Goal: Task Accomplishment & Management: Manage account settings

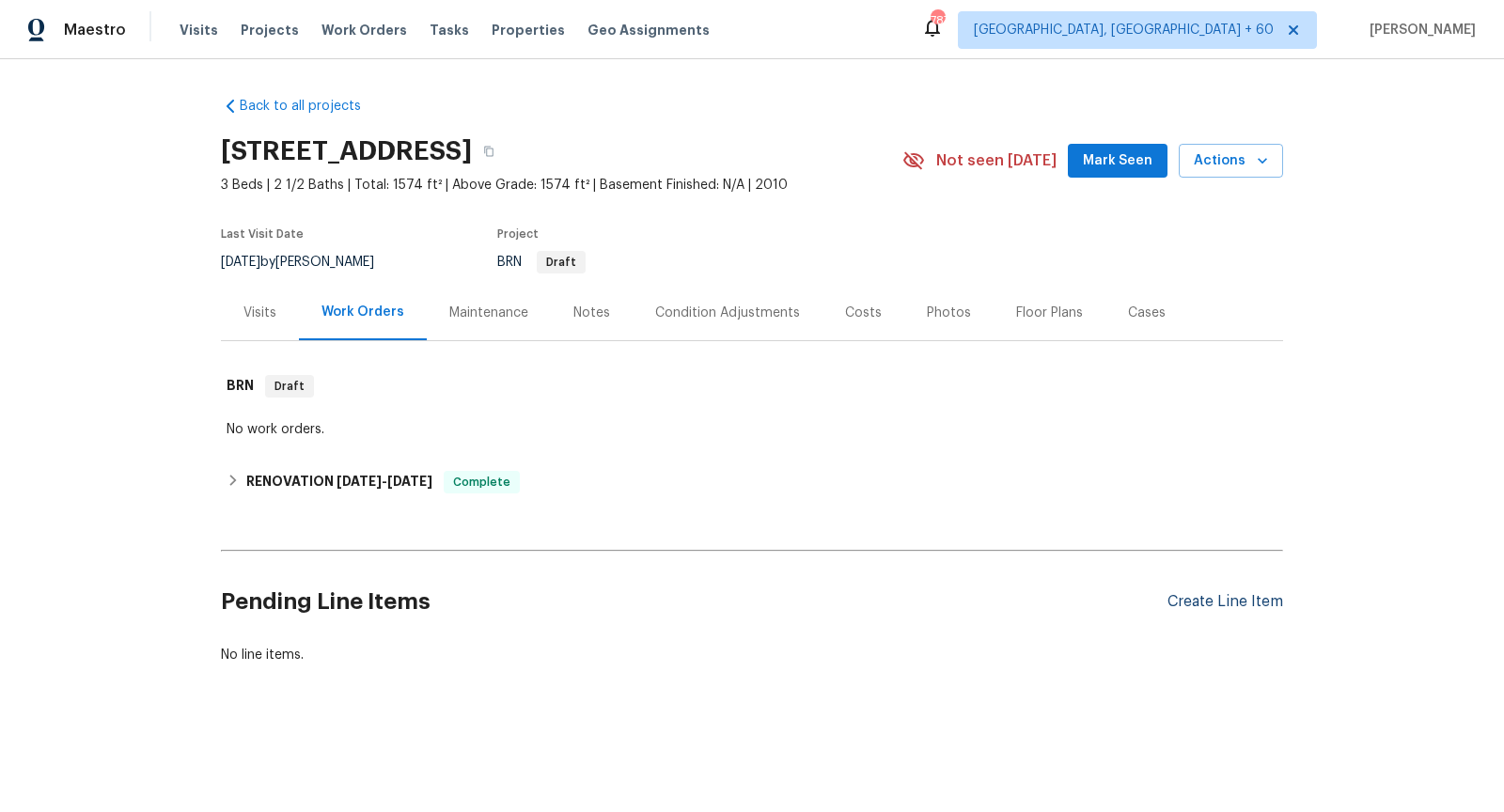
click at [1224, 604] on div "Create Line Item" at bounding box center [1225, 602] width 115 height 18
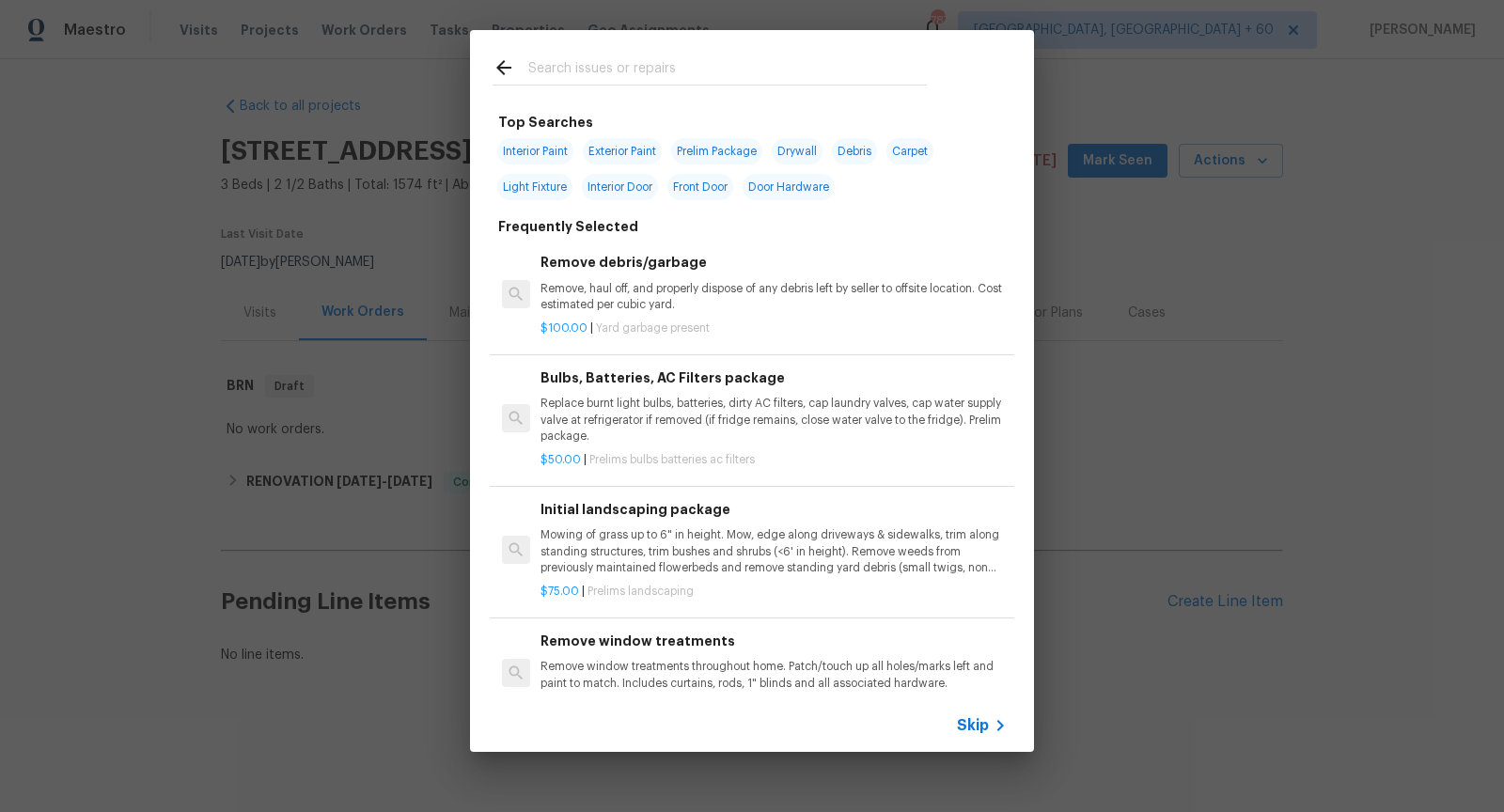
click at [976, 726] on span "Skip" at bounding box center [973, 725] width 32 height 19
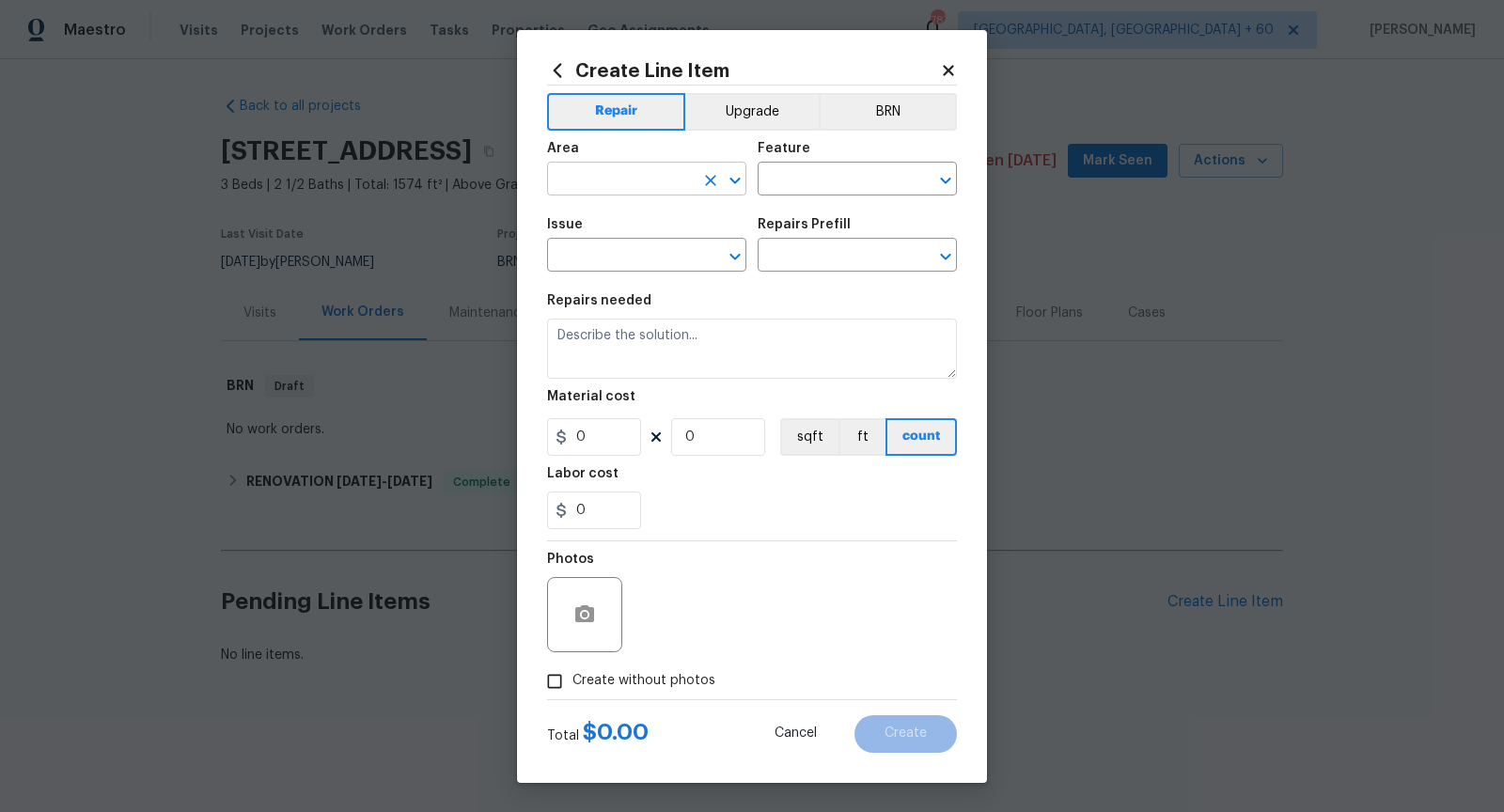
click at [738, 170] on icon "Open" at bounding box center [735, 180] width 23 height 23
click at [697, 247] on li "Exterior Overall" at bounding box center [647, 252] width 199 height 31
click at [941, 178] on icon "Open" at bounding box center [945, 180] width 10 height 7
type input "Exterior Overall"
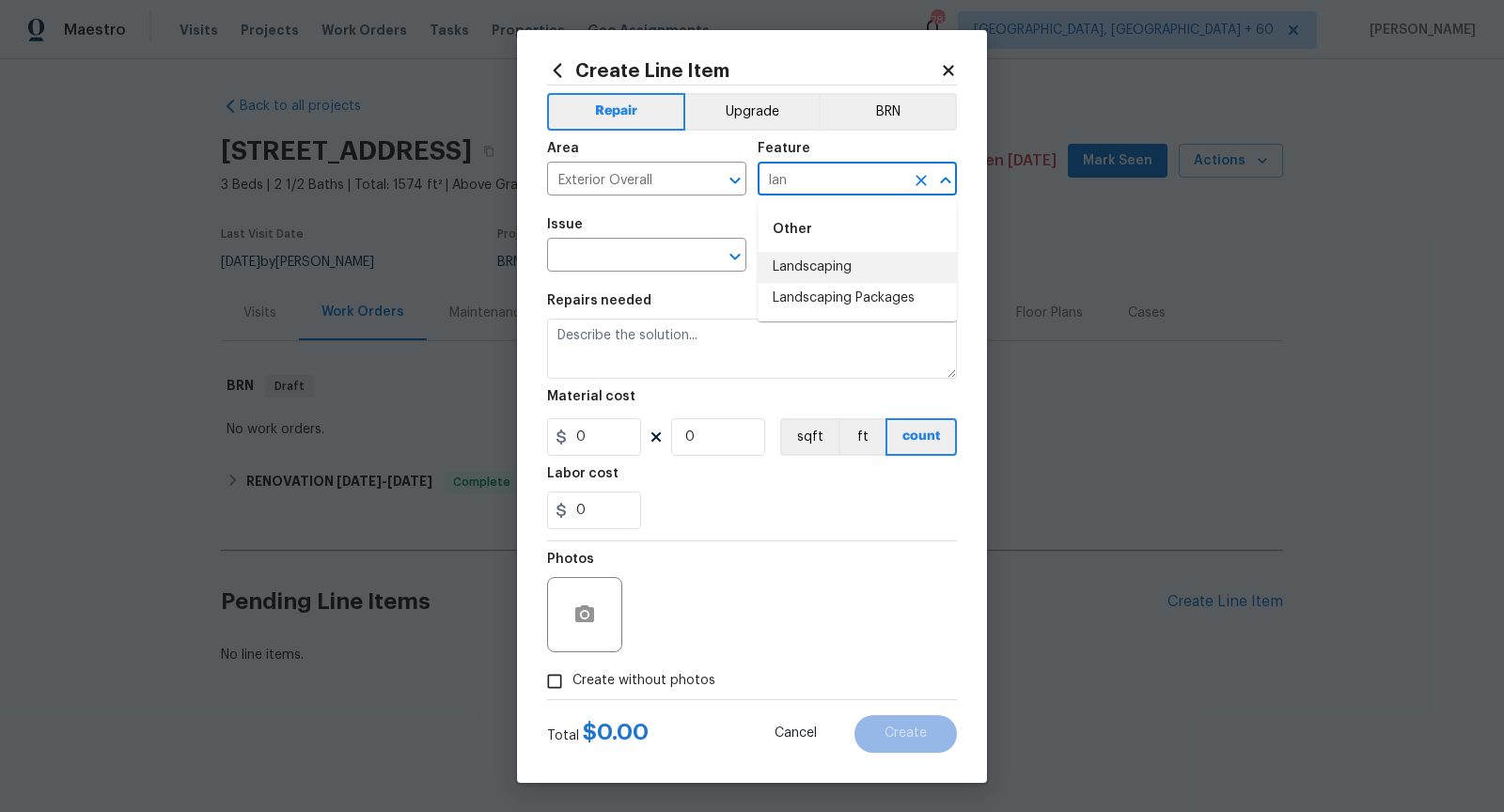
click at [884, 275] on li "Landscaping" at bounding box center [857, 267] width 199 height 31
click at [741, 260] on icon "Open" at bounding box center [735, 256] width 23 height 23
type input "Landscaping"
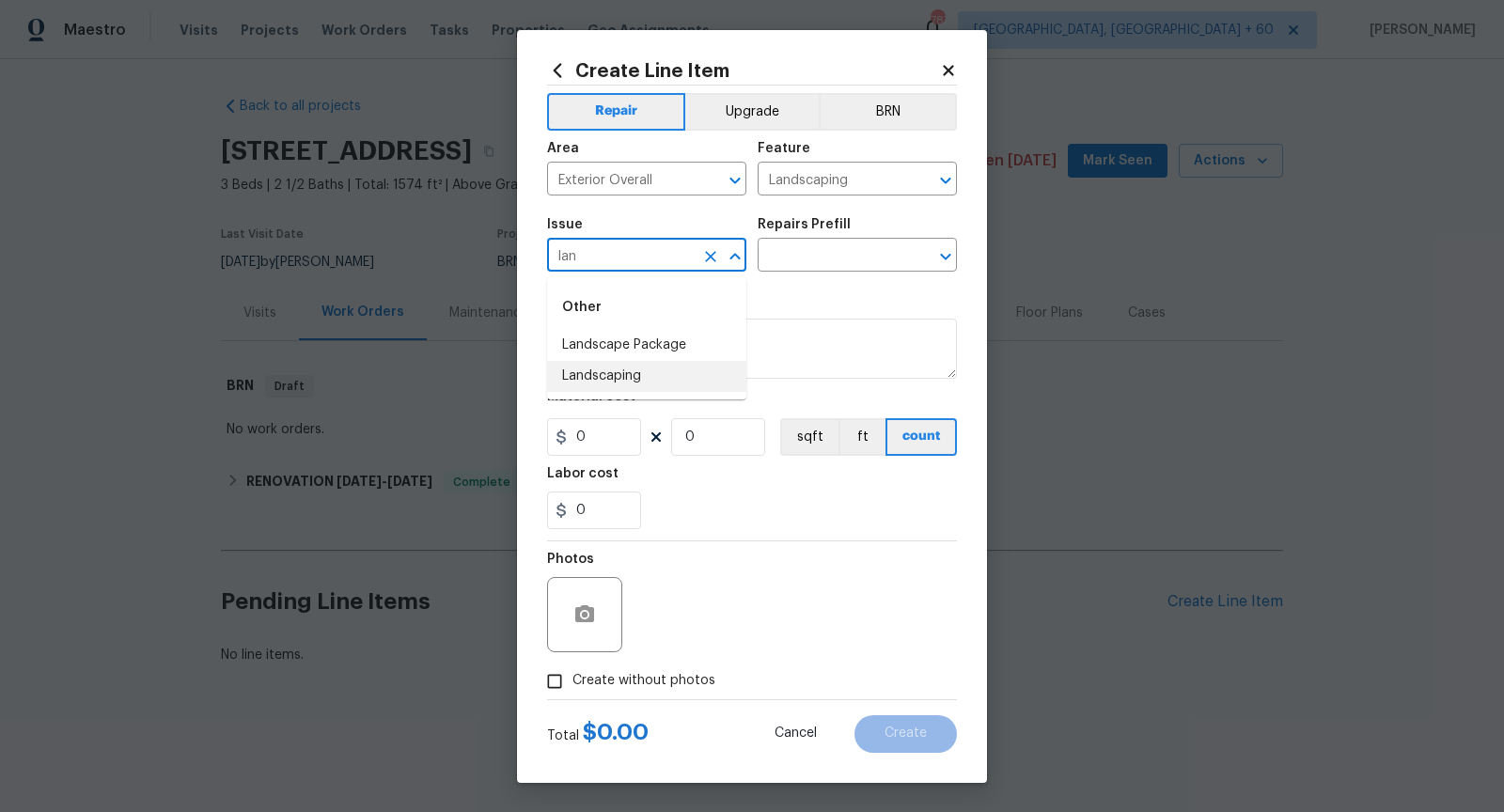
click at [684, 370] on li "Landscaping" at bounding box center [647, 375] width 199 height 31
click at [943, 258] on icon "Open" at bounding box center [945, 257] width 10 height 7
type input "Landscaping"
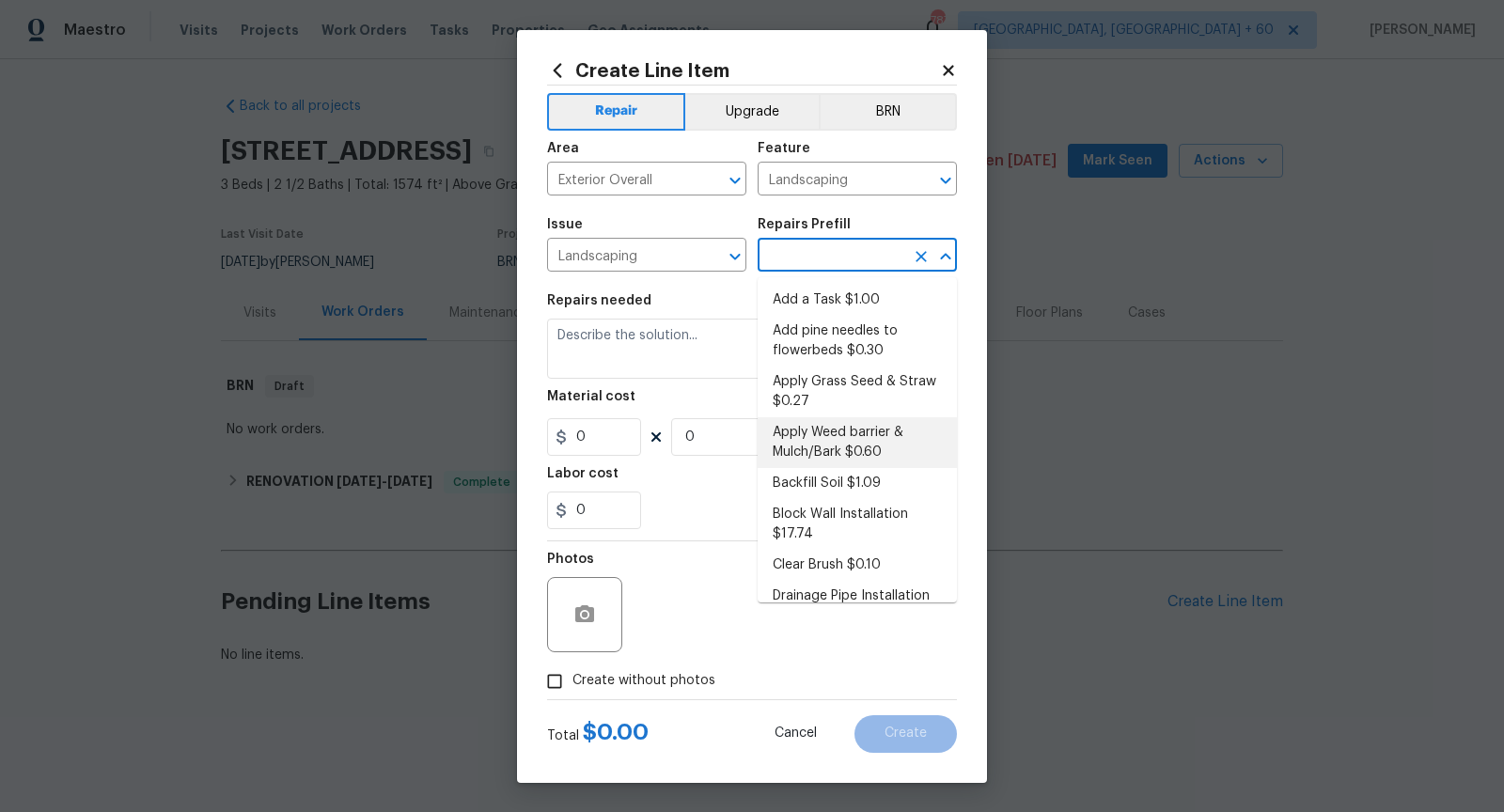
click at [876, 439] on li "Apply Weed barrier & Mulch/Bark $0.60" at bounding box center [857, 443] width 199 height 51
type input "Apply Weed barrier & Mulch/Bark $0.60"
type textarea "Prep the area/ remove all debris and install weed barrier and mulch as directed…"
type input "0.6"
type input "1"
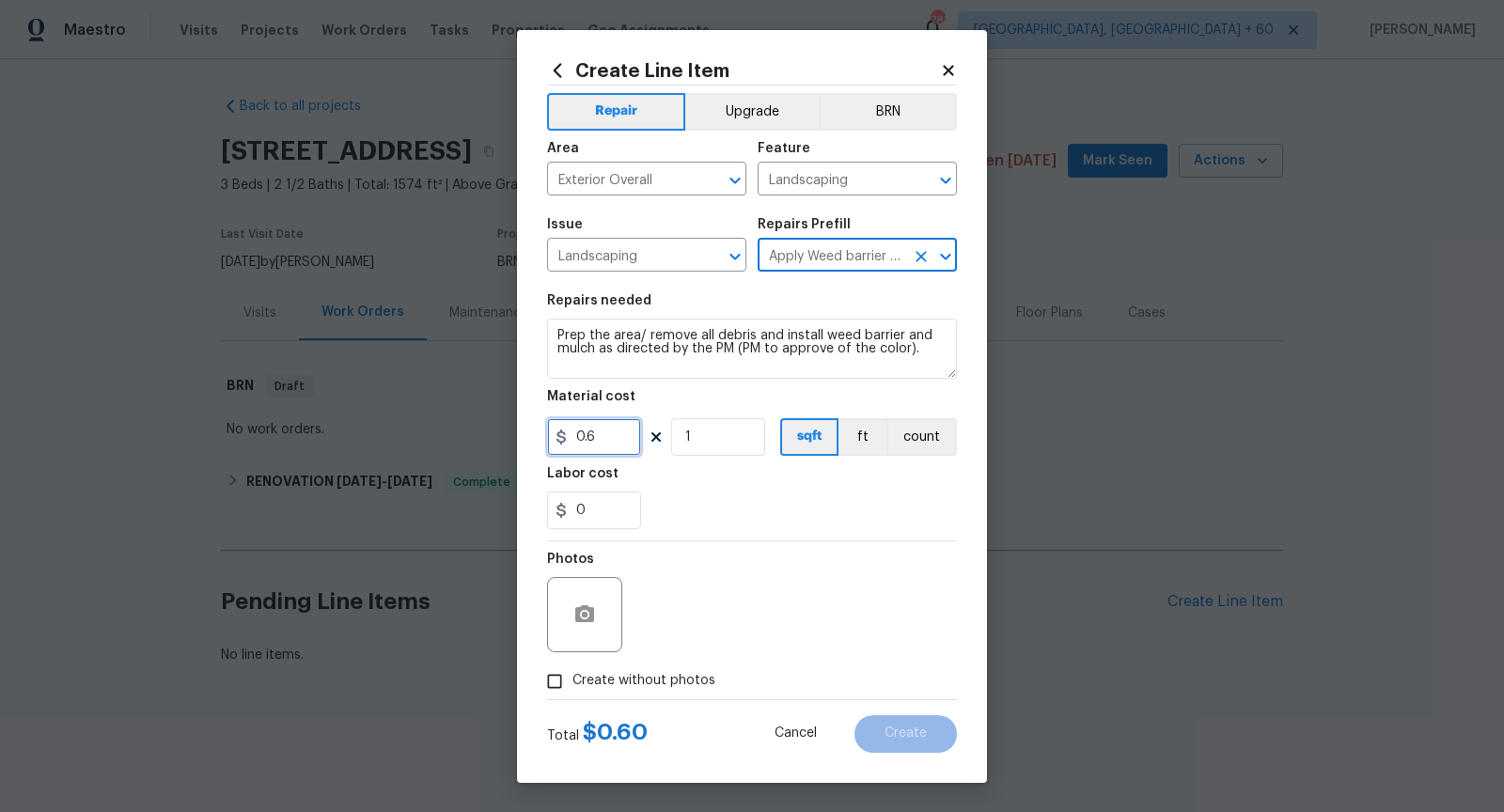
click at [604, 434] on input "0.6" at bounding box center [593, 438] width 94 height 37
type input "75"
click at [773, 515] on div "0" at bounding box center [752, 510] width 410 height 37
click at [561, 673] on input "Create without photos" at bounding box center [555, 682] width 35 height 35
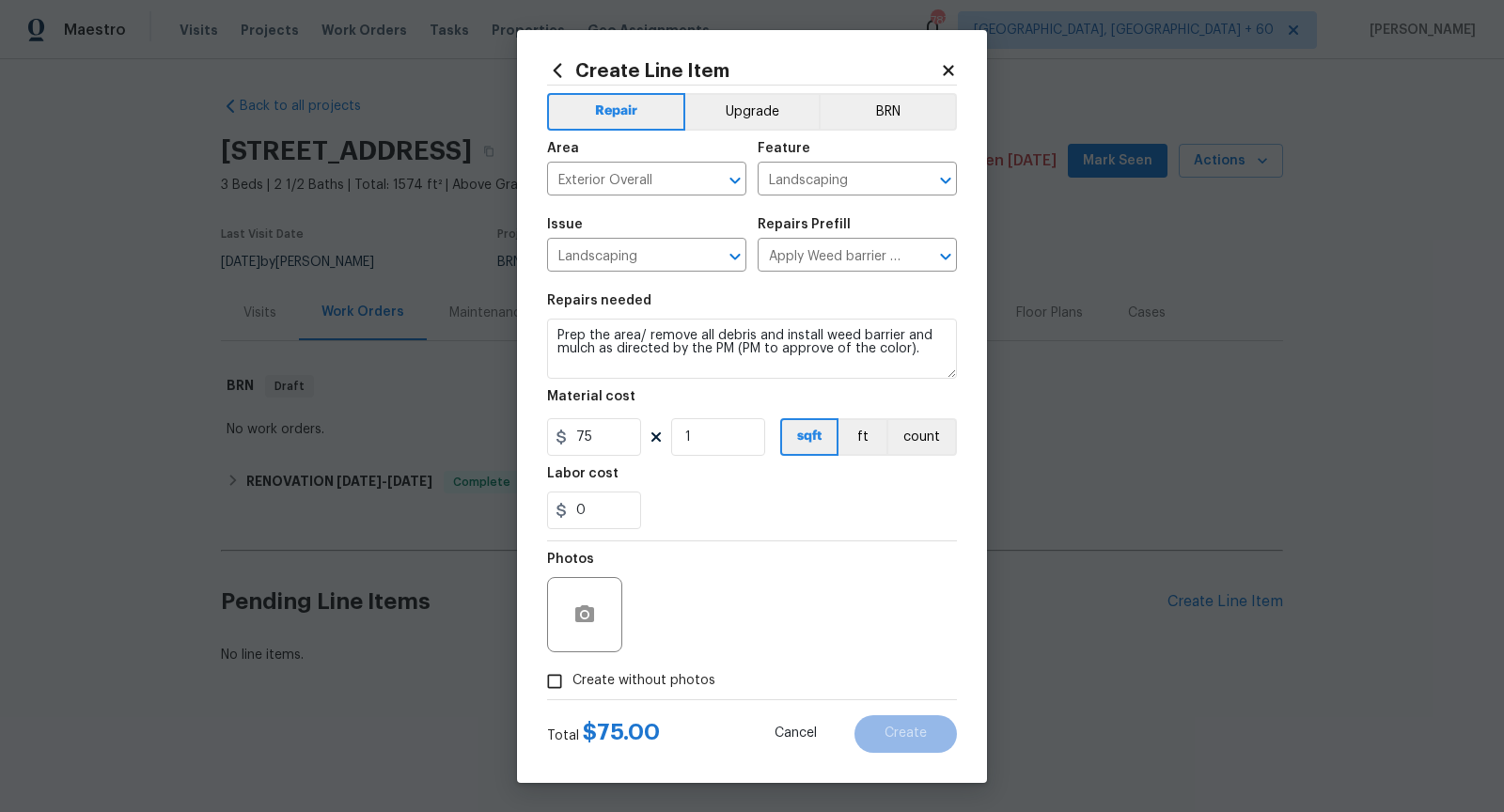
checkbox input "true"
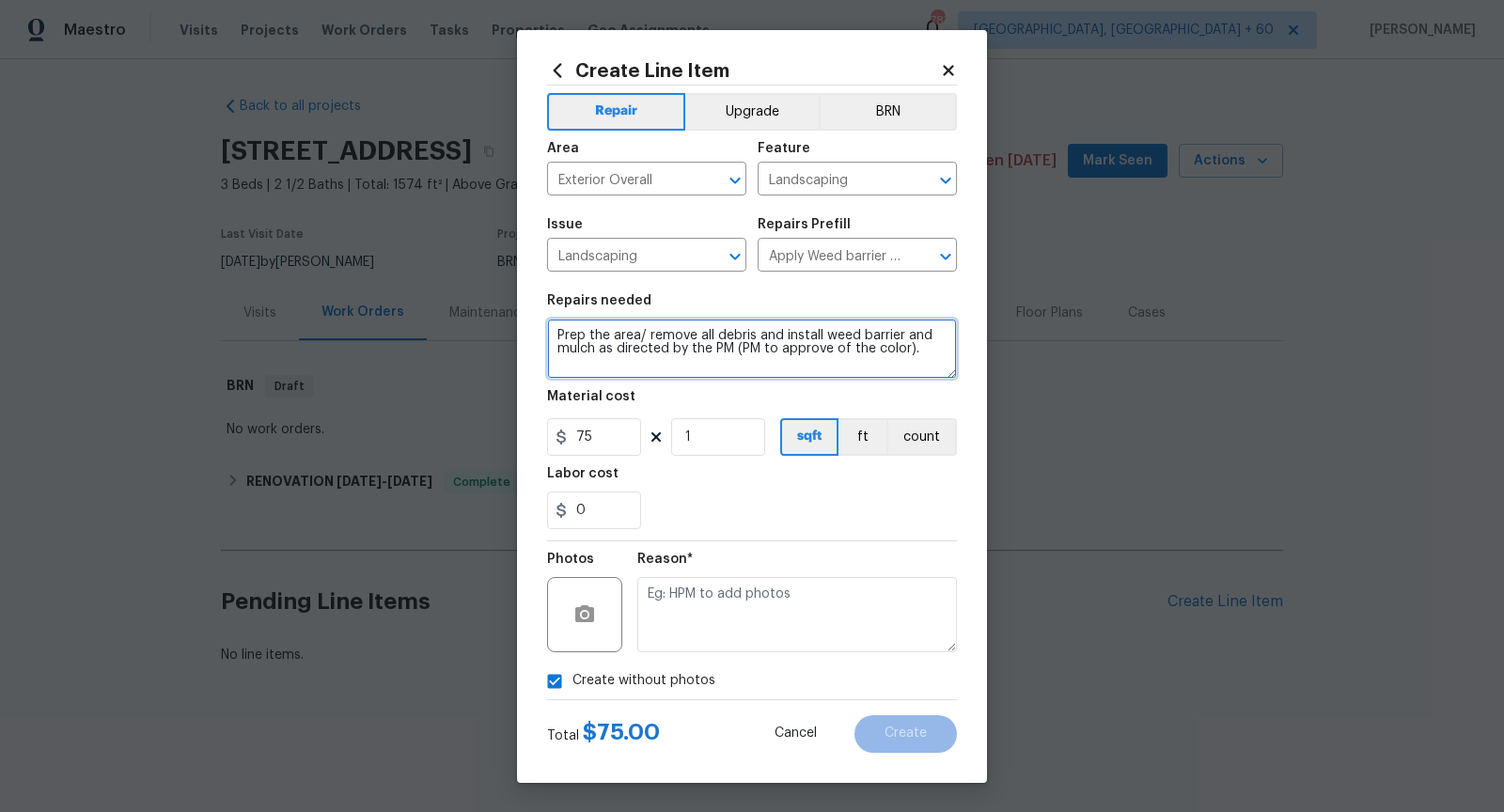
click at [649, 354] on textarea "Prep the area/ remove all debris and install weed barrier and mulch as directed…" at bounding box center [752, 348] width 410 height 60
type textarea "HOA violations - Lnadscaping and need to take care of weeds"
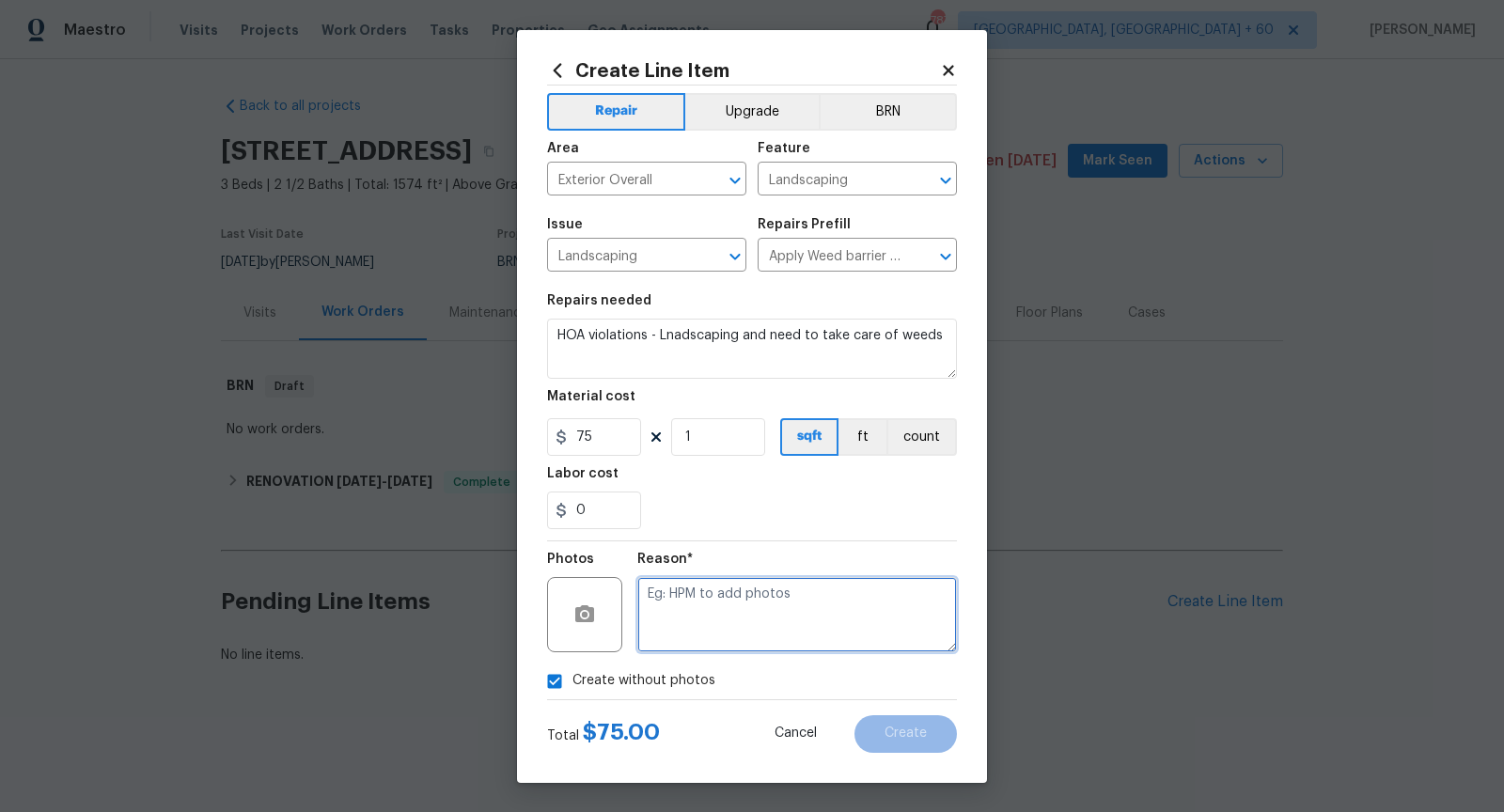
click at [799, 623] on textarea at bounding box center [797, 615] width 319 height 75
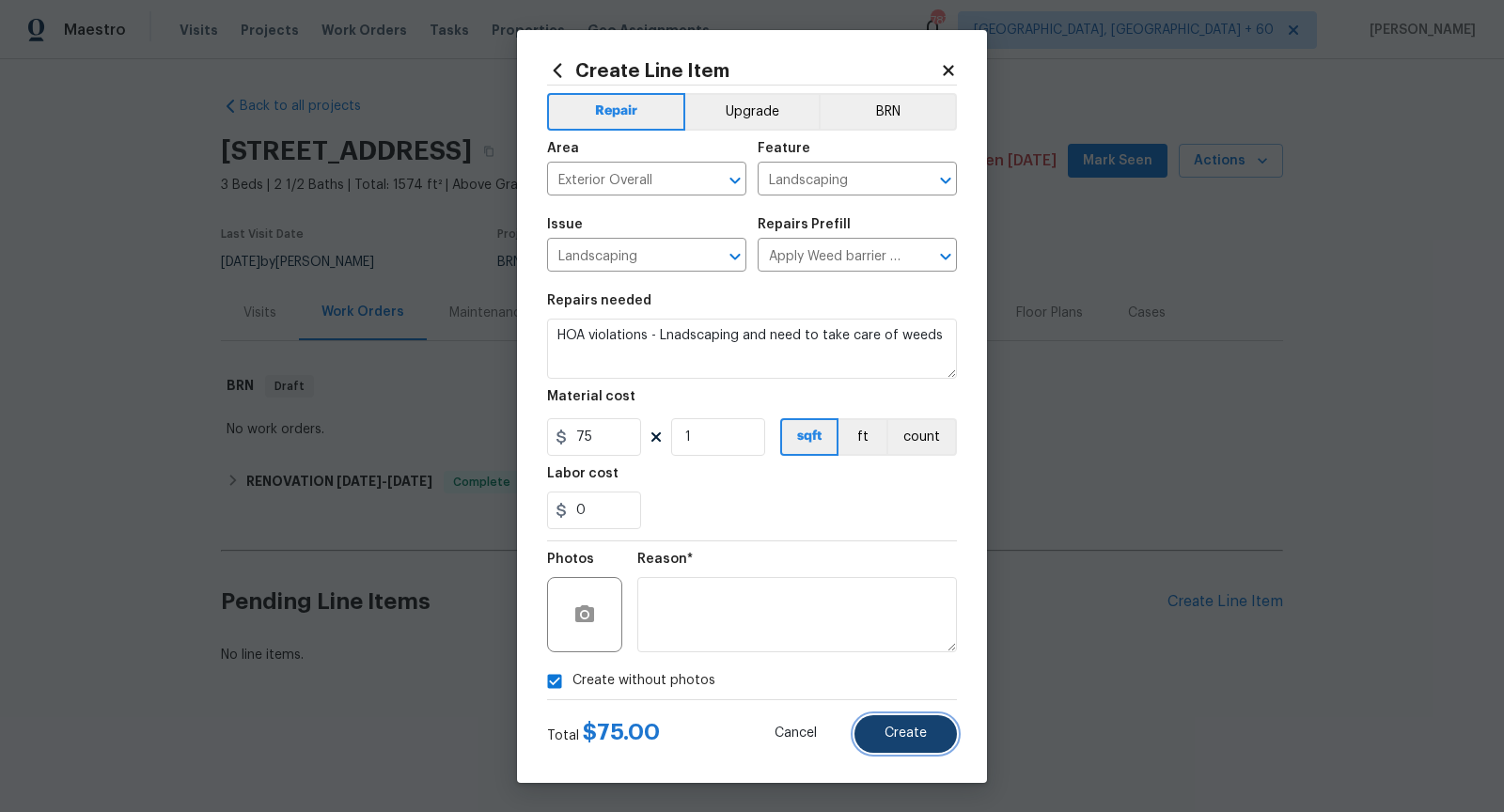
click at [878, 731] on button "Create" at bounding box center [906, 734] width 103 height 37
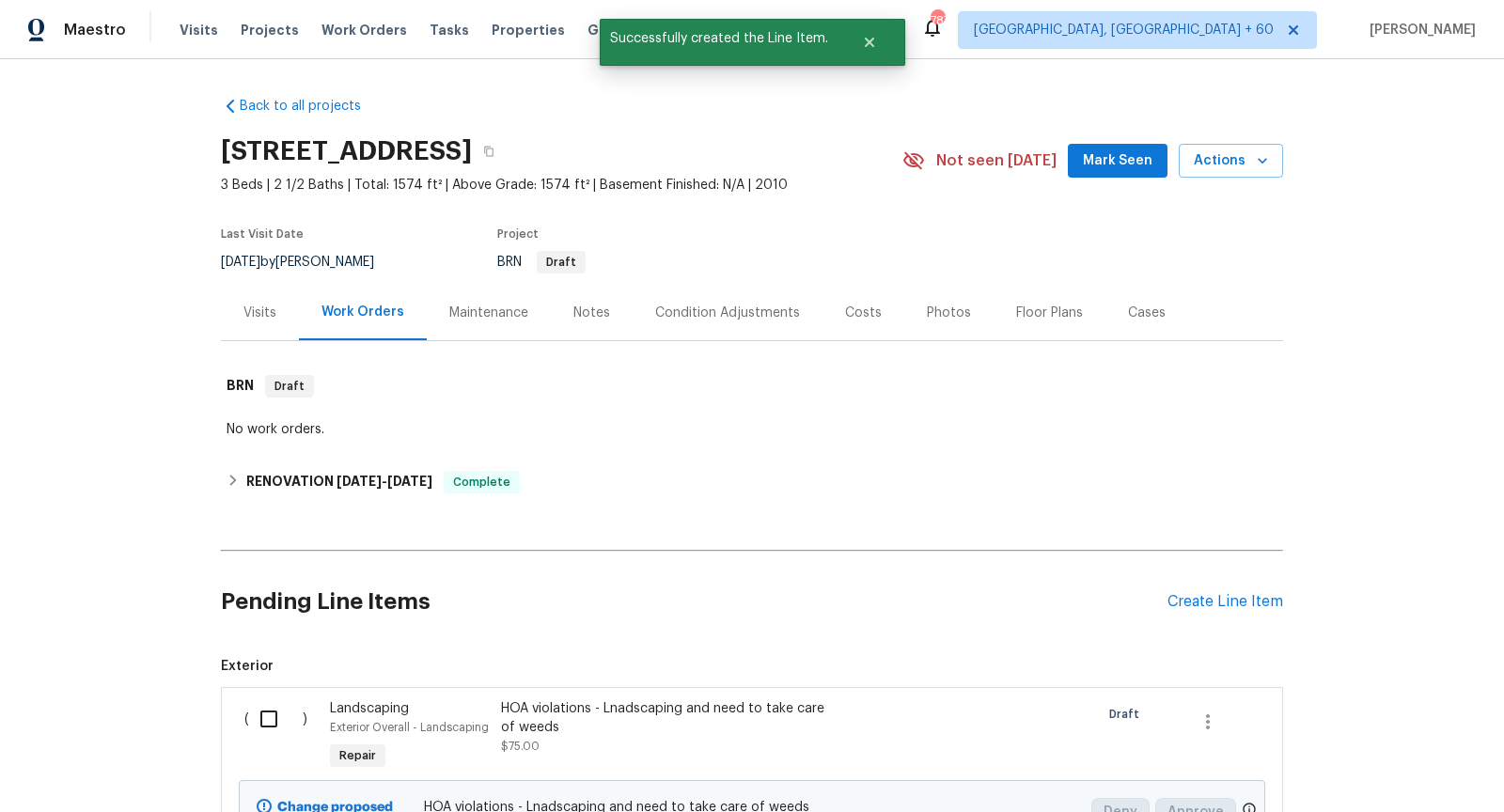
scroll to position [191, 0]
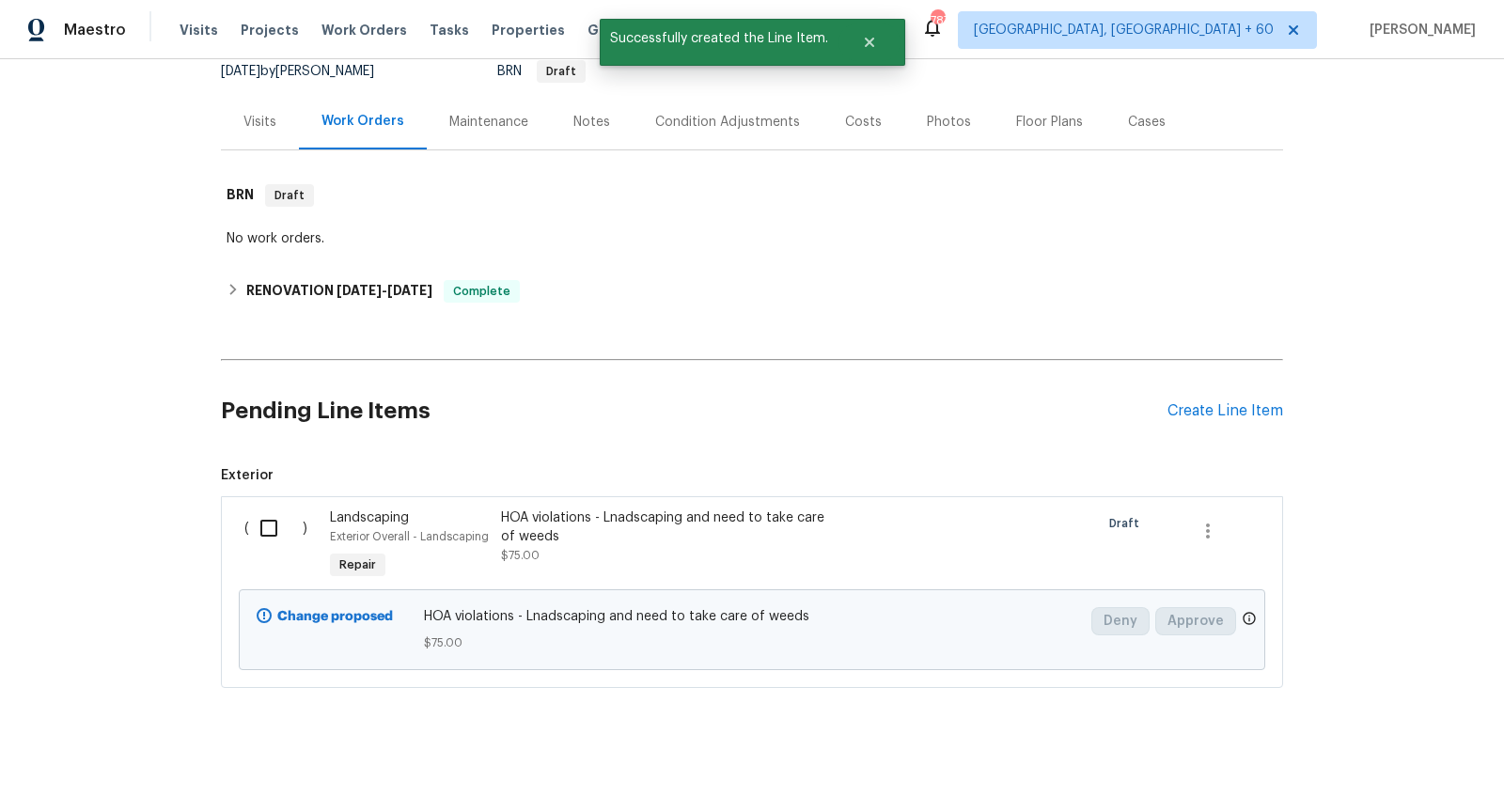
click at [267, 528] on input "checkbox" at bounding box center [276, 528] width 53 height 39
checkbox input "true"
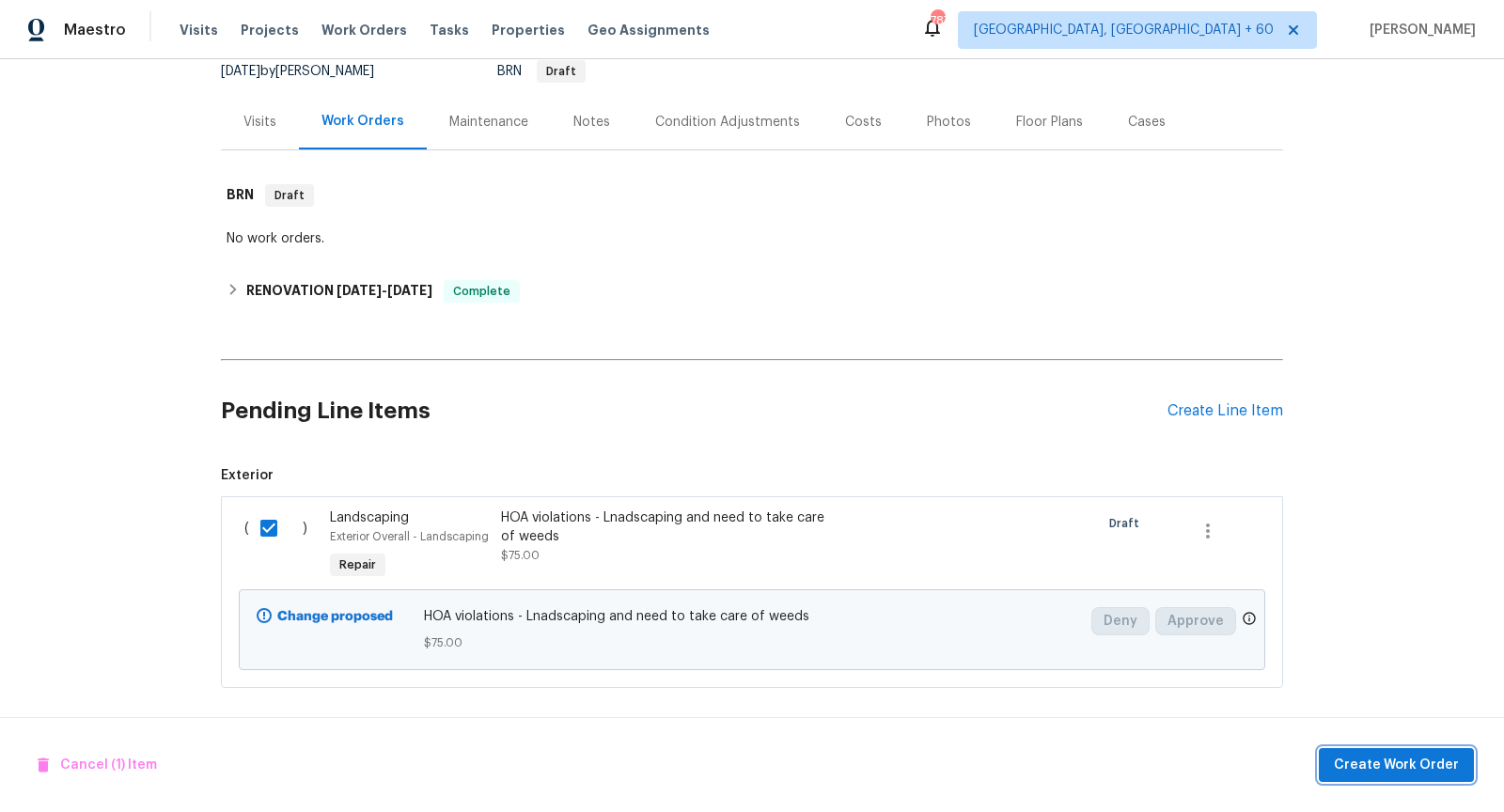
click at [1360, 762] on span "Create Work Order" at bounding box center [1397, 766] width 125 height 24
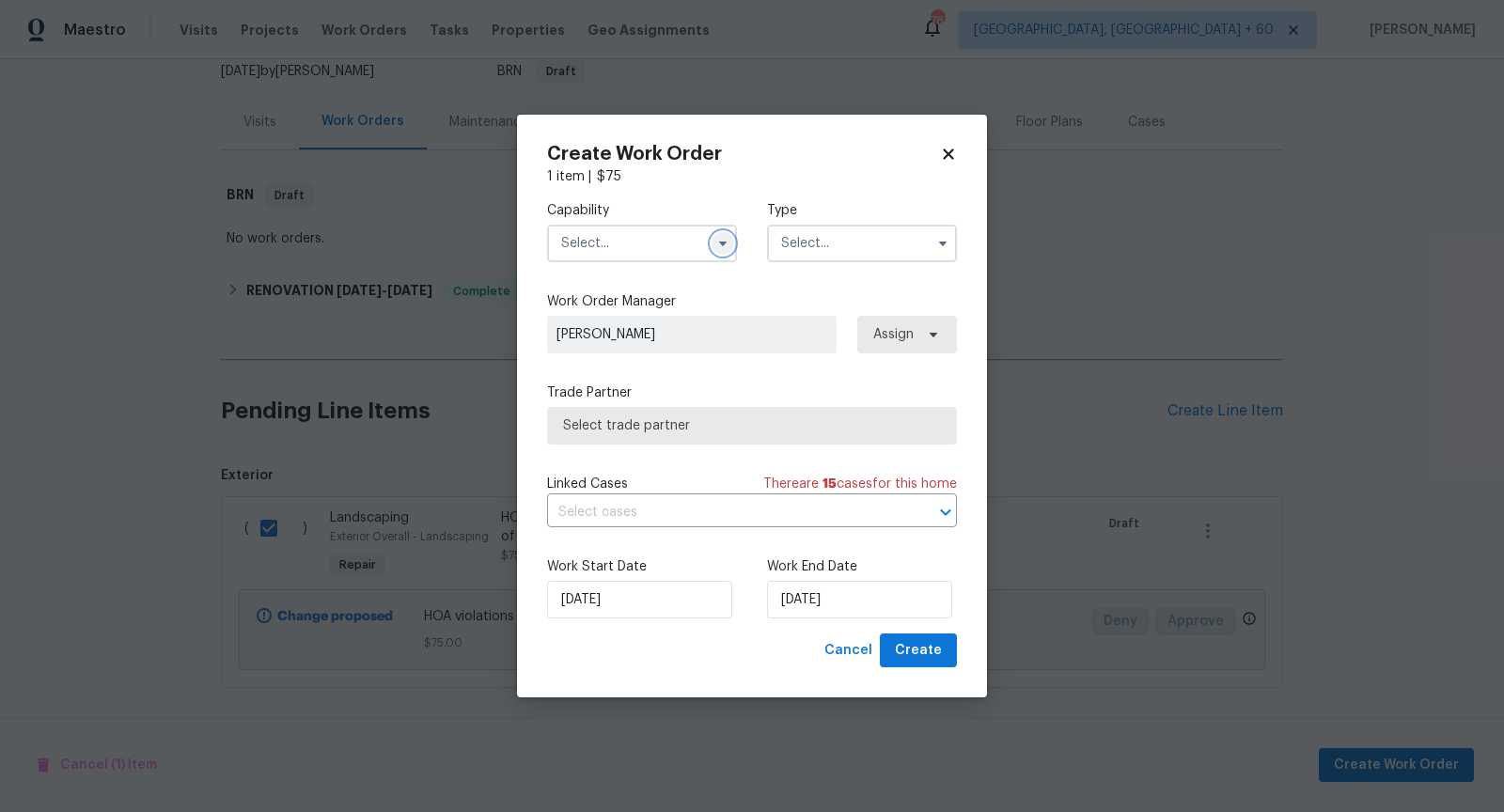
click at [718, 237] on icon "button" at bounding box center [722, 242] width 15 height 15
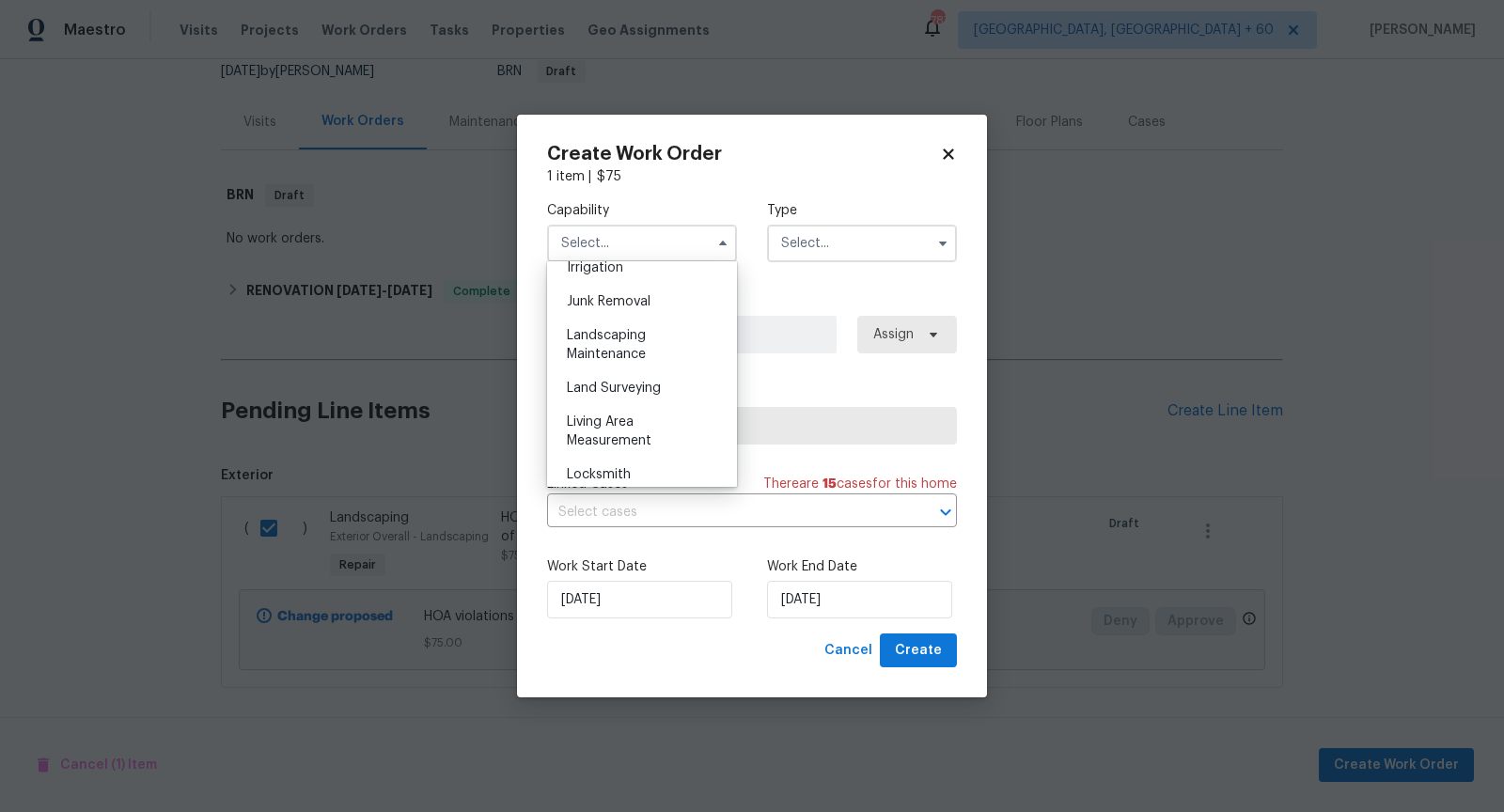
scroll to position [1186, 0]
click at [633, 335] on span "Landscaping Maintenance" at bounding box center [606, 343] width 79 height 32
type input "Landscaping Maintenance"
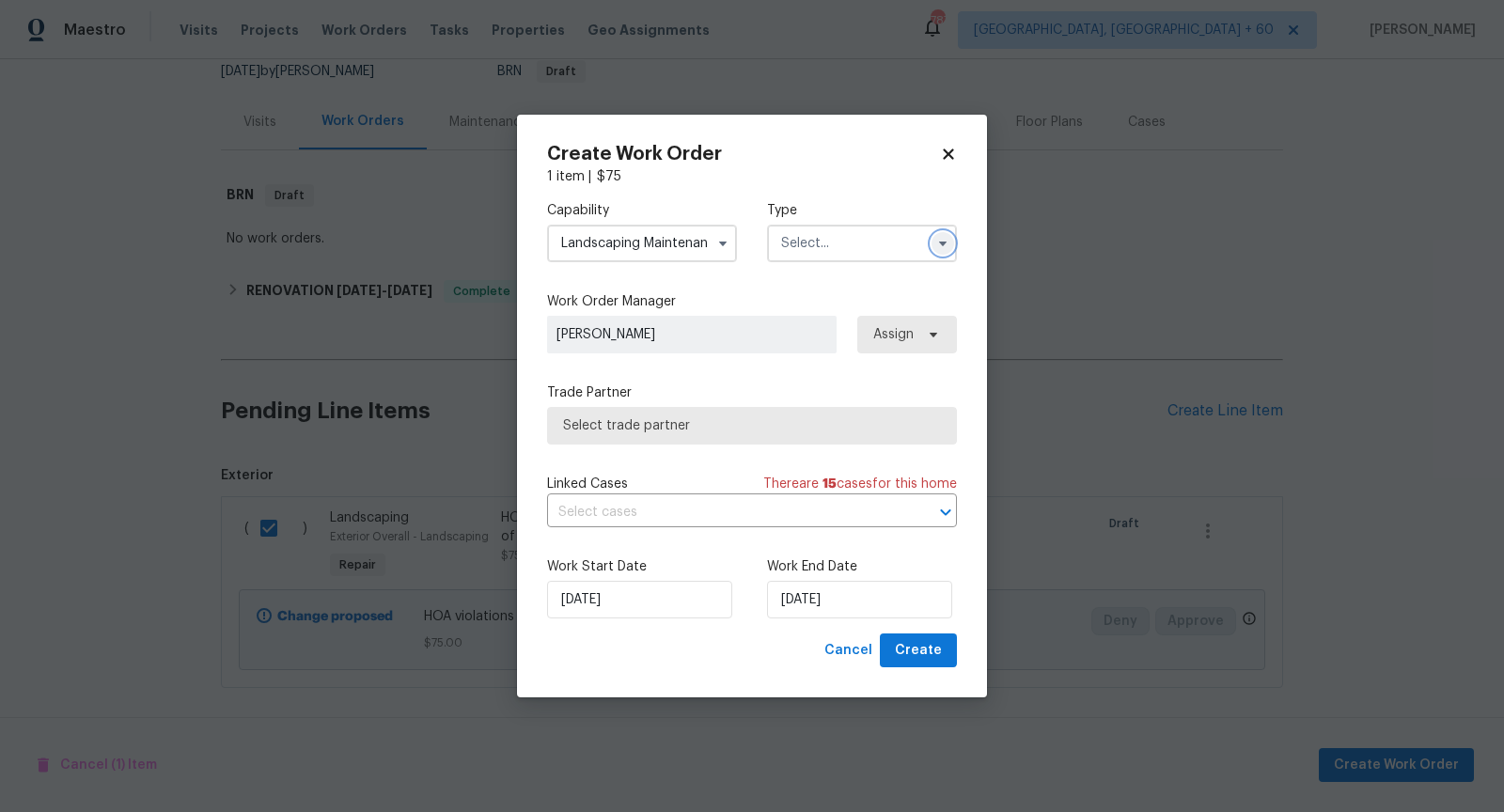
click at [940, 241] on icon "button" at bounding box center [943, 243] width 8 height 5
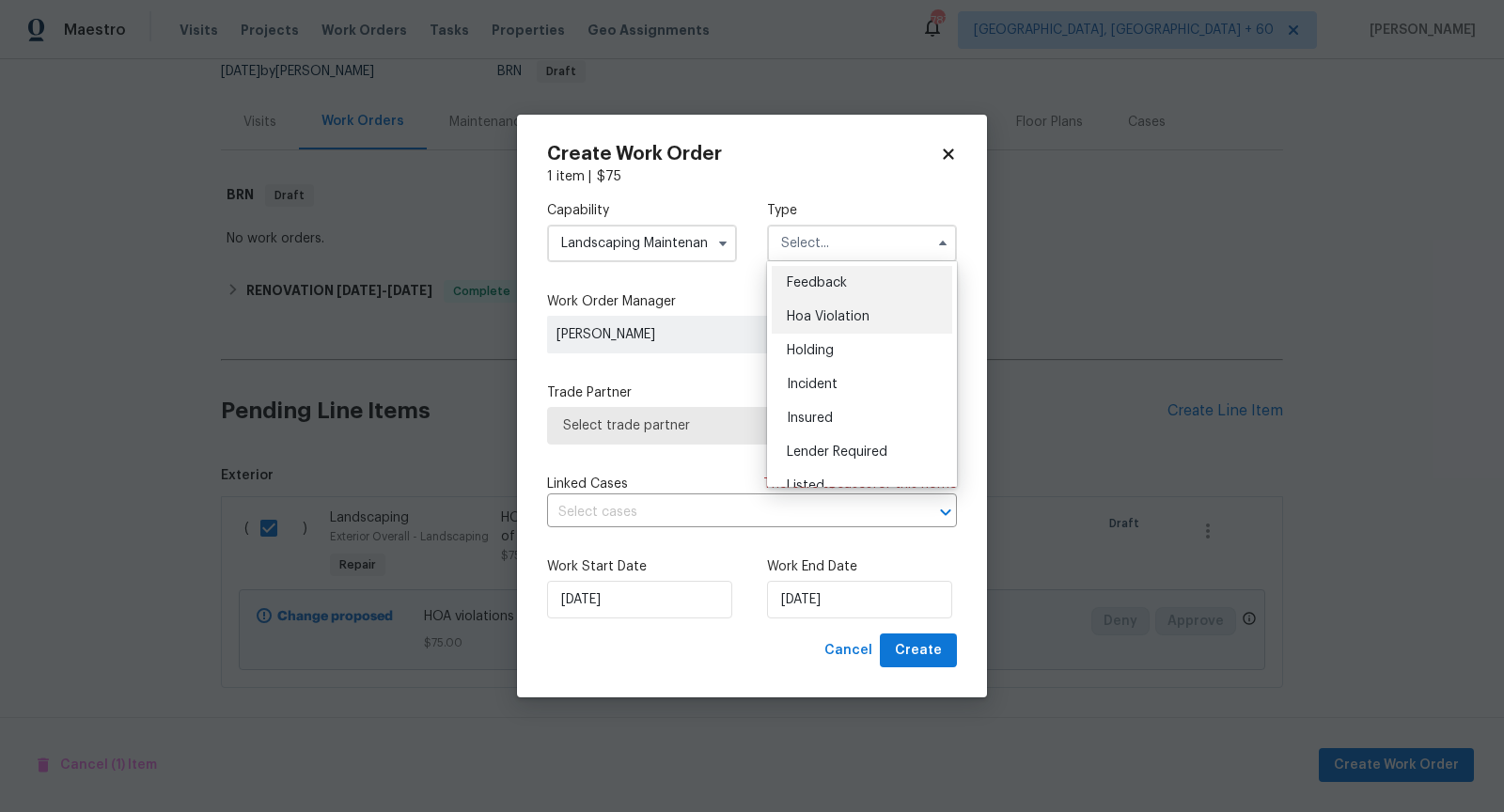
click at [844, 318] on span "Hoa Violation" at bounding box center [829, 316] width 83 height 13
type input "Hoa Violation"
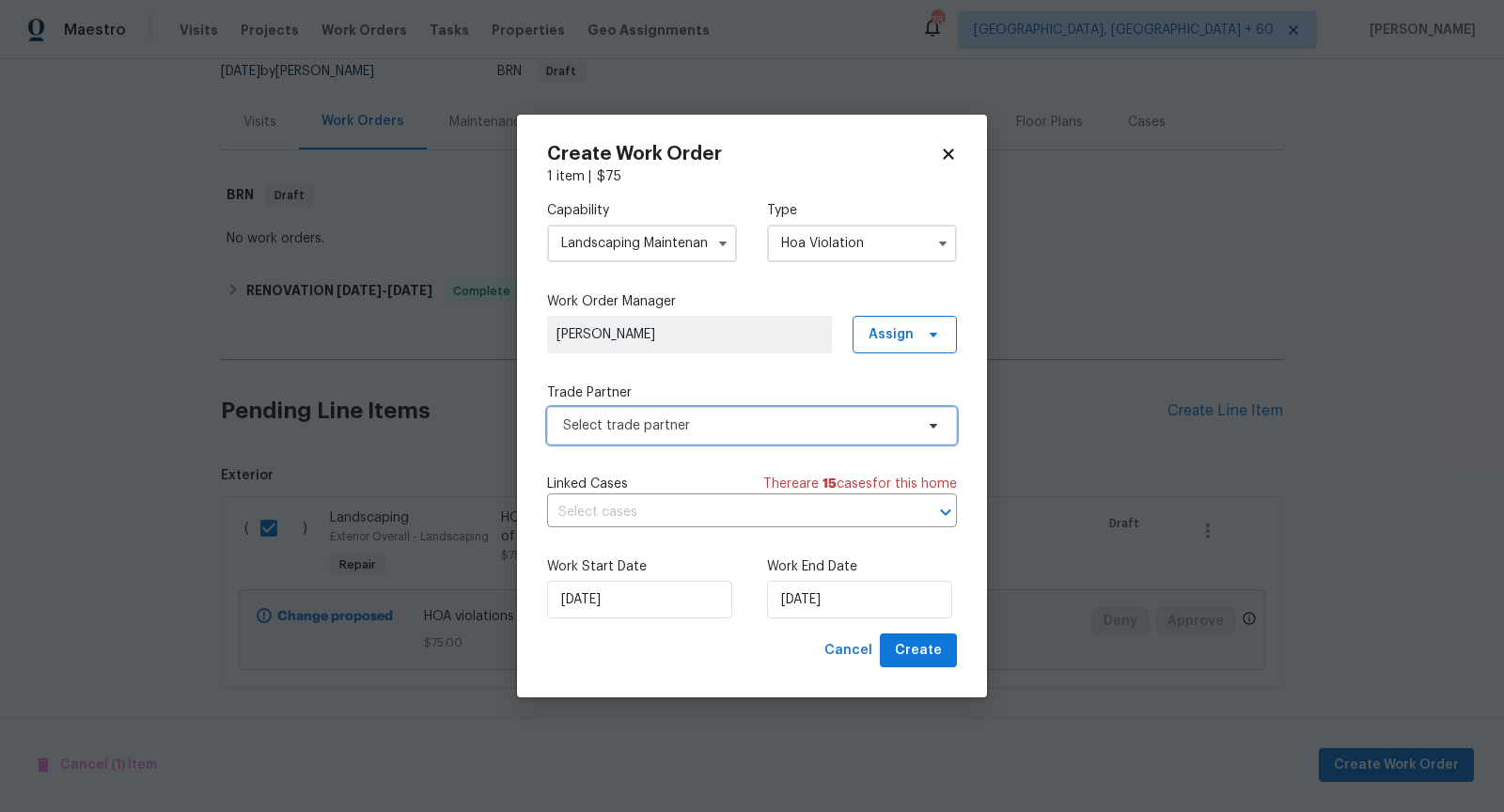
click at [747, 430] on span "Select trade partner" at bounding box center [738, 426] width 351 height 19
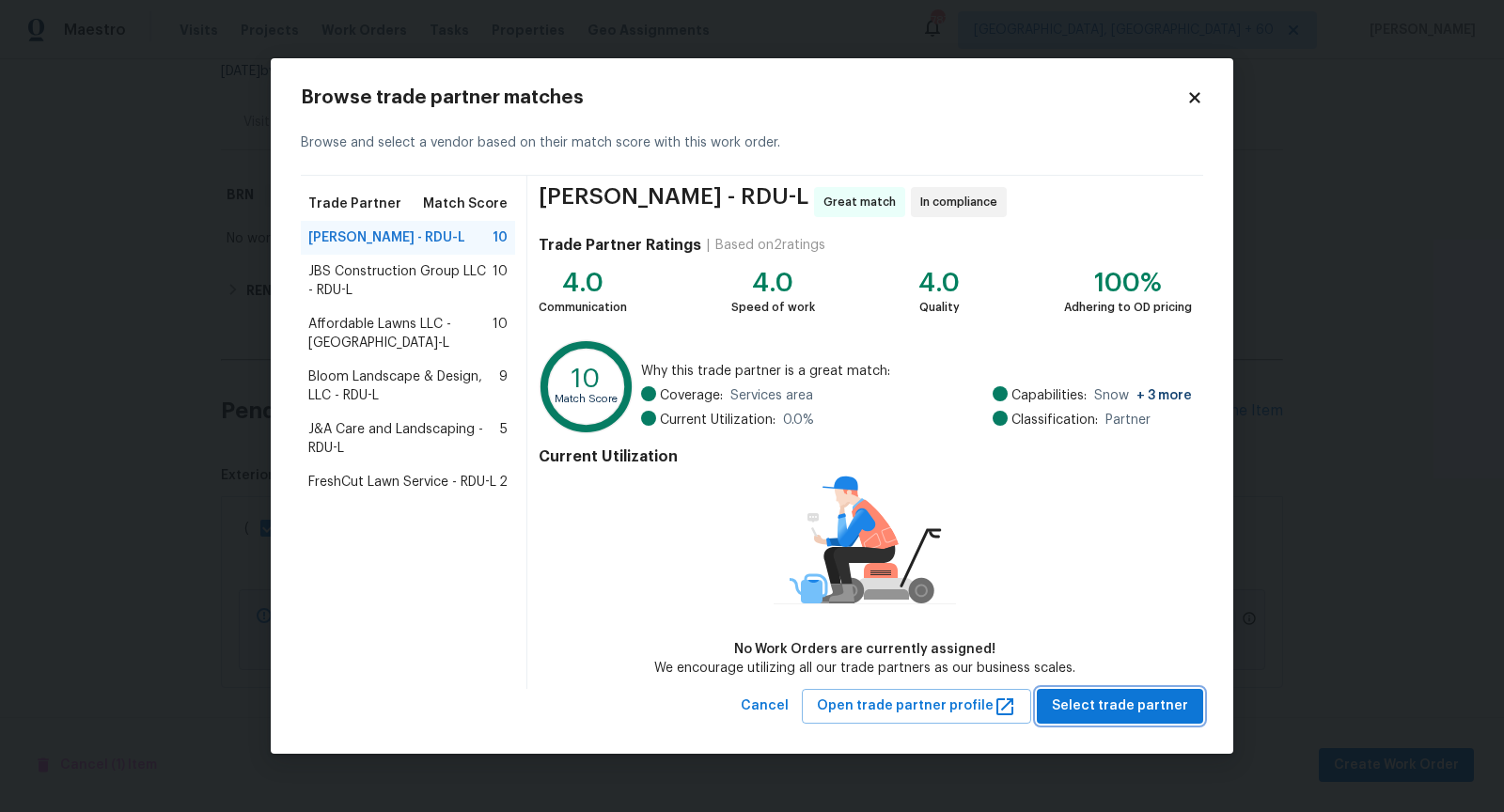
click at [1120, 701] on span "Select trade partner" at bounding box center [1121, 707] width 136 height 24
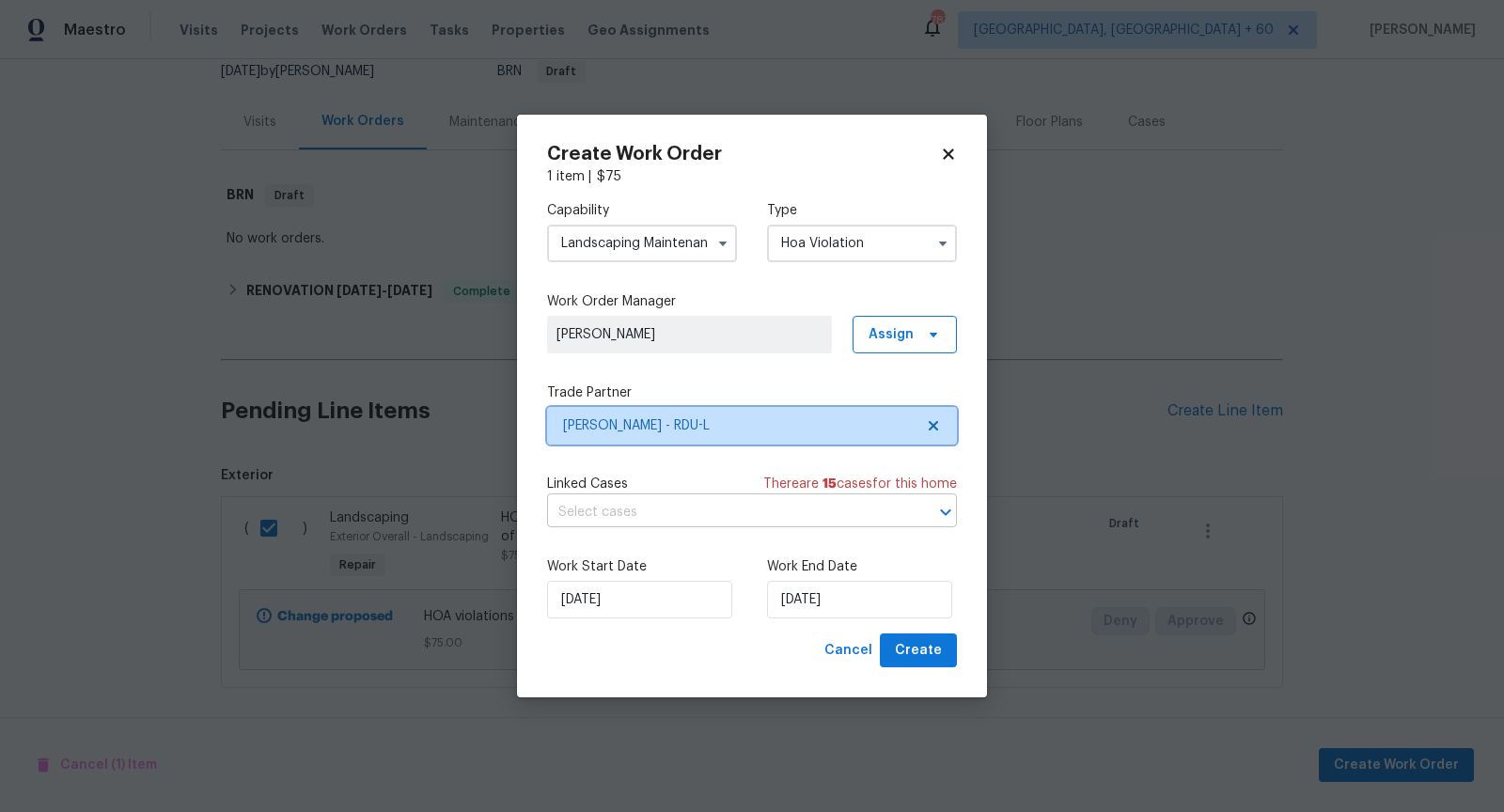
click at [931, 509] on div at bounding box center [933, 512] width 49 height 27
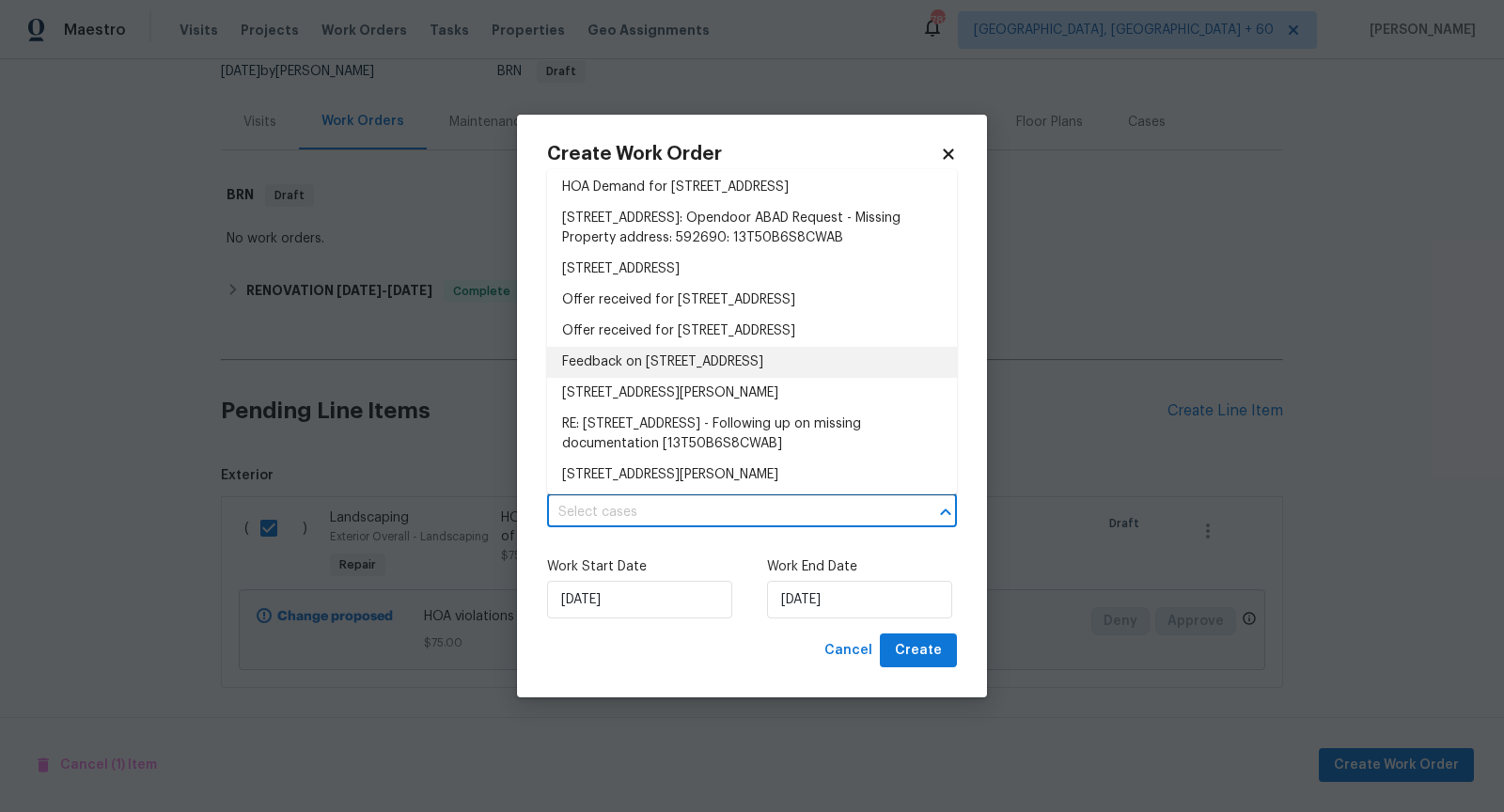
scroll to position [76, 0]
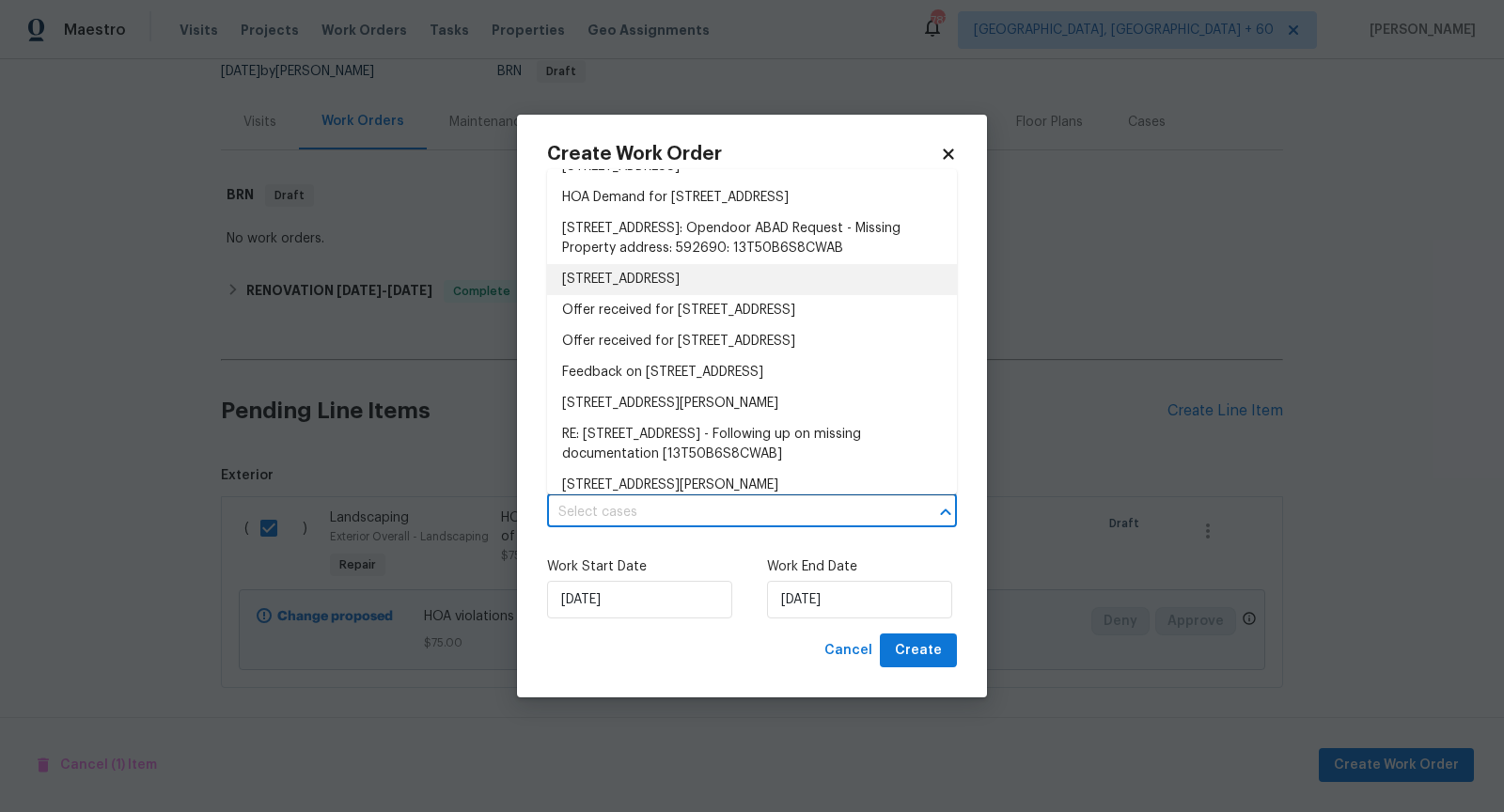
click at [739, 293] on li "[STREET_ADDRESS]" at bounding box center [752, 279] width 410 height 31
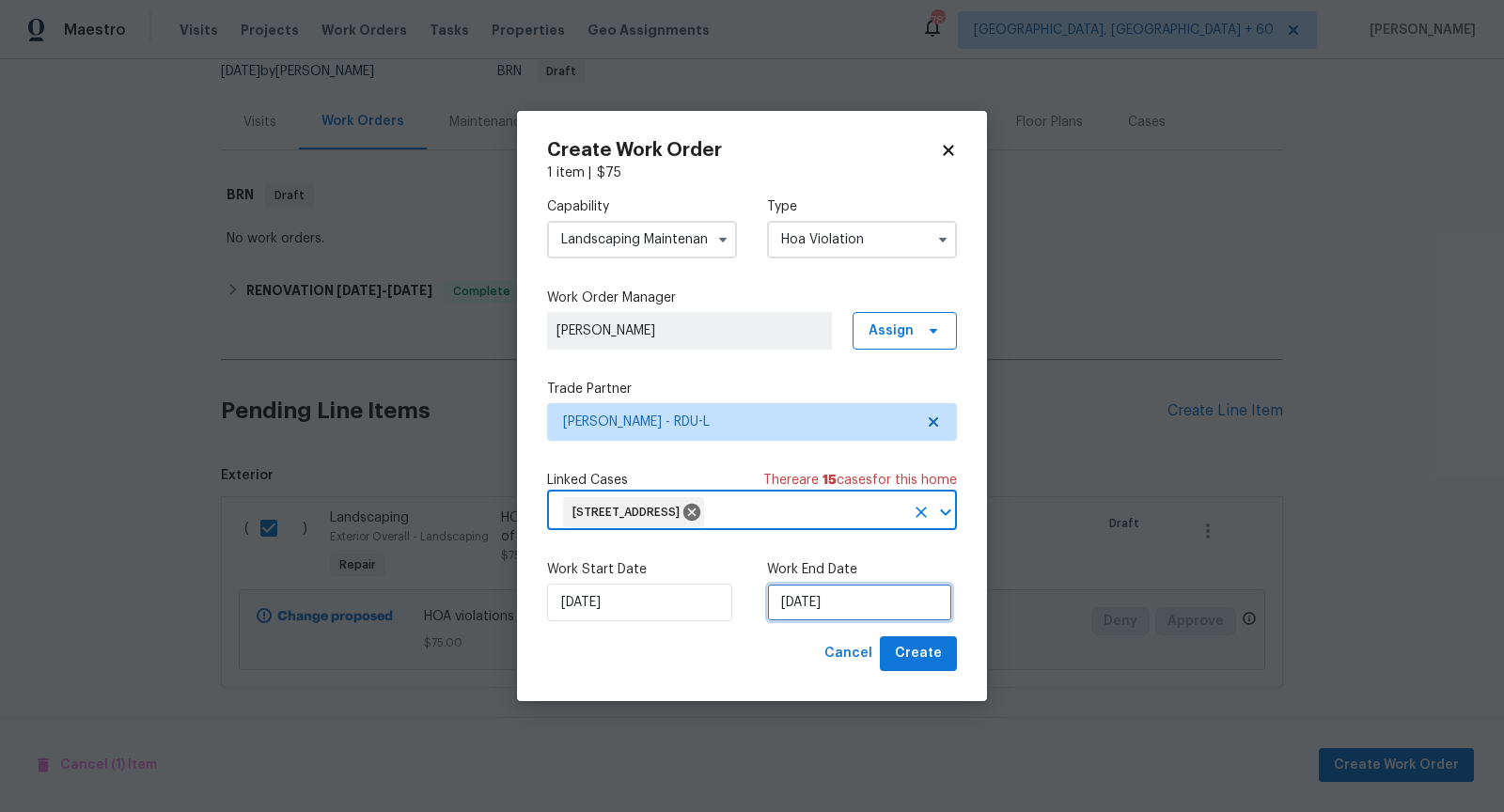
click at [839, 598] on input "[DATE]" at bounding box center [860, 602] width 185 height 37
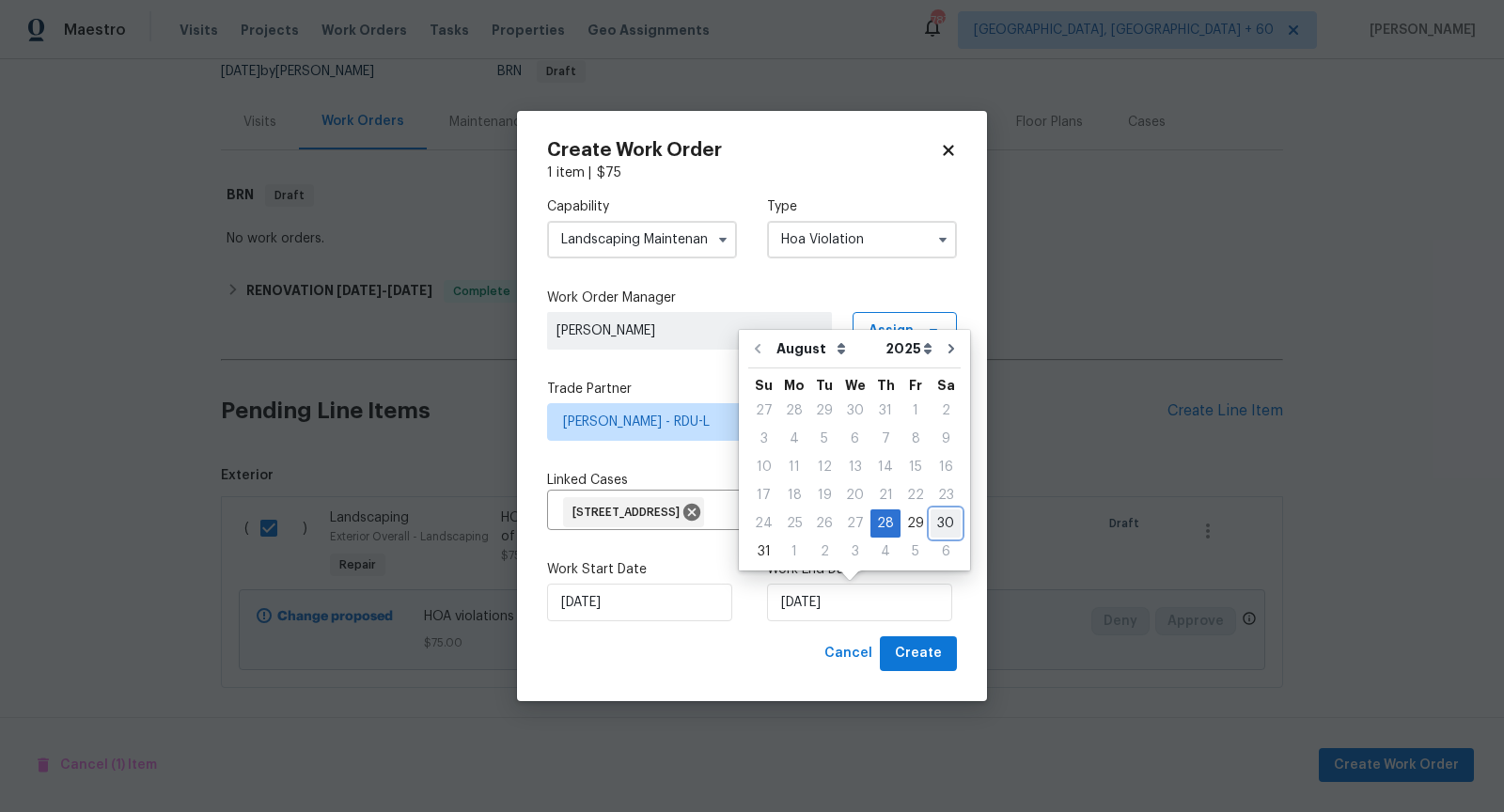
click at [938, 524] on div "30" at bounding box center [946, 523] width 31 height 27
type input "[DATE]"
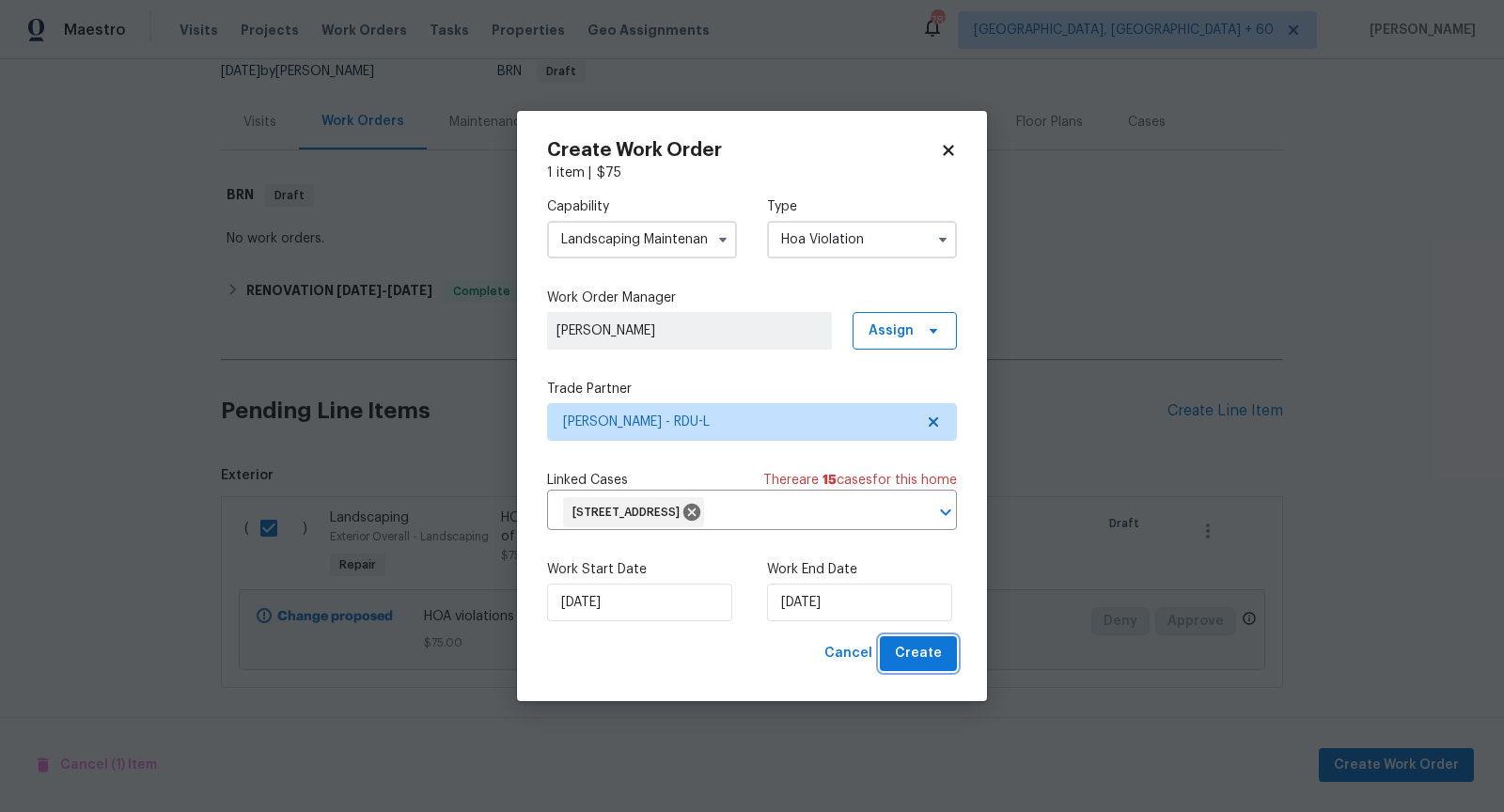
click at [931, 659] on span "Create" at bounding box center [919, 654] width 47 height 24
checkbox input "false"
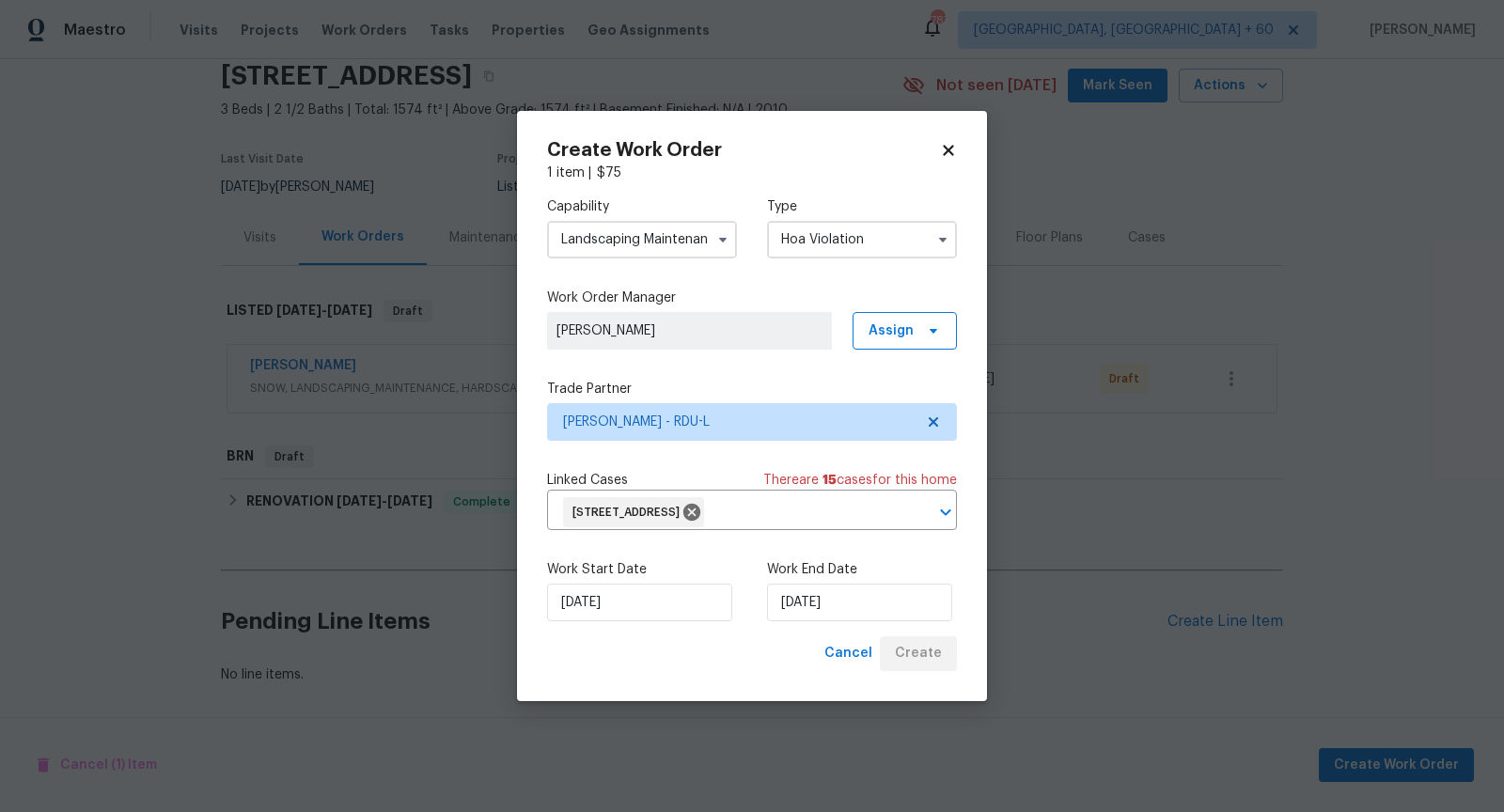
scroll to position [72, 0]
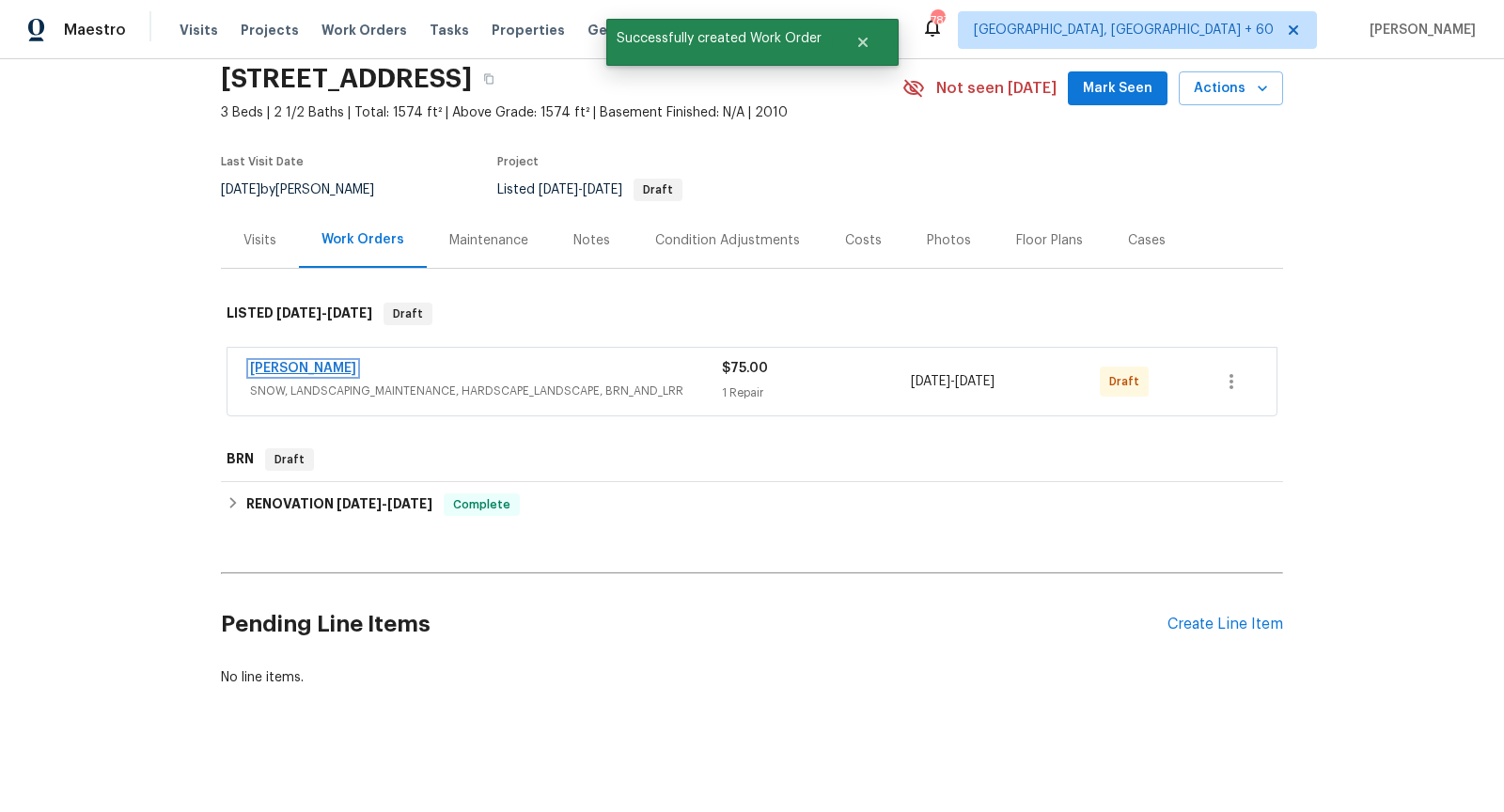
click at [346, 366] on link "[PERSON_NAME]" at bounding box center [304, 368] width 106 height 13
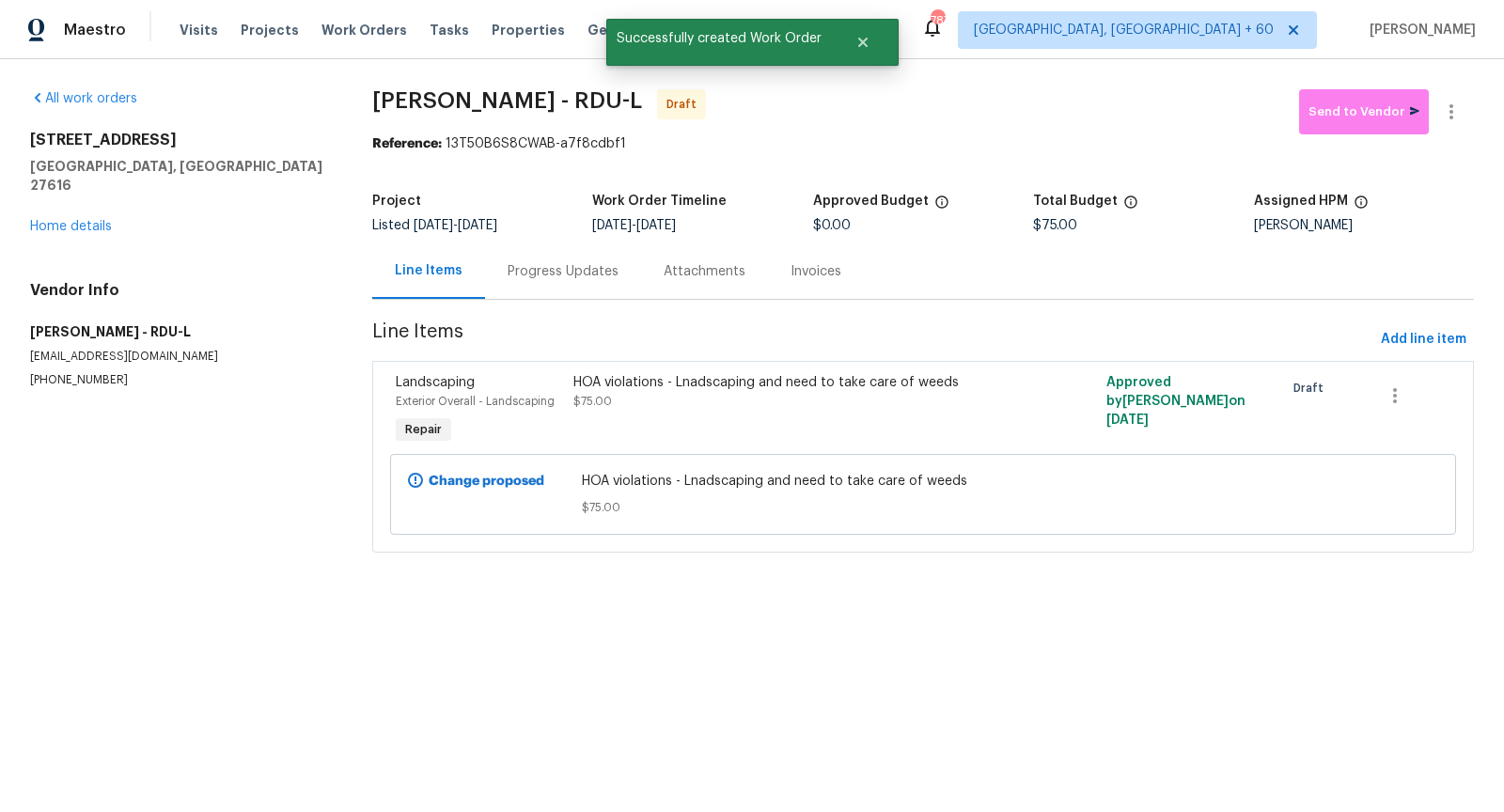
click at [577, 276] on div "Progress Updates" at bounding box center [563, 271] width 111 height 19
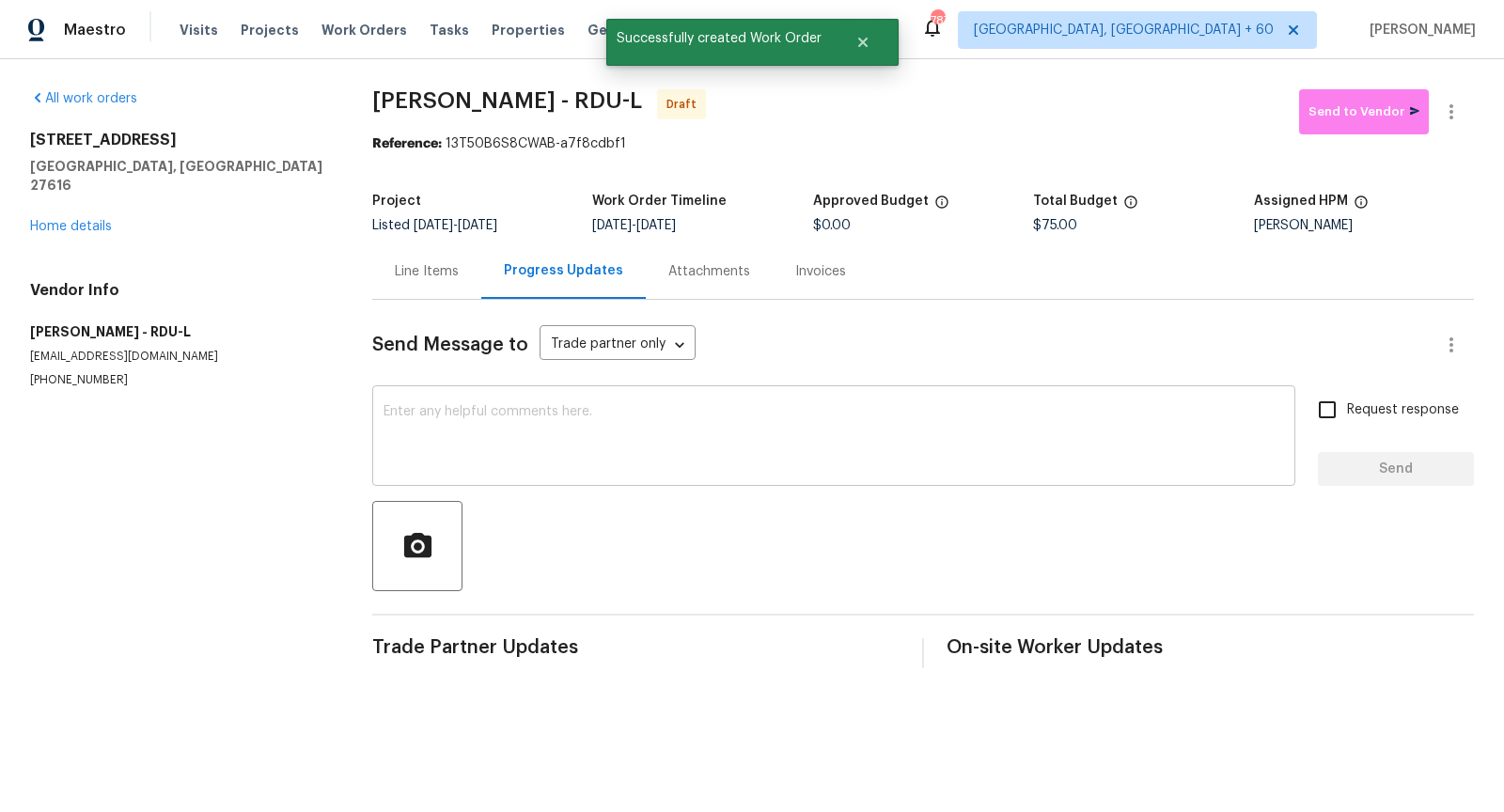
click at [472, 430] on textarea at bounding box center [834, 438] width 901 height 66
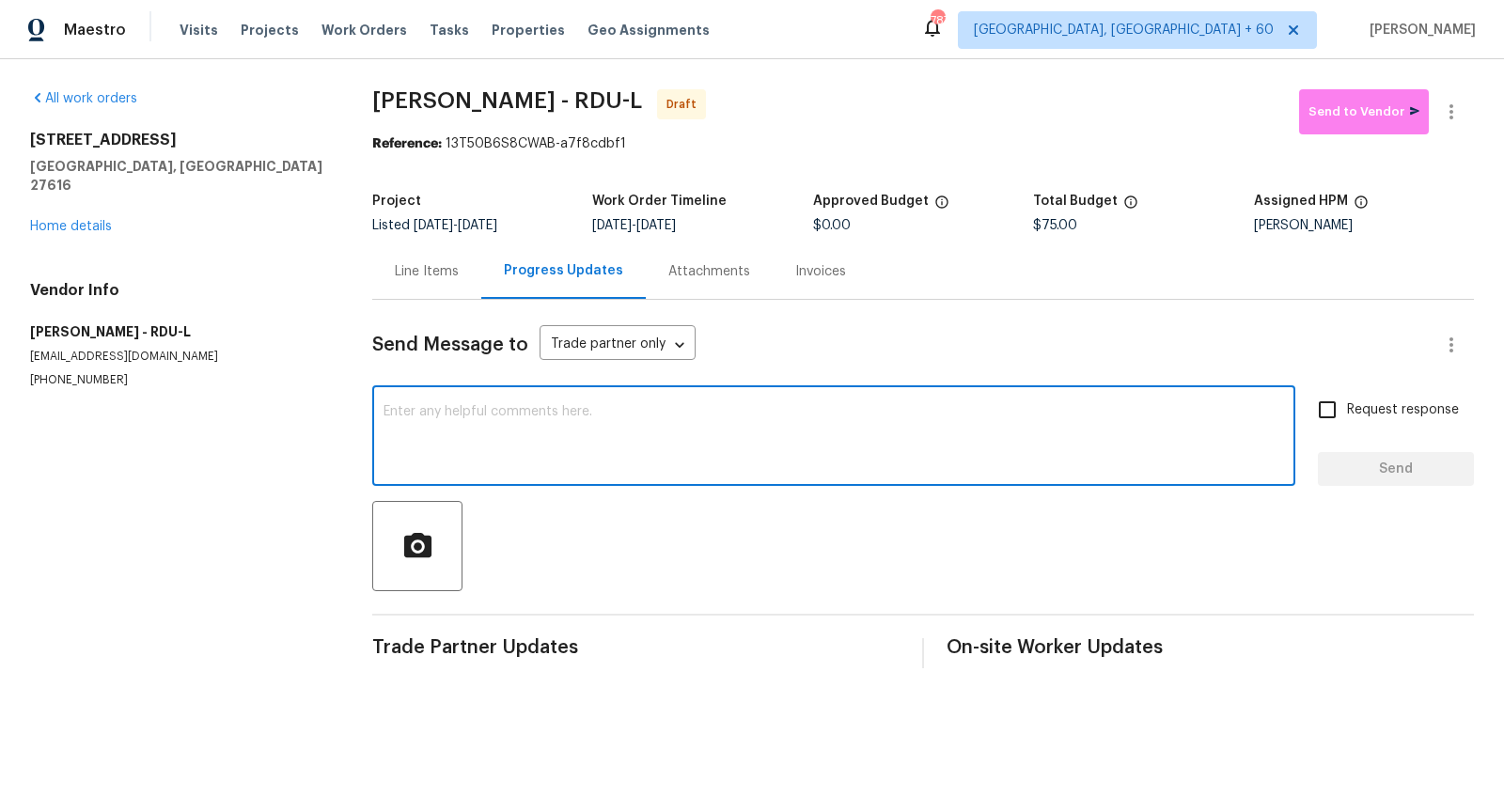
paste textarea "Hi, I'm [PERSON_NAME] from Opendoor. Just wanted to check if you received the w…"
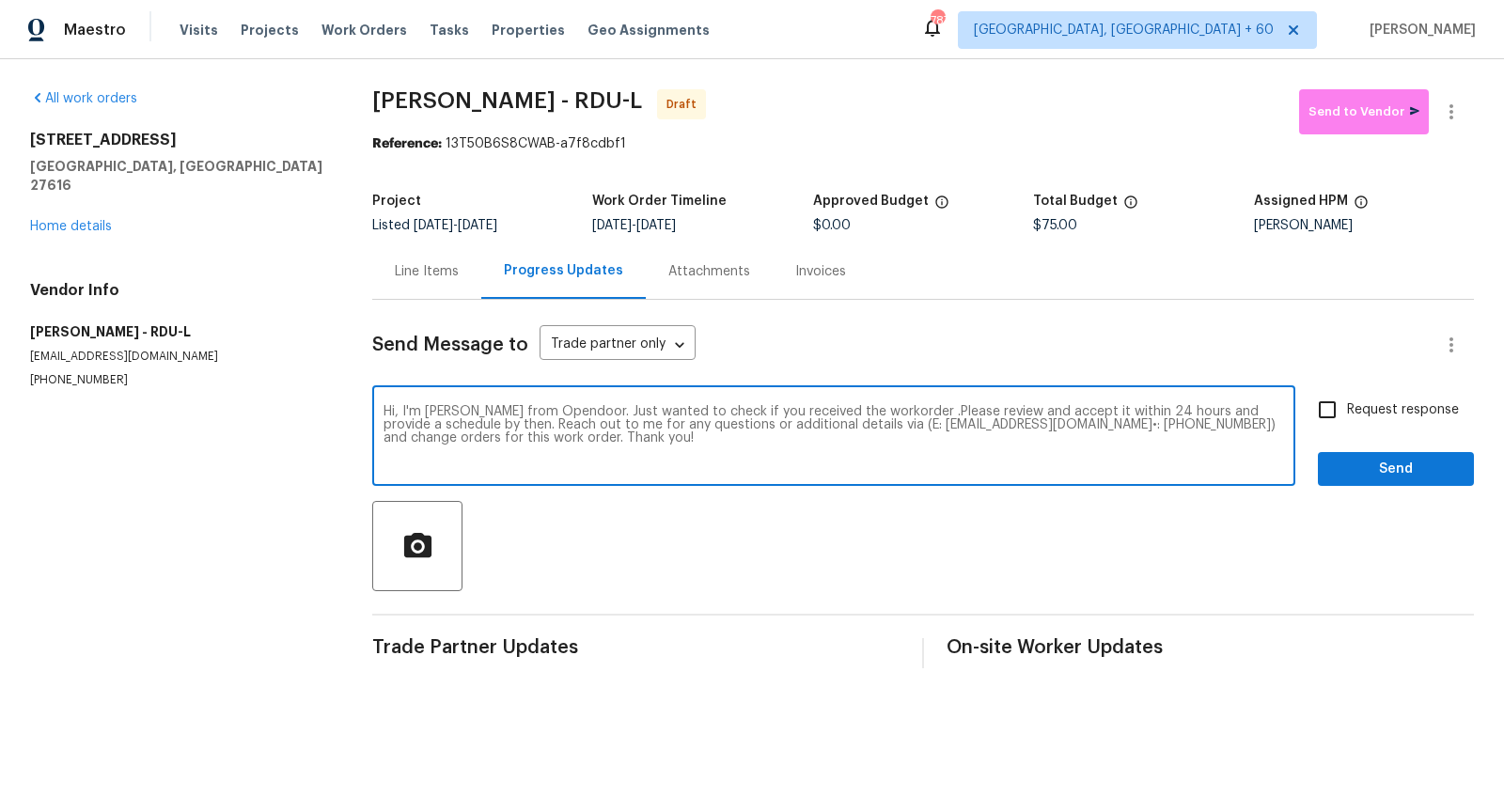
type textarea "Hi, I'm [PERSON_NAME] from Opendoor. Just wanted to check if you received the w…"
click at [1328, 407] on input "Request response" at bounding box center [1328, 410] width 39 height 39
checkbox input "true"
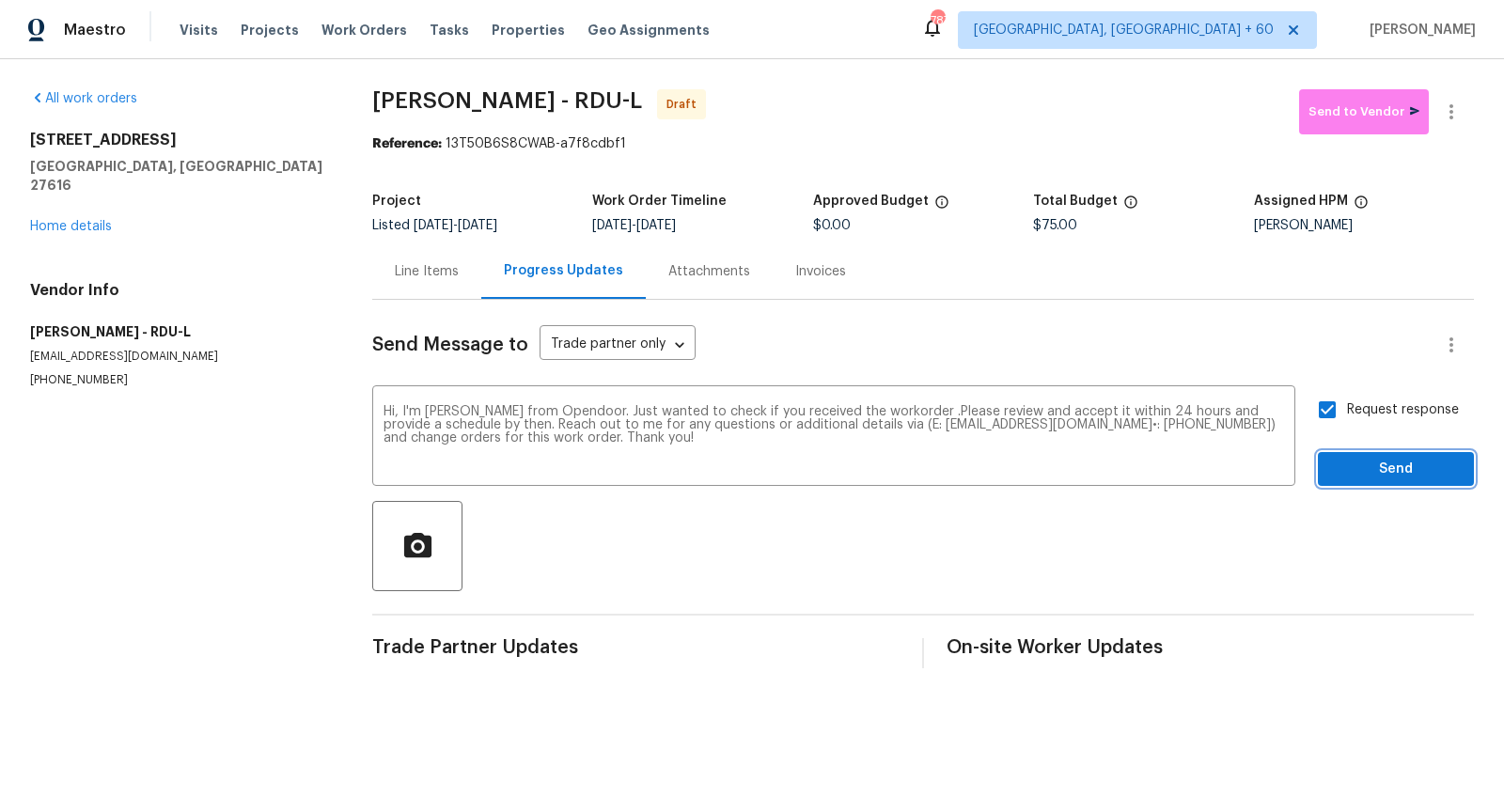
click at [1361, 459] on span "Send" at bounding box center [1397, 470] width 126 height 24
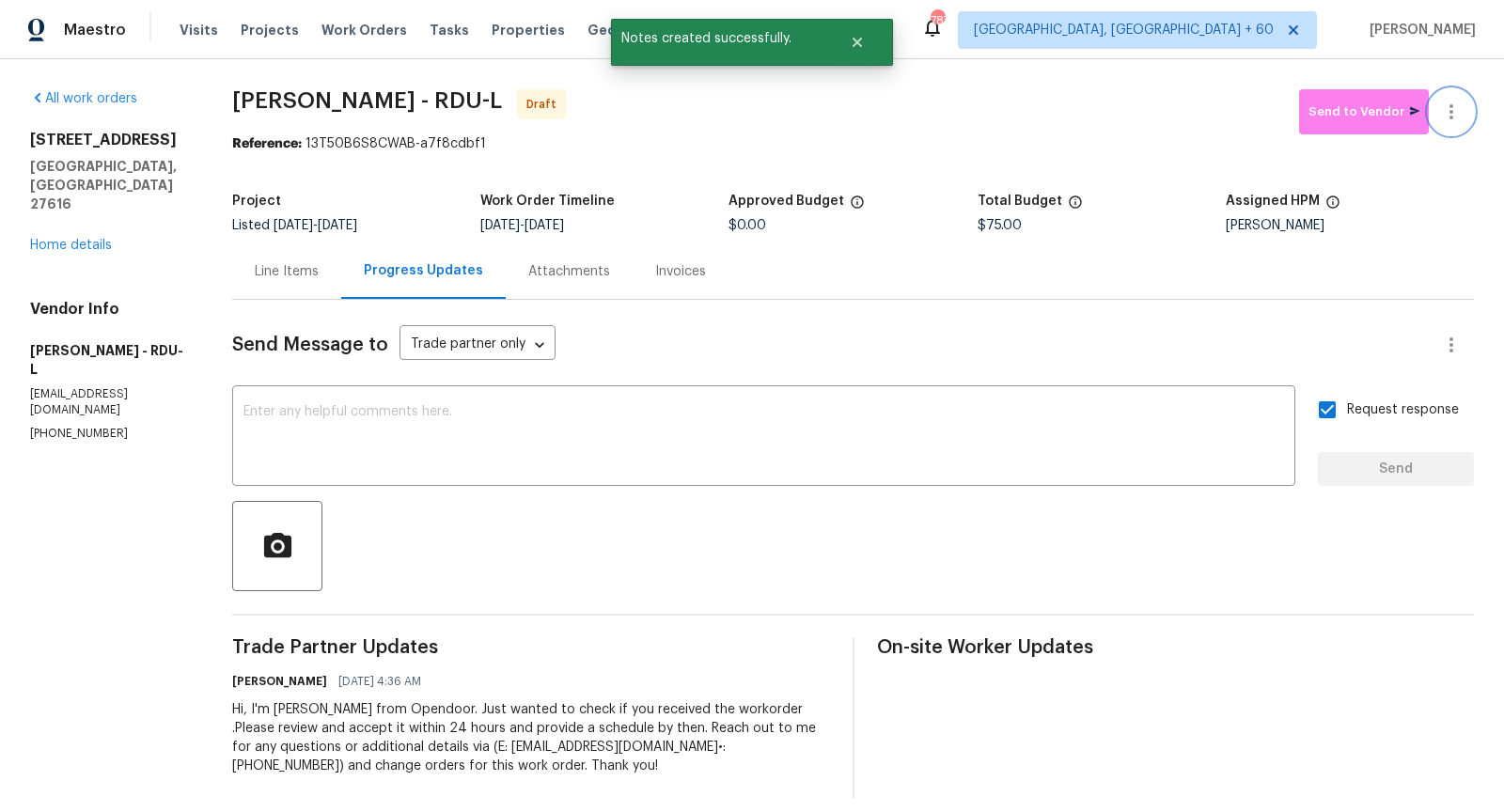
click at [1449, 129] on button "button" at bounding box center [1452, 112] width 45 height 45
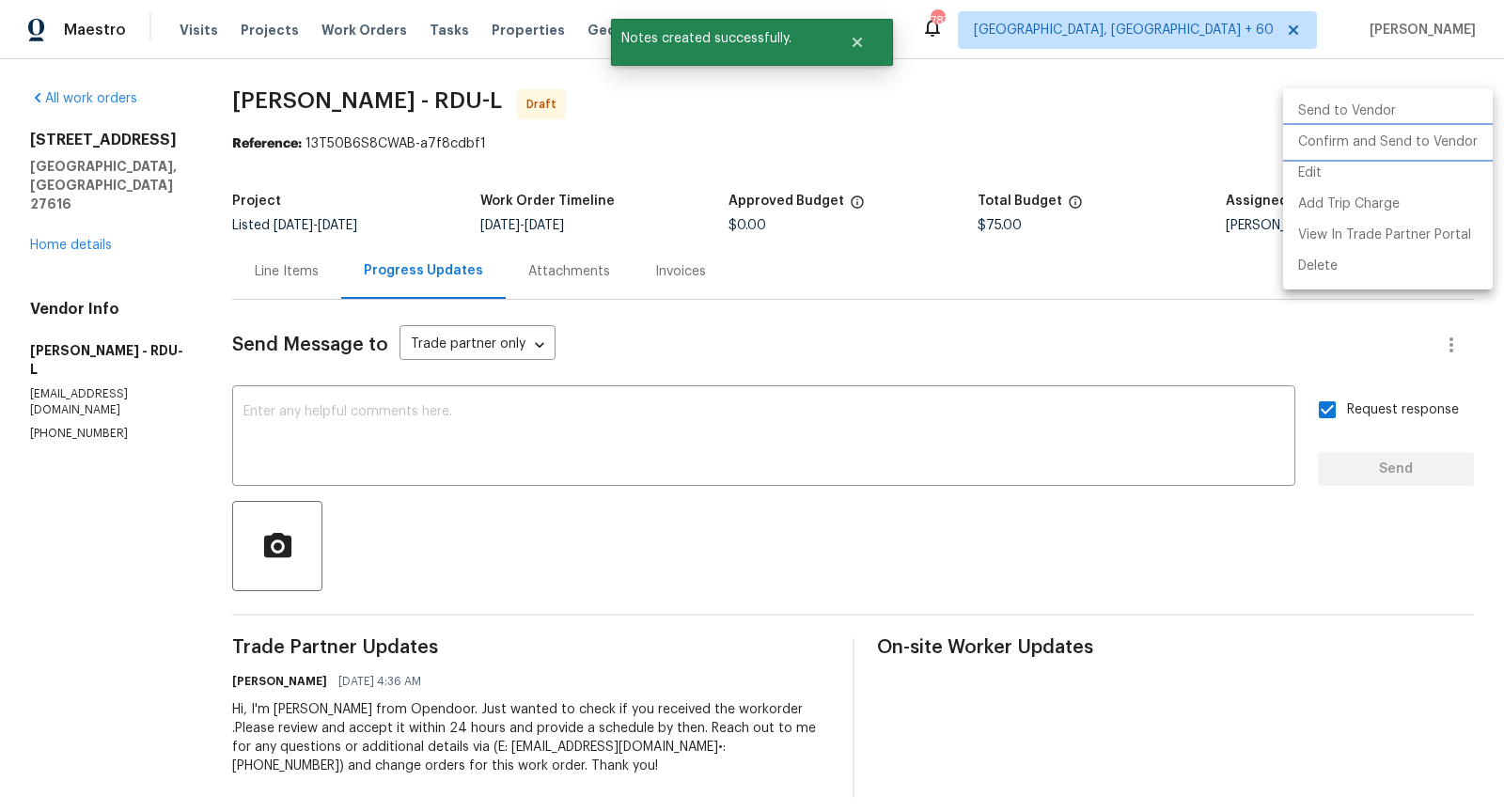
click at [1344, 146] on li "Confirm and Send to Vendor" at bounding box center [1388, 142] width 210 height 31
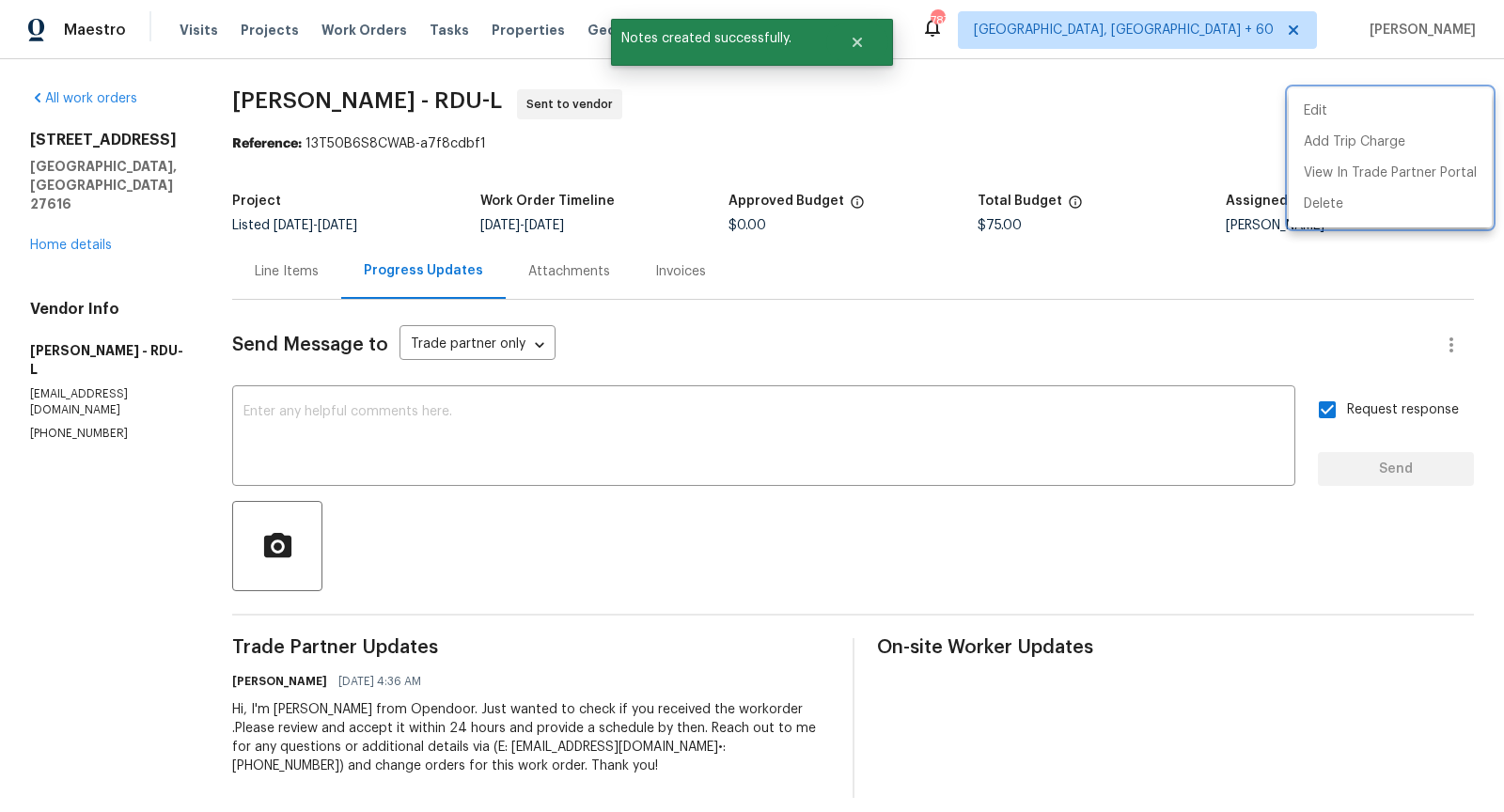
click at [76, 219] on div at bounding box center [752, 406] width 1504 height 812
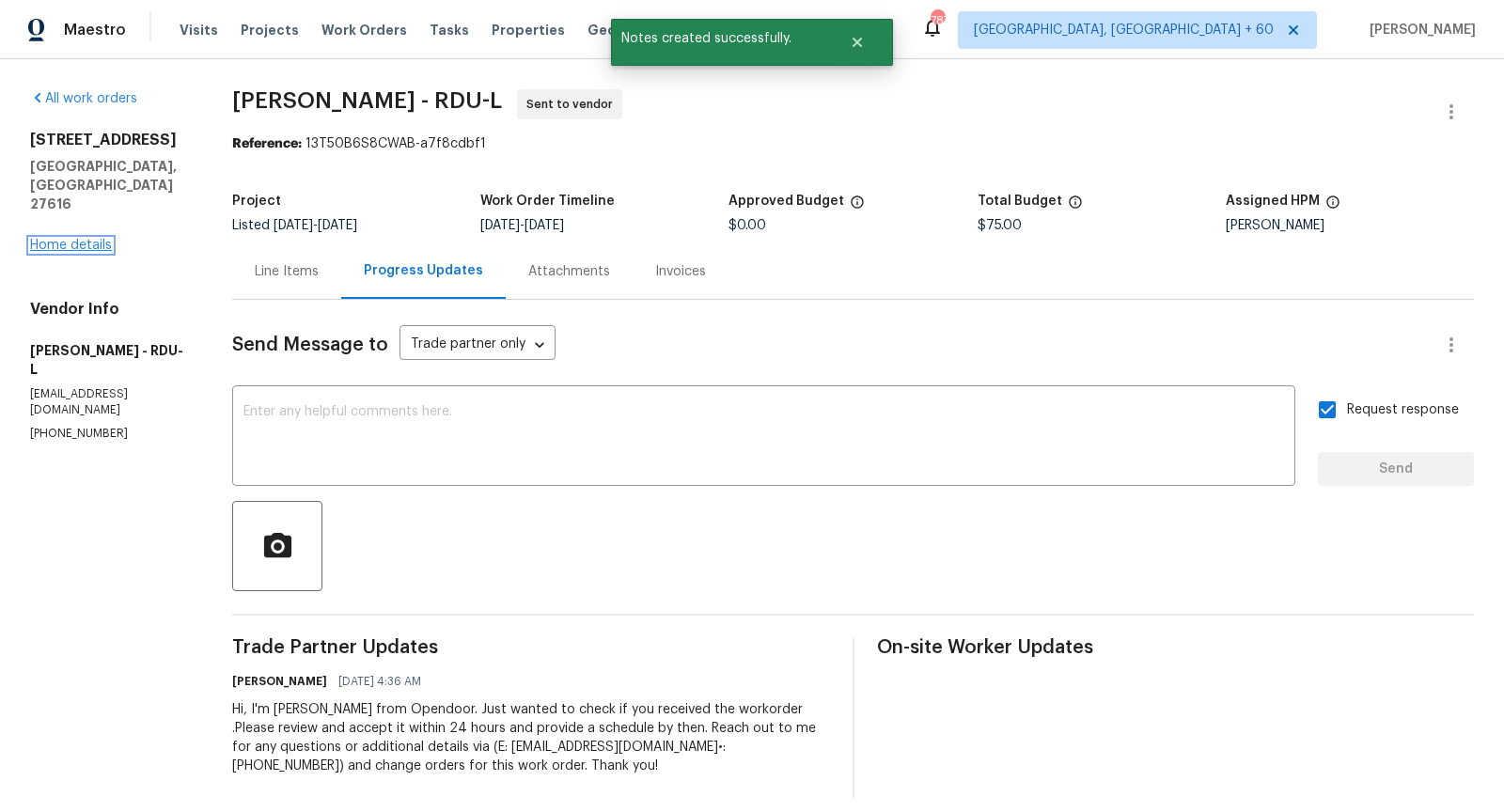
click at [67, 238] on link "Home details" at bounding box center [71, 244] width 82 height 13
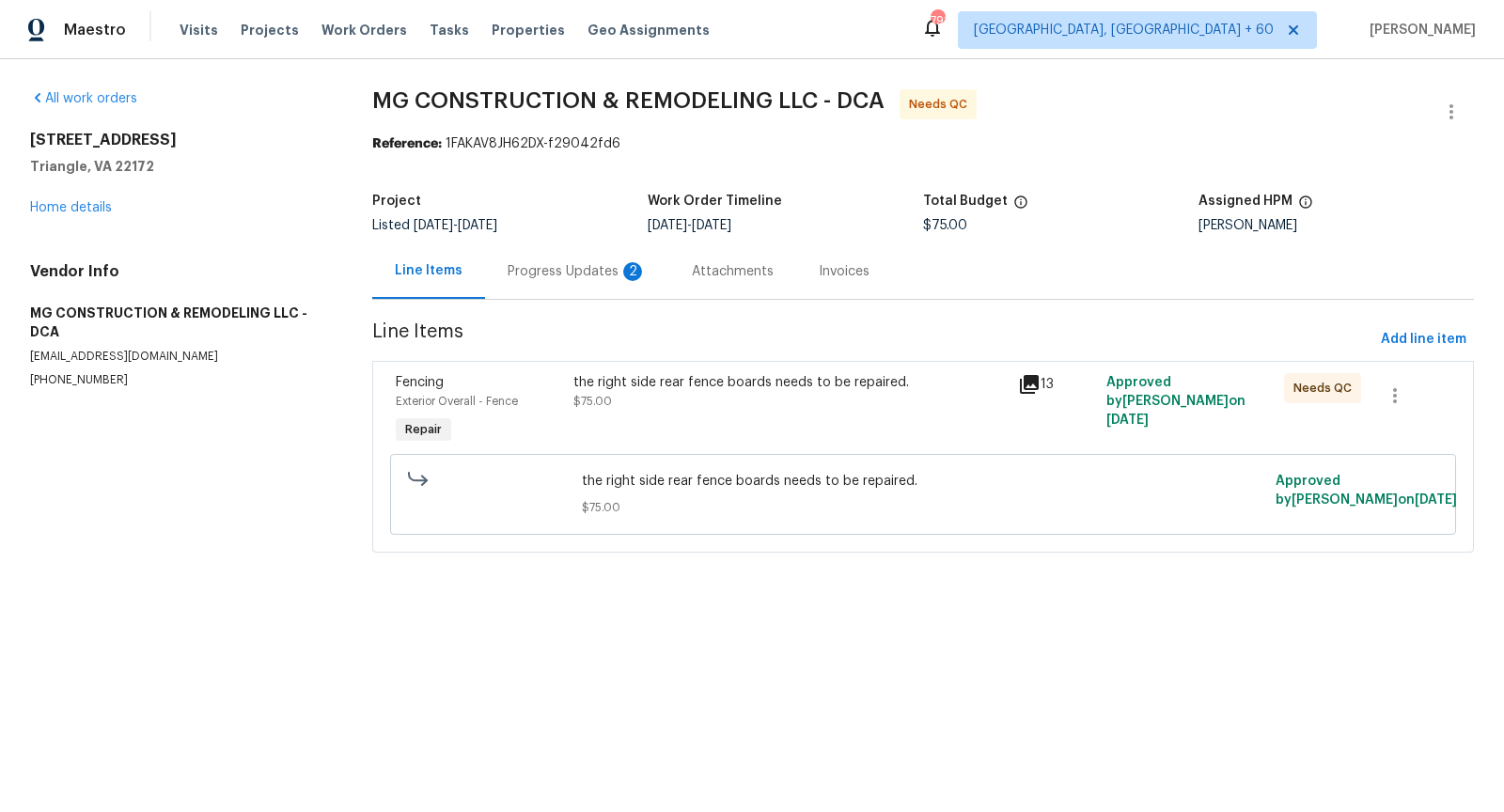
click at [549, 259] on div "Progress Updates 2" at bounding box center [577, 271] width 184 height 55
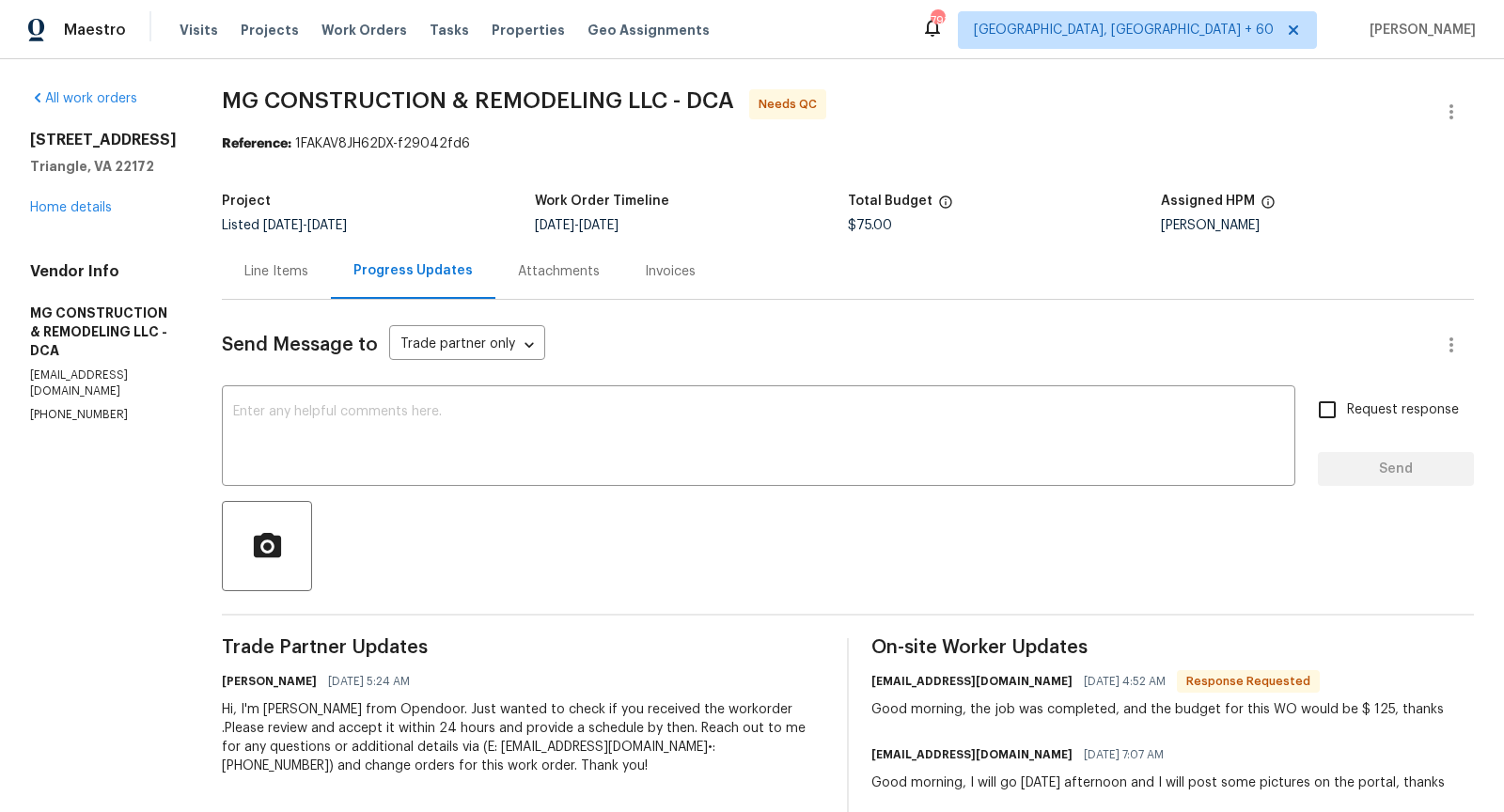
scroll to position [51, 0]
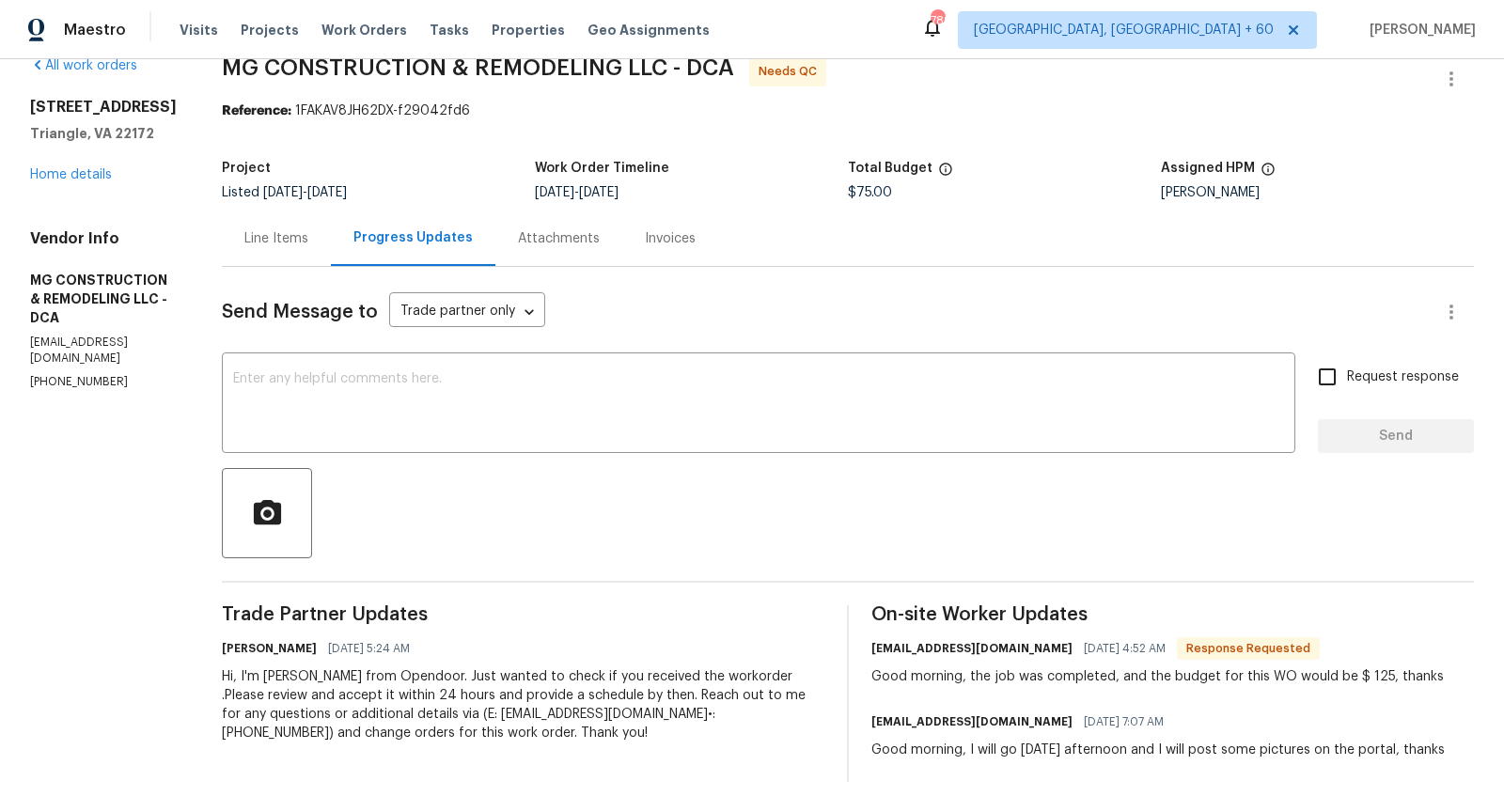
click at [331, 231] on div "Line Items" at bounding box center [276, 238] width 109 height 55
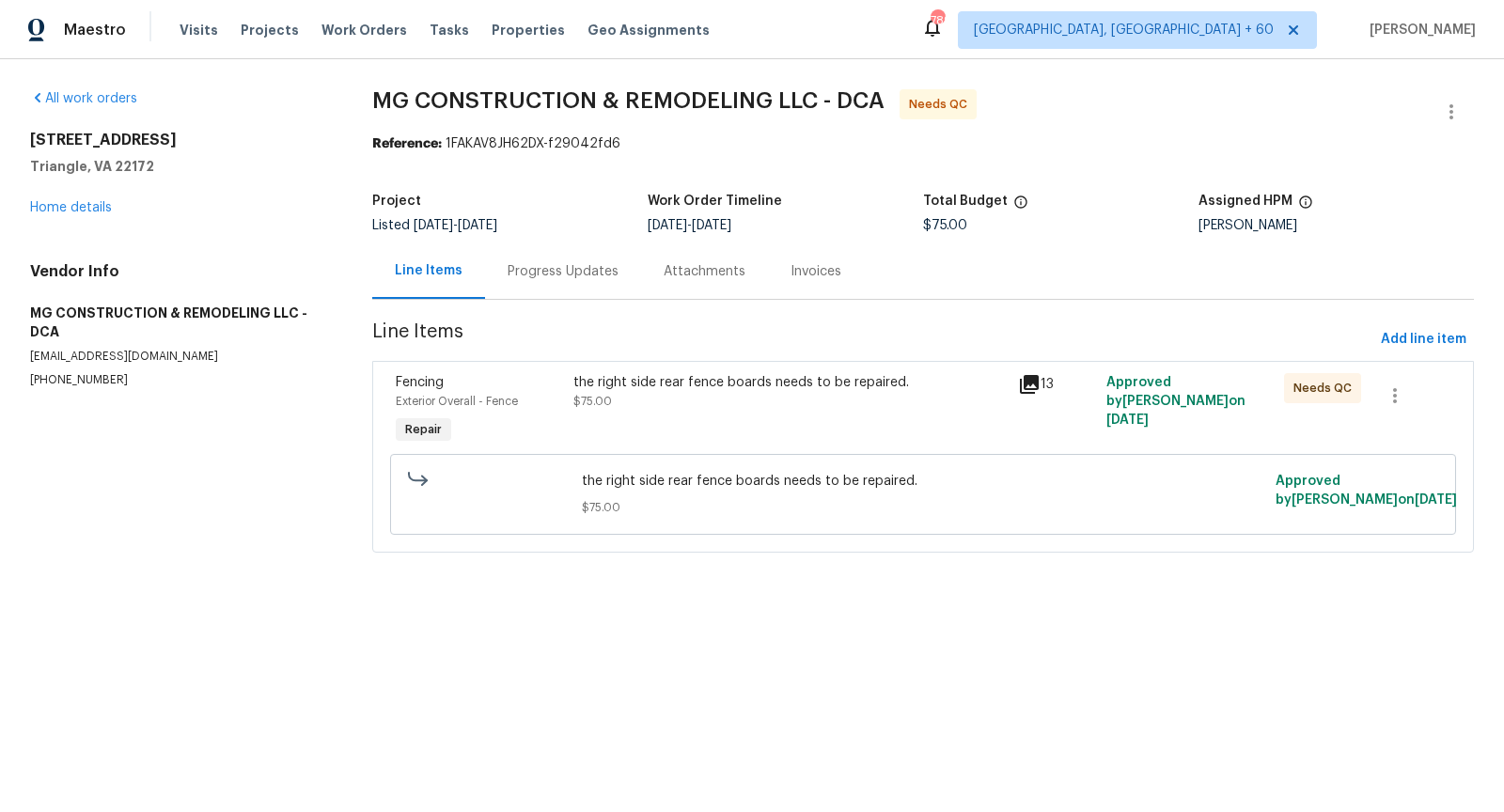
click at [1034, 388] on icon at bounding box center [1029, 384] width 19 height 19
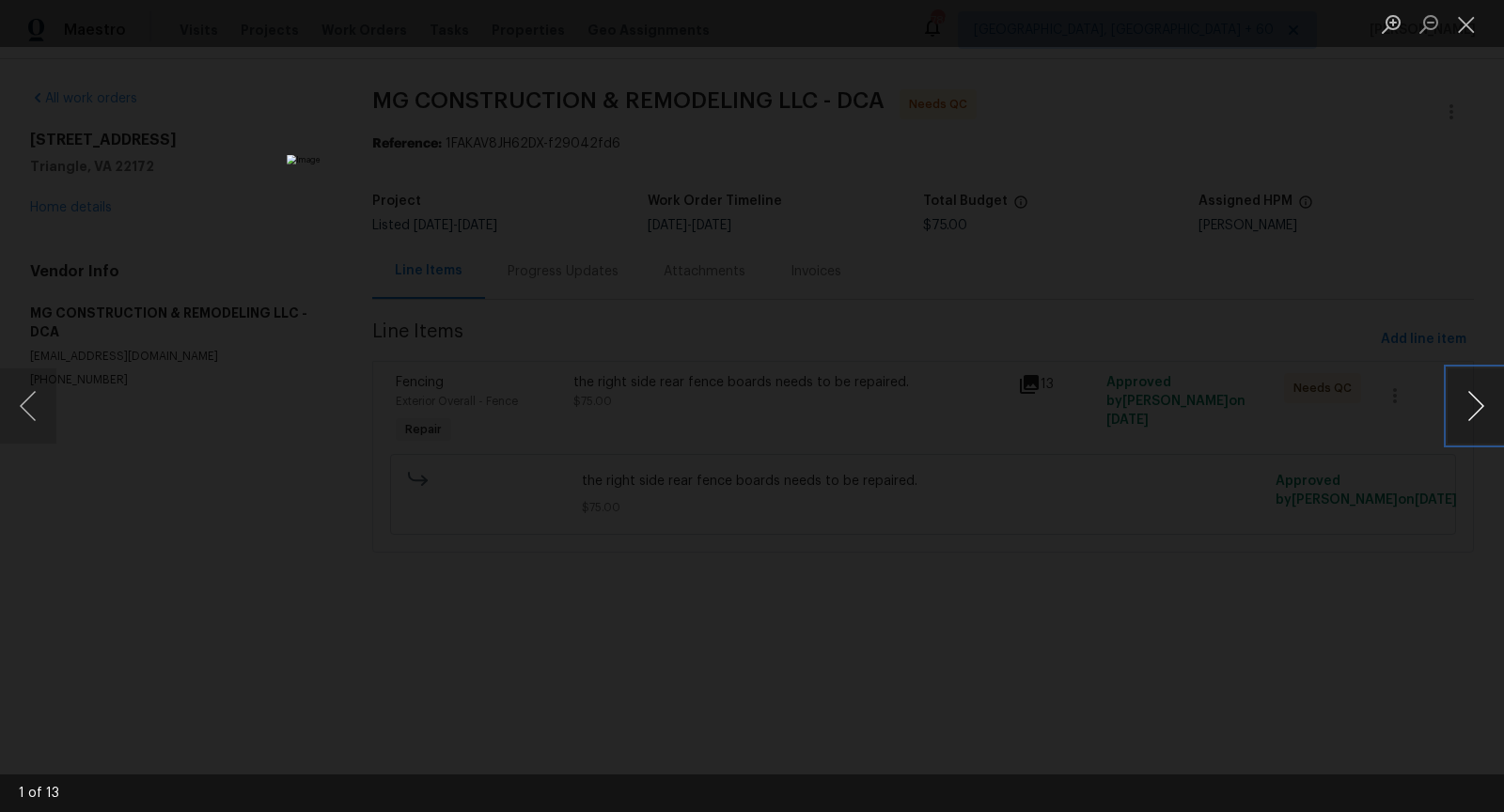
click at [1483, 412] on button "Next image" at bounding box center [1475, 406] width 56 height 75
click at [1476, 421] on button "Next image" at bounding box center [1475, 406] width 56 height 75
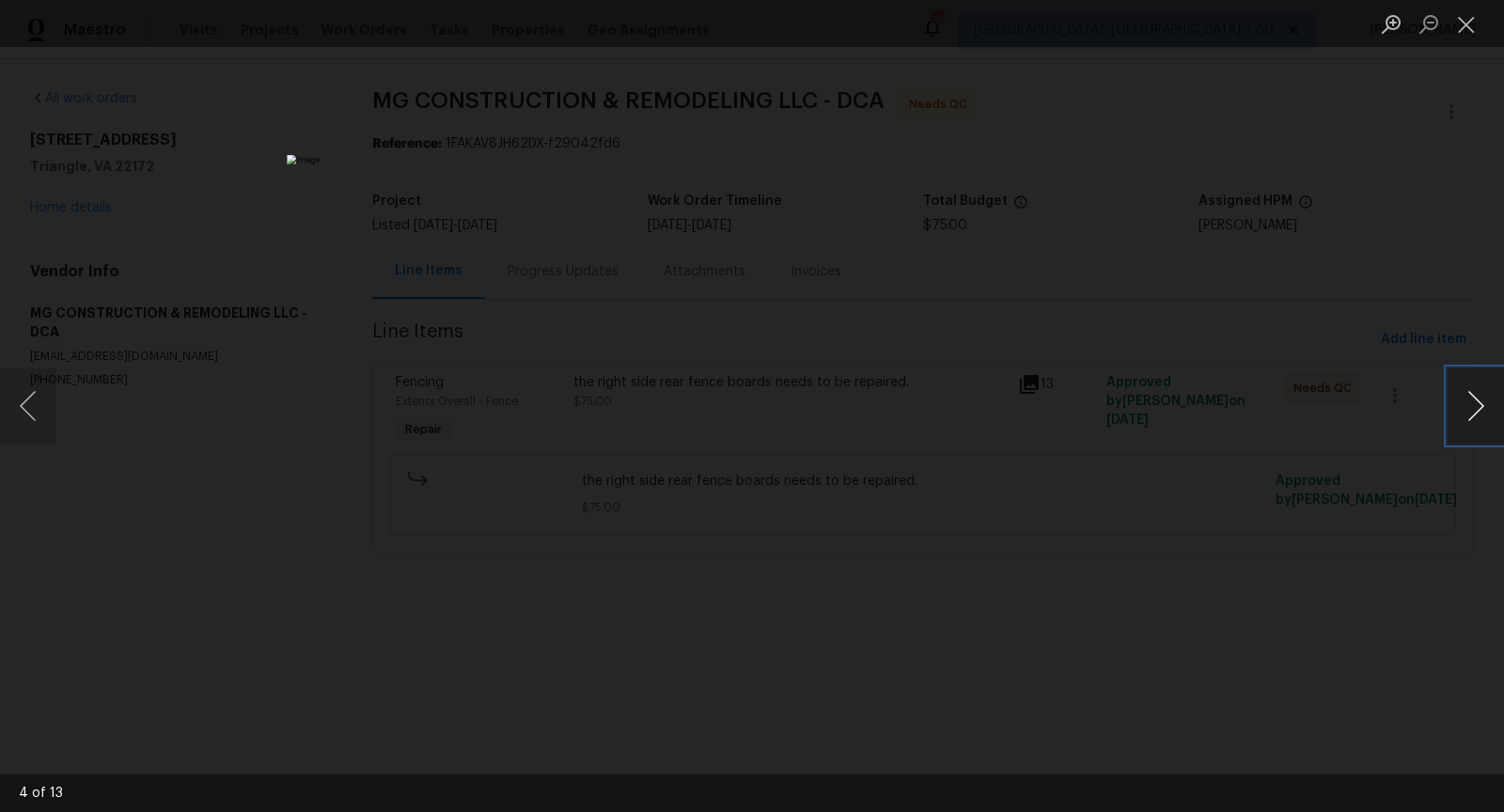
click at [1476, 421] on button "Next image" at bounding box center [1475, 406] width 56 height 75
click at [1463, 429] on button "Next image" at bounding box center [1475, 406] width 56 height 75
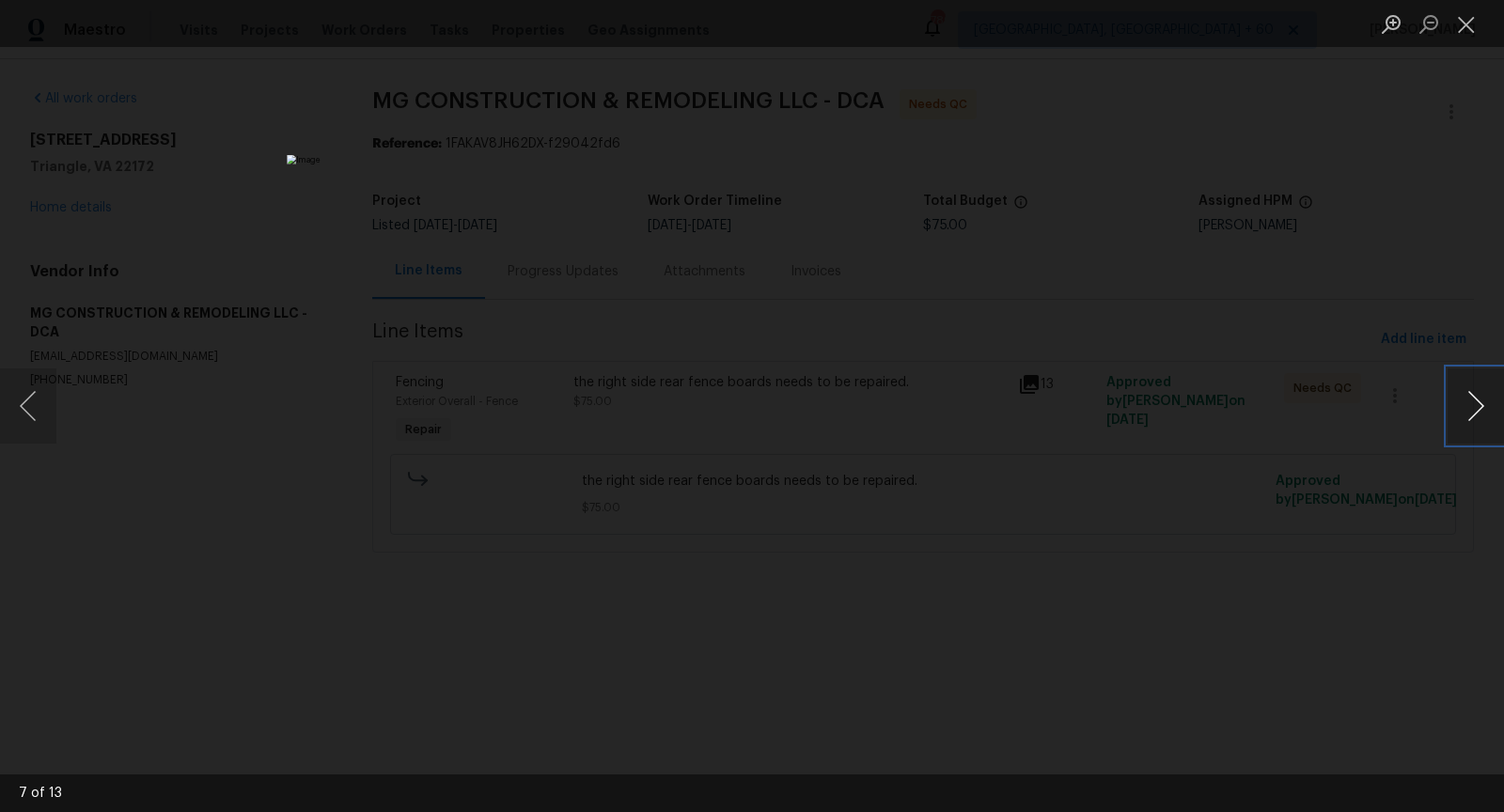
click at [1463, 429] on button "Next image" at bounding box center [1475, 406] width 56 height 75
click at [1482, 411] on button "Next image" at bounding box center [1475, 406] width 56 height 75
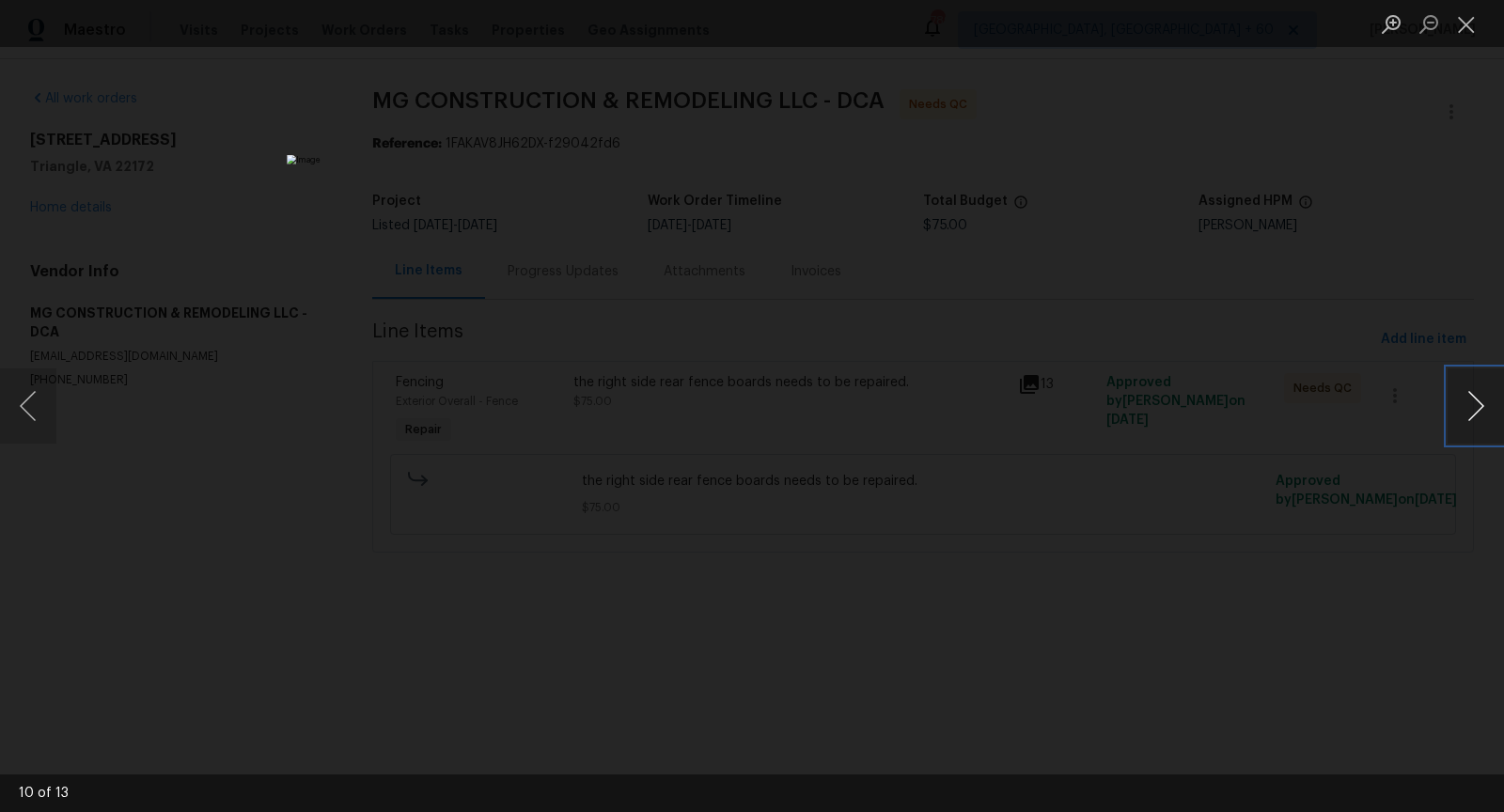
click at [1482, 411] on button "Next image" at bounding box center [1475, 406] width 56 height 75
click at [1483, 406] on button "Next image" at bounding box center [1475, 406] width 56 height 75
click at [1465, 35] on button "Close lightbox" at bounding box center [1467, 24] width 37 height 33
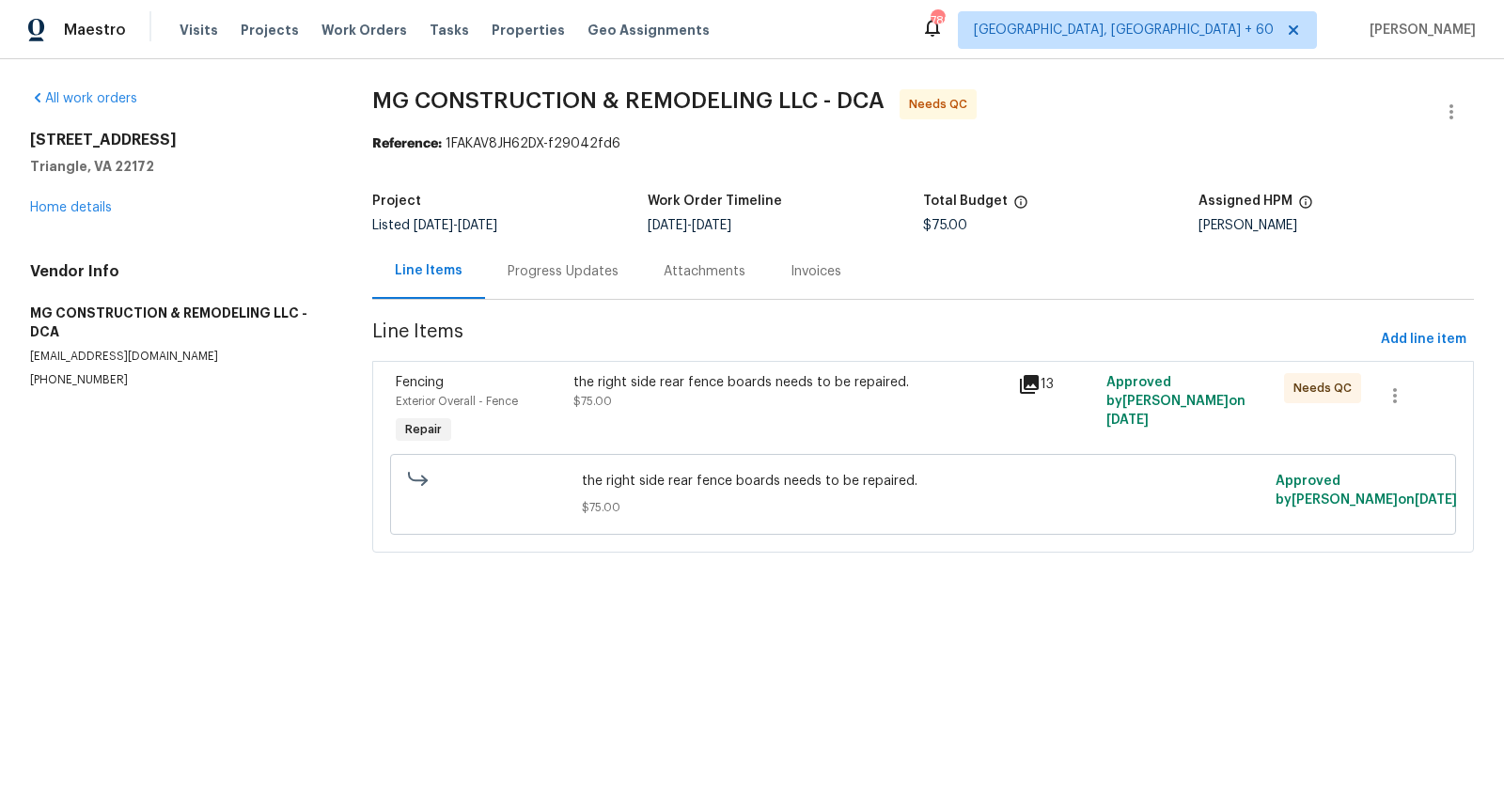
click at [649, 384] on div "the right side rear fence boards needs to be repaired." at bounding box center [790, 382] width 434 height 19
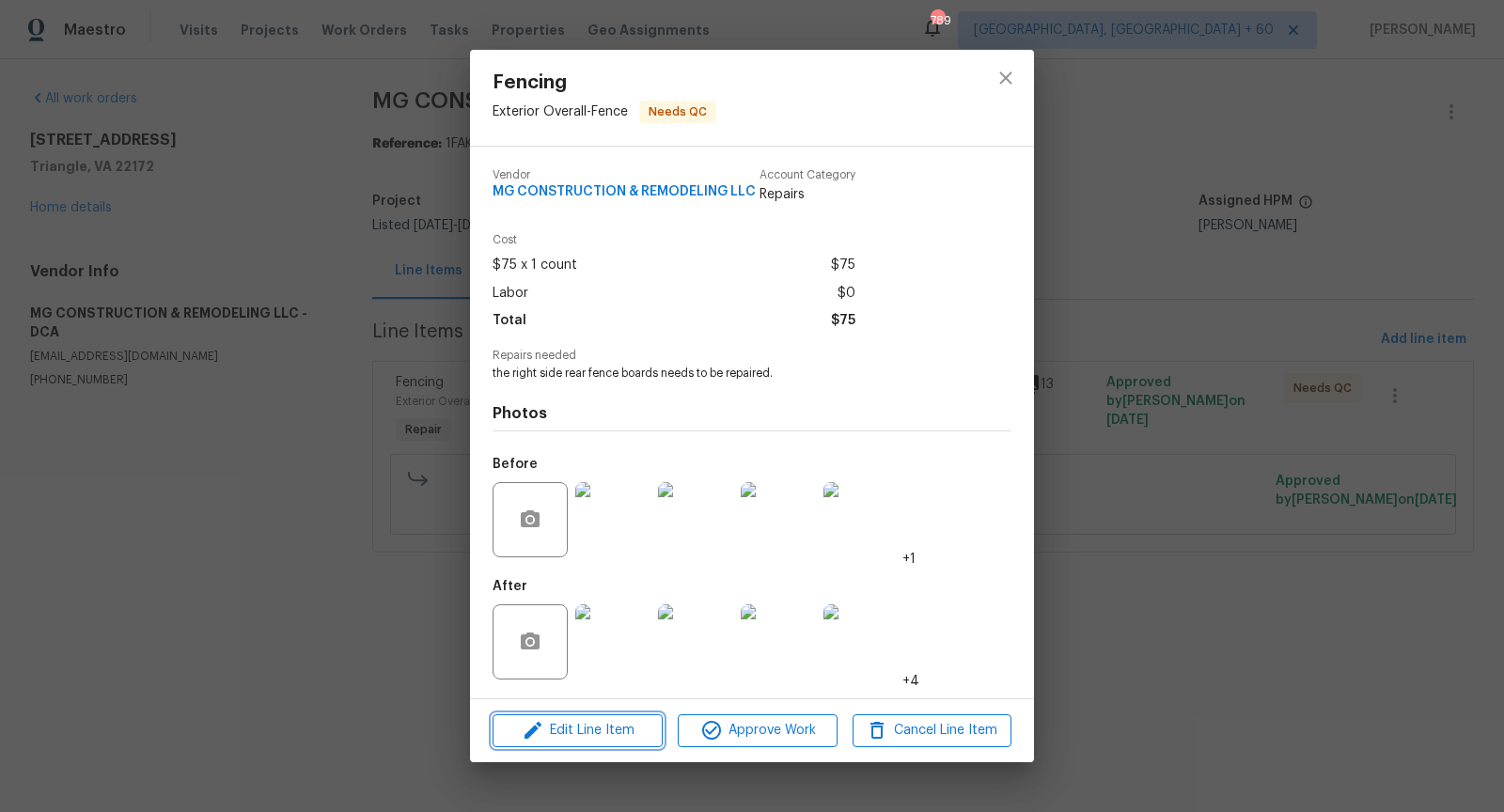
click at [583, 744] on button "Edit Line Item" at bounding box center [578, 730] width 171 height 33
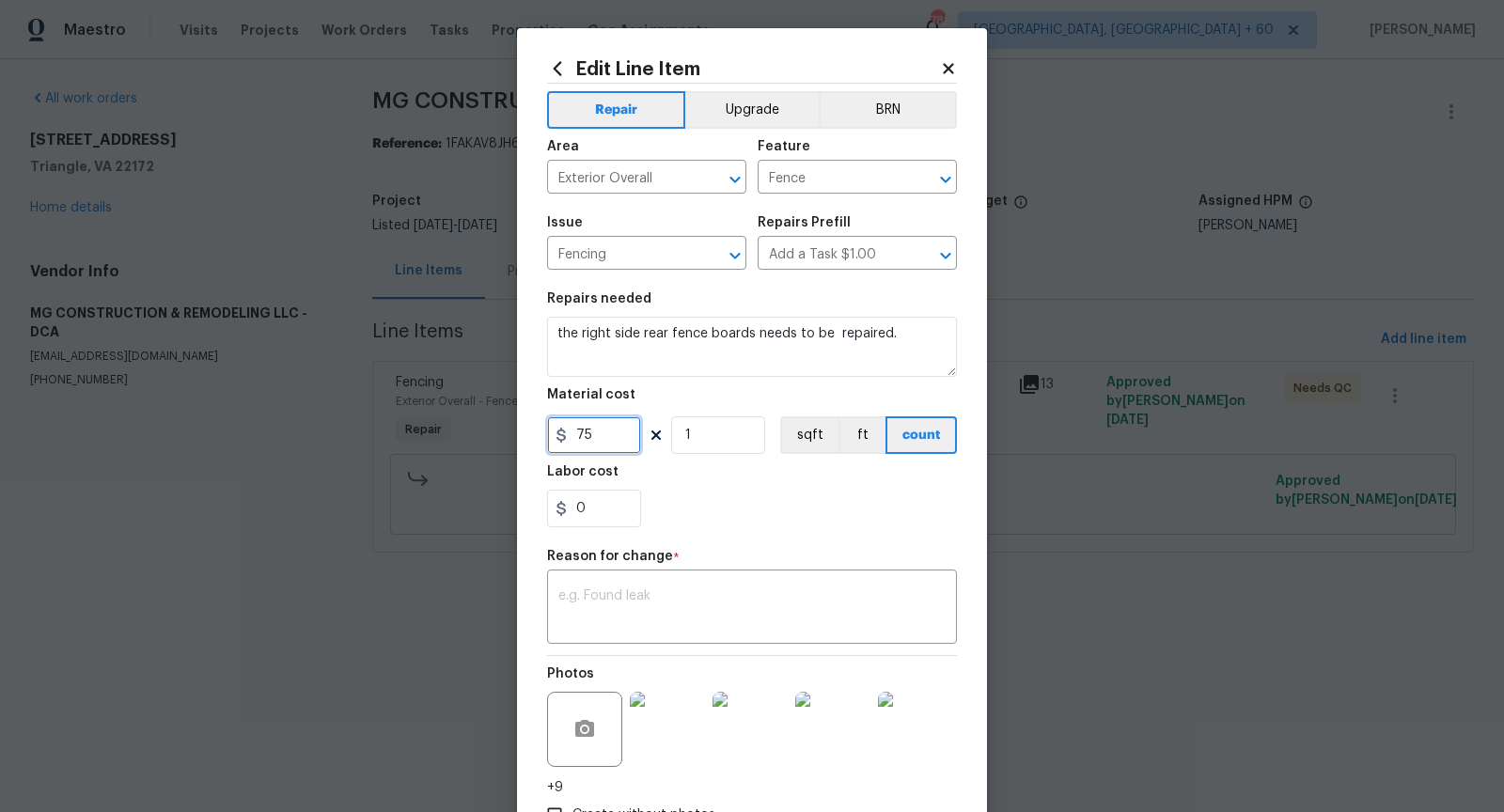
click at [596, 423] on input "75" at bounding box center [593, 436] width 94 height 37
type input "125"
click at [636, 624] on textarea at bounding box center [752, 609] width 387 height 39
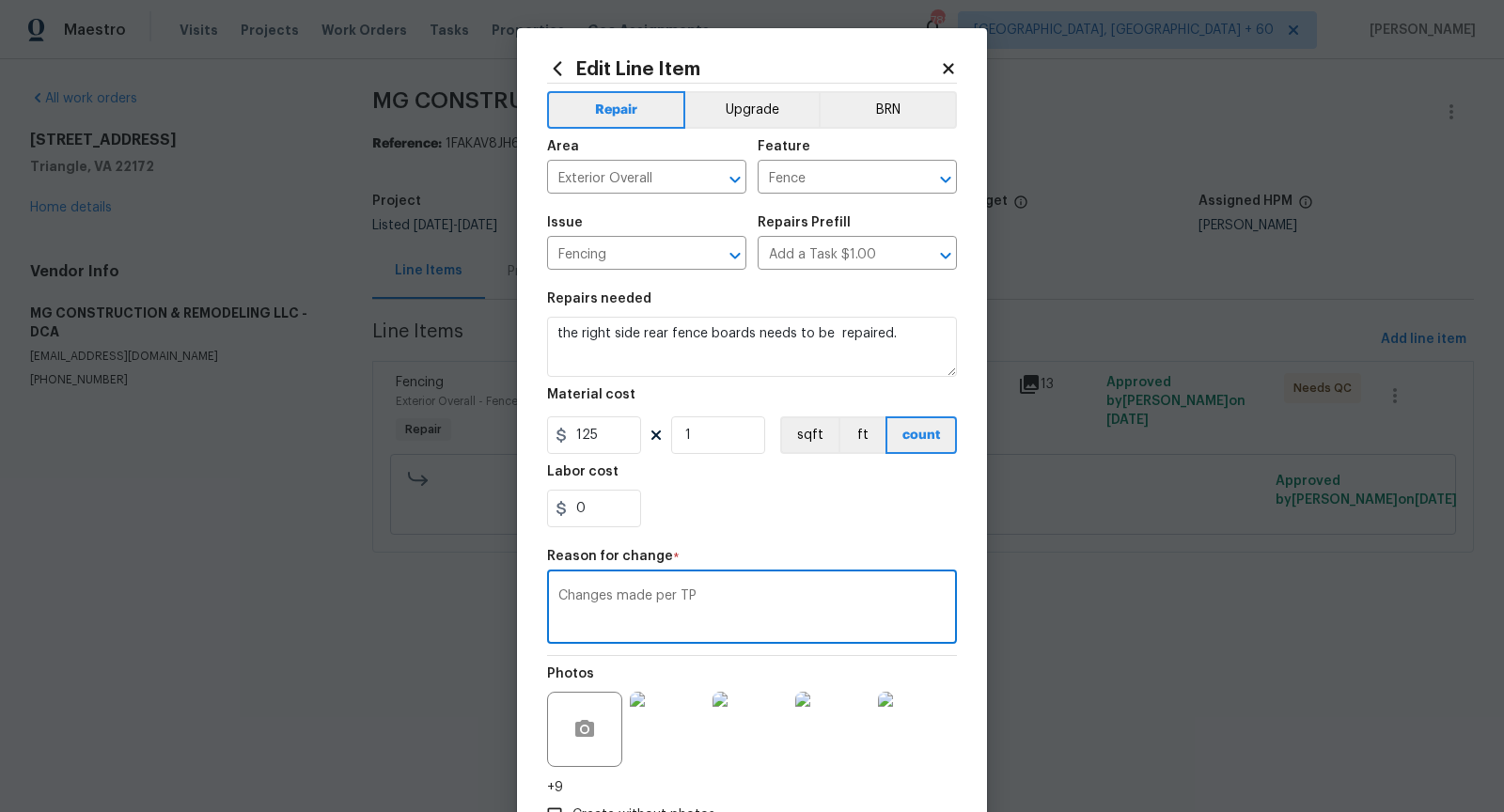
scroll to position [132, 0]
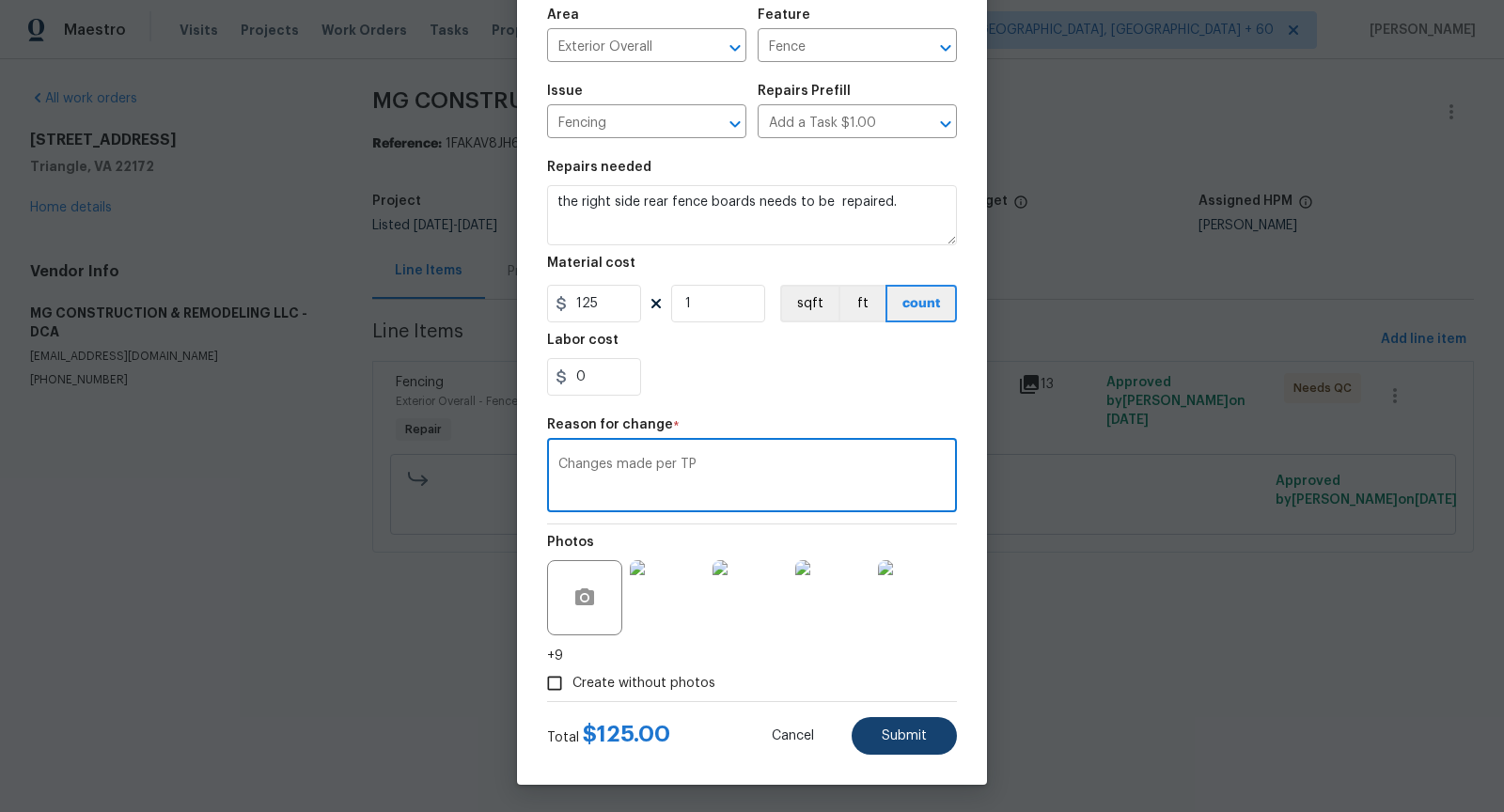
type textarea "Changes made per TP"
click at [902, 720] on button "Submit" at bounding box center [904, 736] width 105 height 37
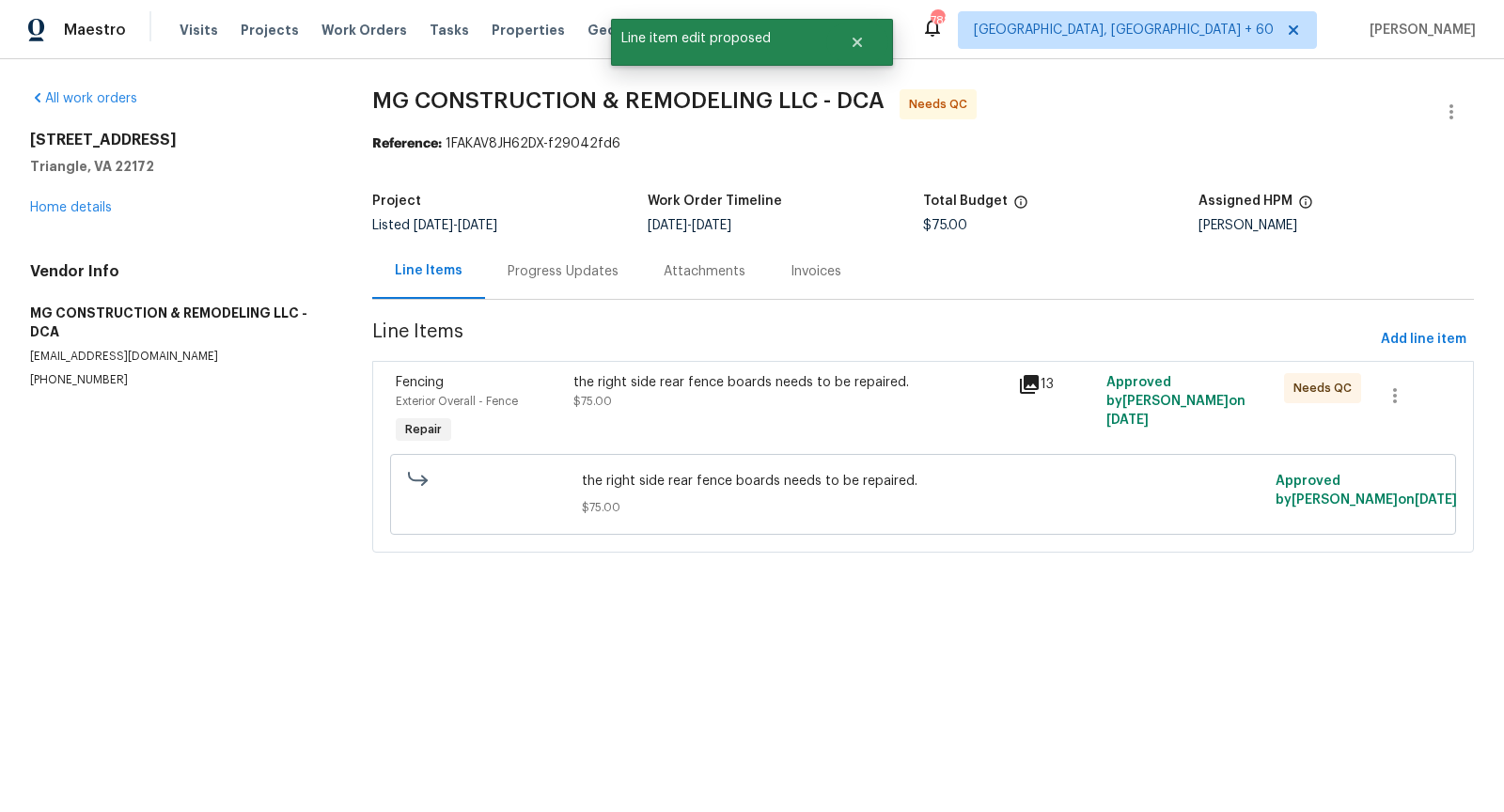
scroll to position [0, 0]
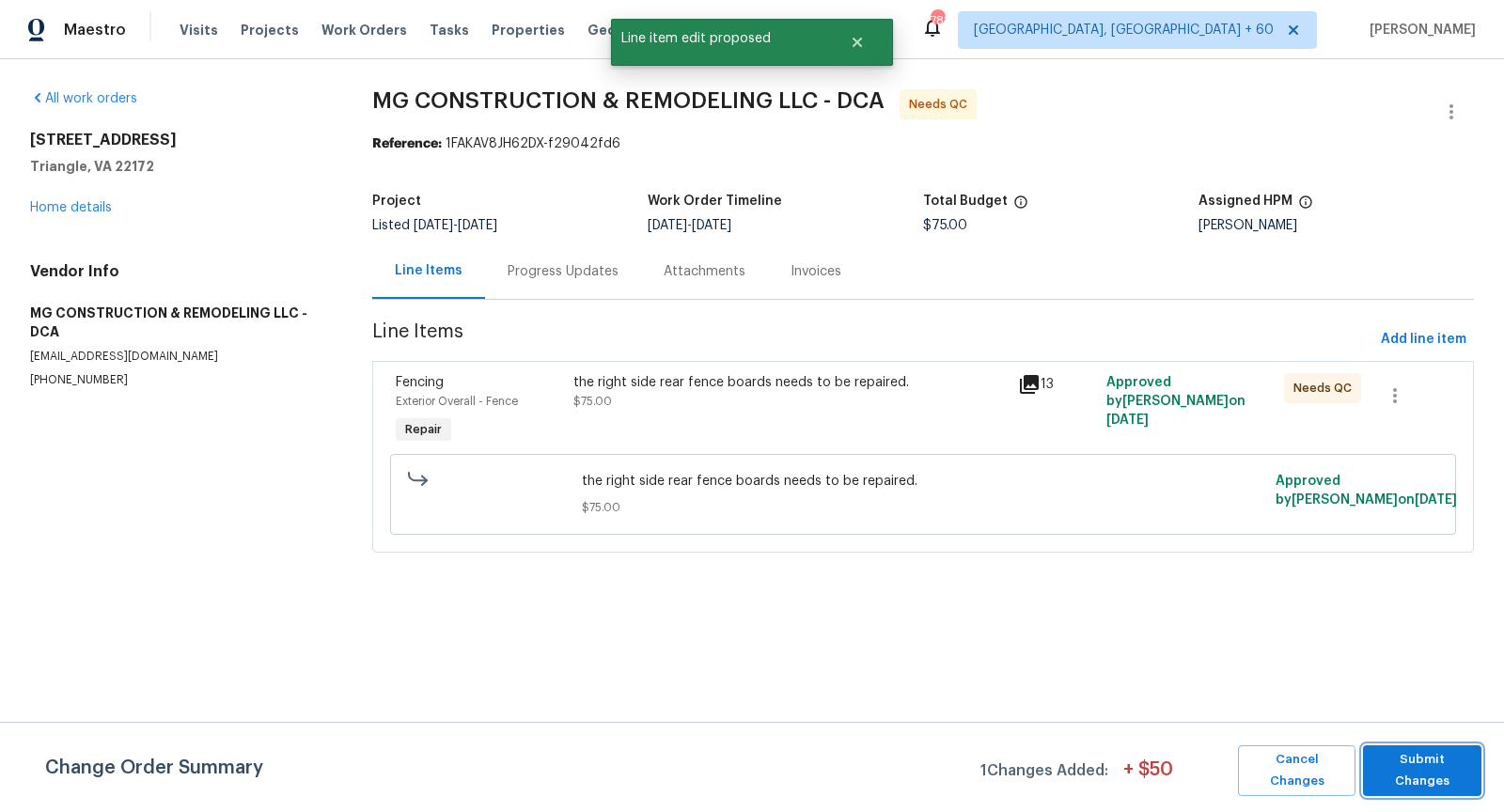
click at [1432, 779] on button "Submit Changes" at bounding box center [1422, 772] width 118 height 51
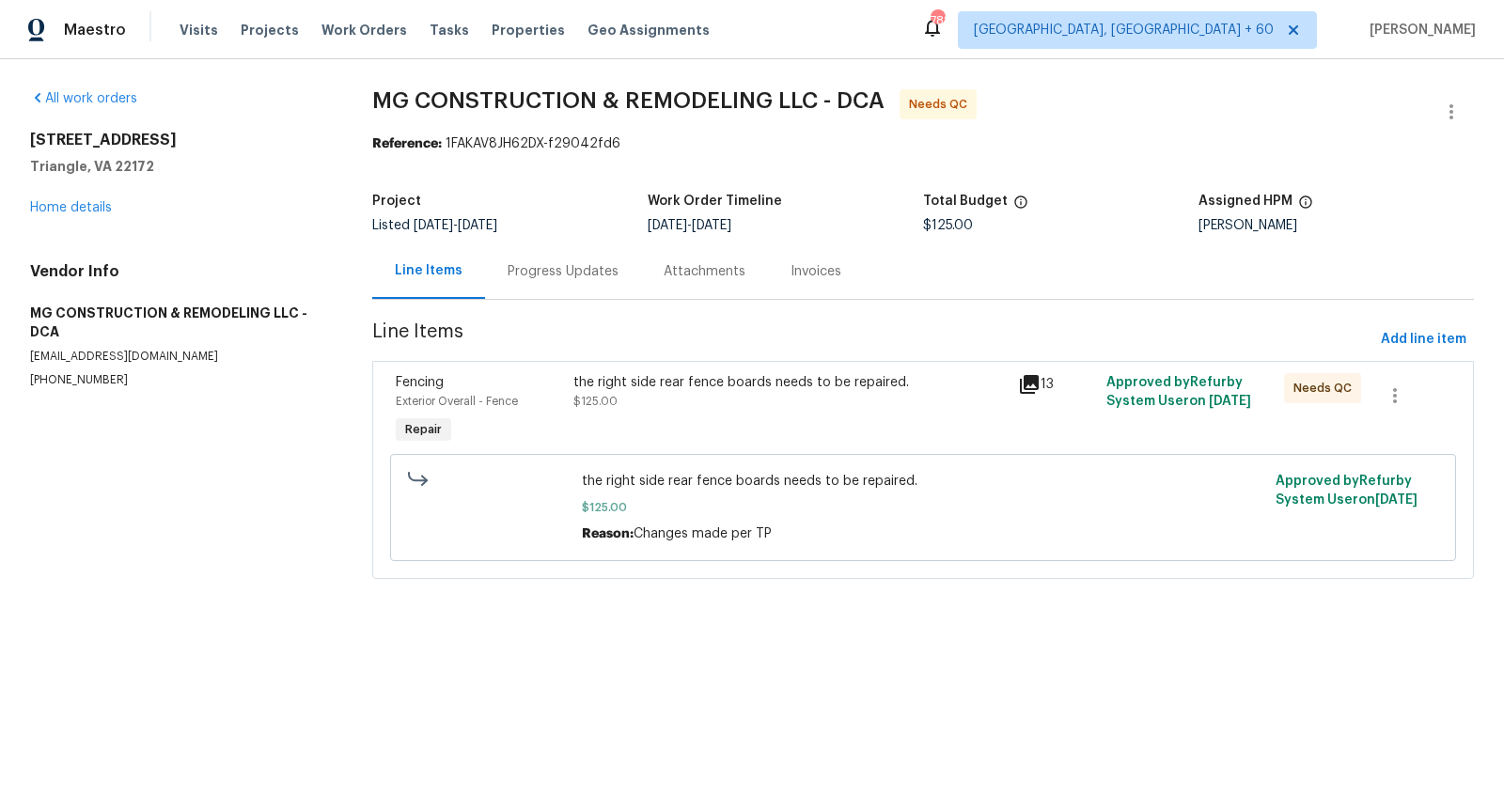
click at [619, 376] on div "the right side rear fence boards needs to be repaired." at bounding box center [790, 382] width 434 height 19
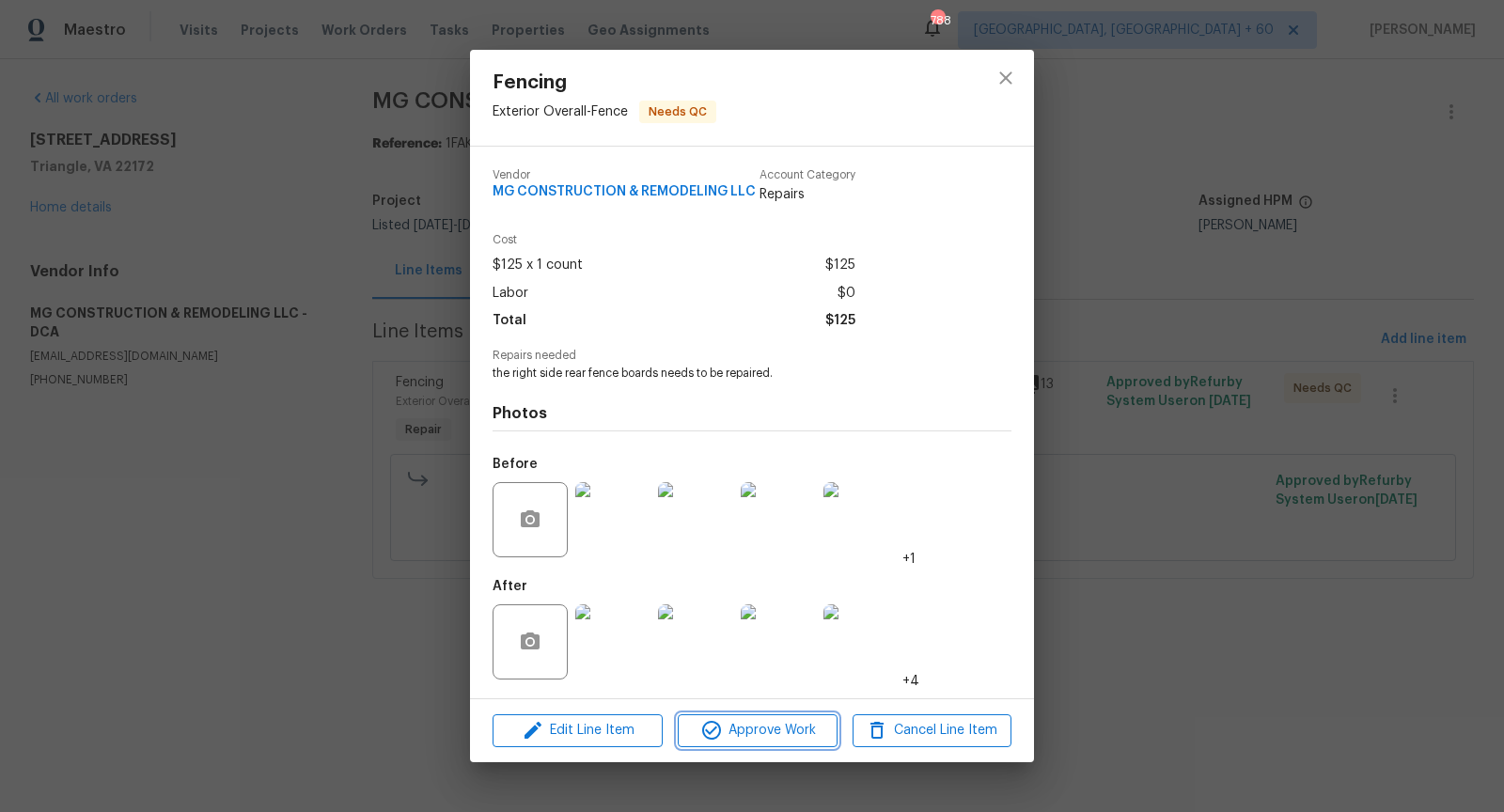
click at [748, 728] on span "Approve Work" at bounding box center [758, 731] width 148 height 24
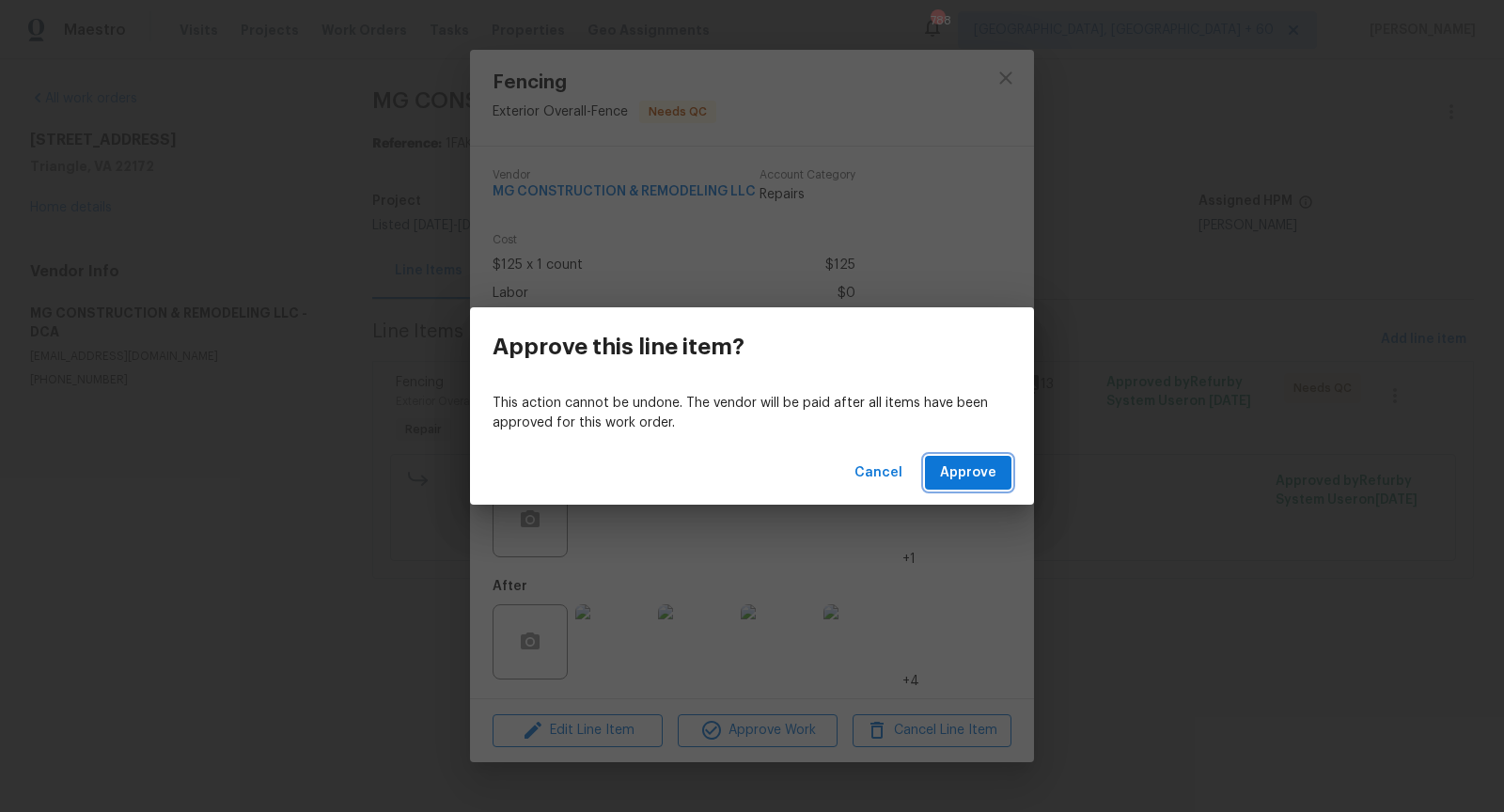
click at [968, 475] on span "Approve" at bounding box center [968, 473] width 56 height 24
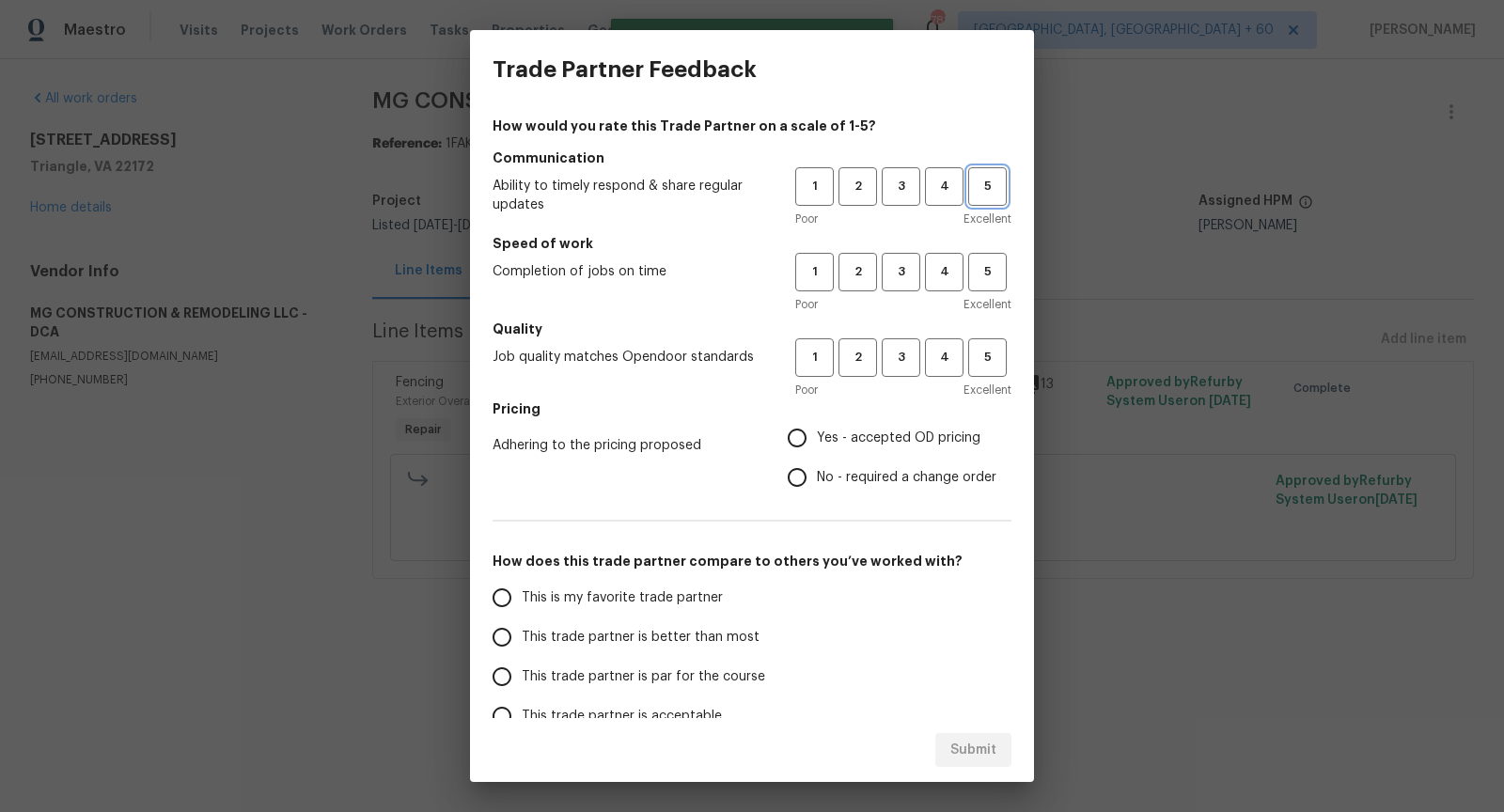
click at [991, 193] on span "5" at bounding box center [988, 186] width 34 height 22
click at [987, 274] on span "5" at bounding box center [988, 272] width 34 height 22
click at [988, 354] on span "5" at bounding box center [988, 358] width 34 height 22
click at [801, 471] on input "No - required a change order" at bounding box center [797, 478] width 39 height 39
radio input "true"
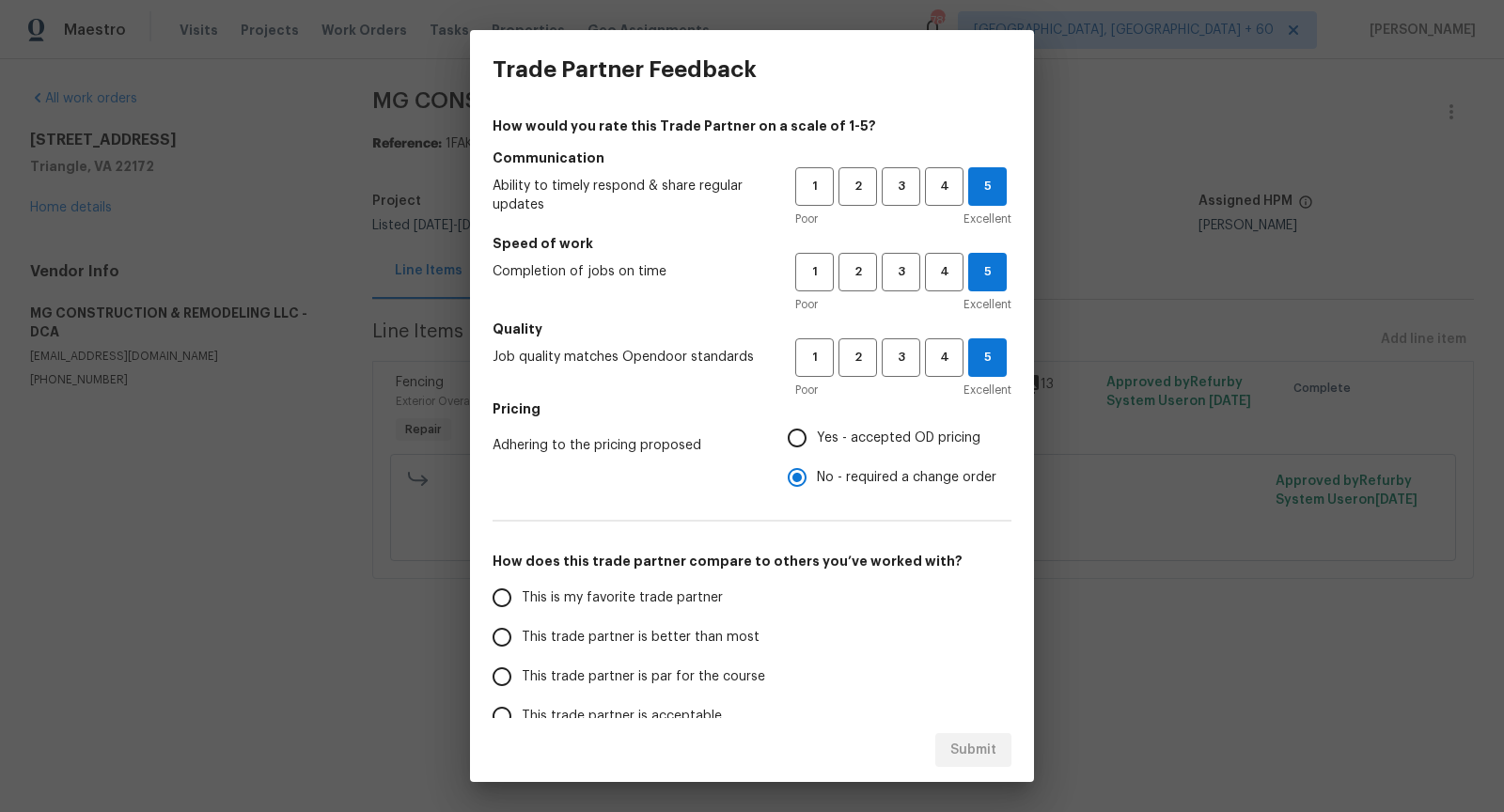
click at [500, 576] on div "How would you rate this Trade Partner on a scale of 1-5? Communication Ability …" at bounding box center [752, 484] width 519 height 736
click at [500, 588] on input "This is my favorite trade partner" at bounding box center [502, 598] width 39 height 39
click at [976, 743] on span "Submit" at bounding box center [974, 751] width 46 height 24
radio input "true"
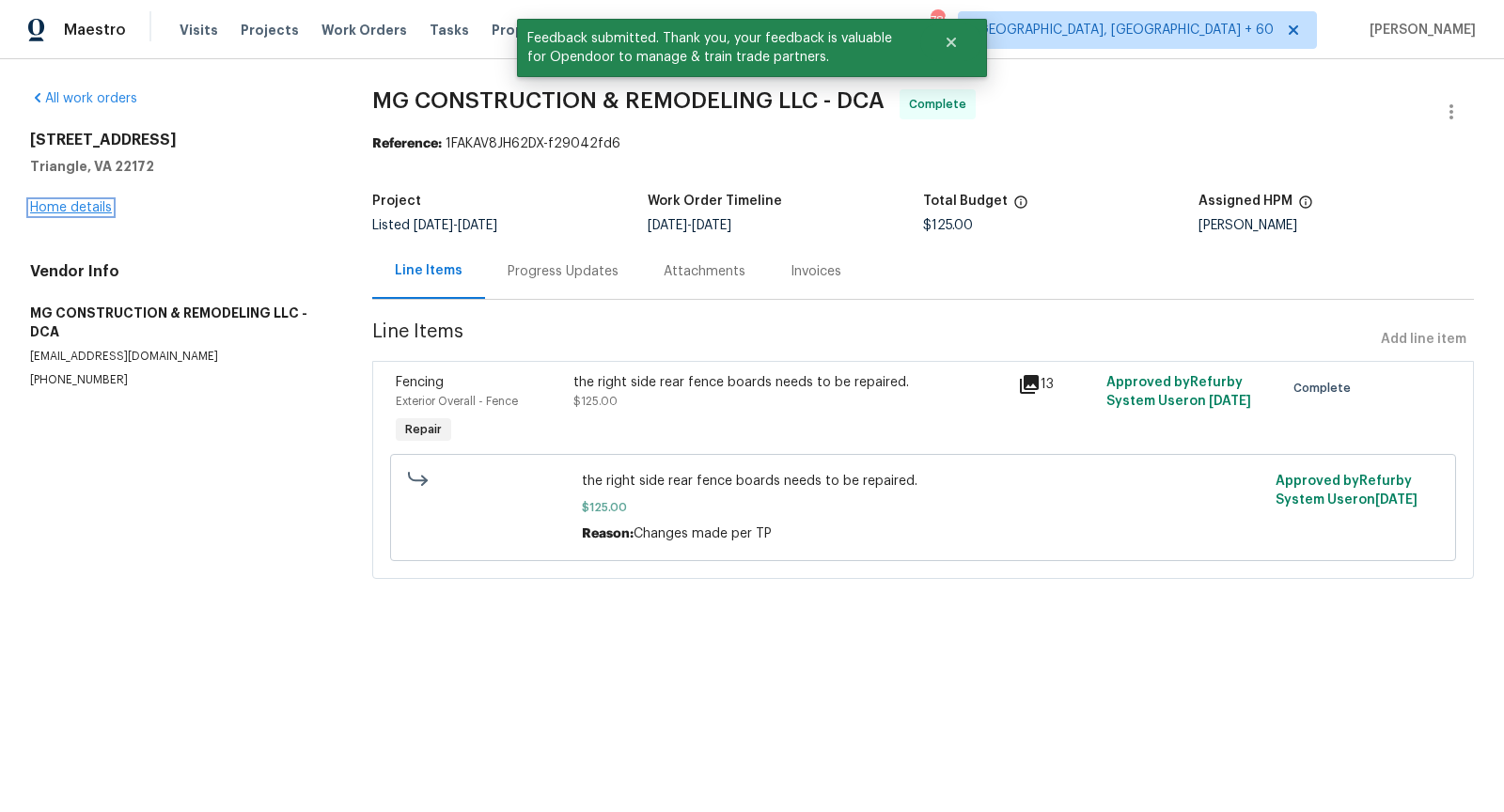
click at [79, 203] on link "Home details" at bounding box center [71, 207] width 82 height 13
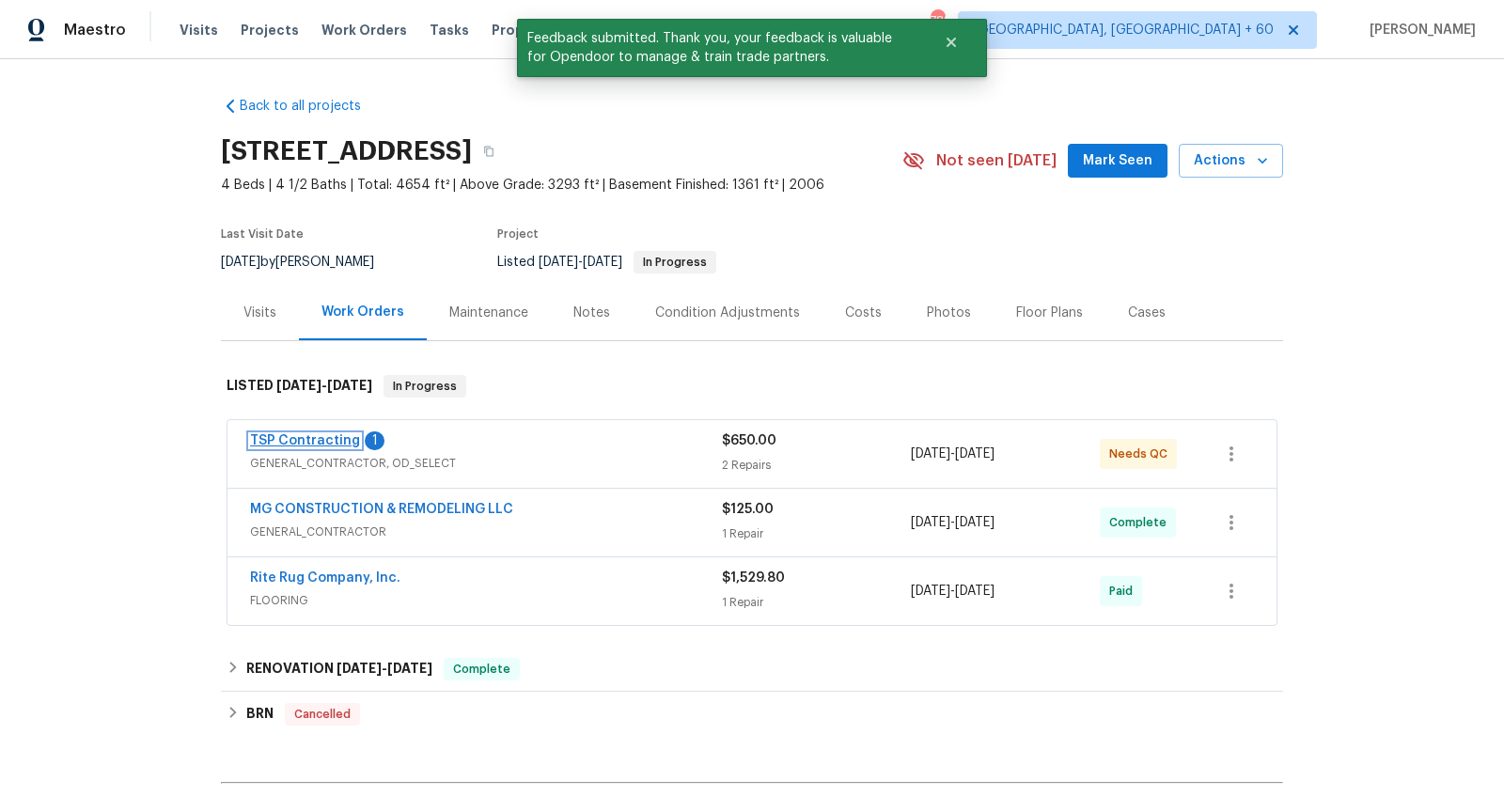
click at [320, 435] on link "TSP Contracting" at bounding box center [306, 440] width 110 height 13
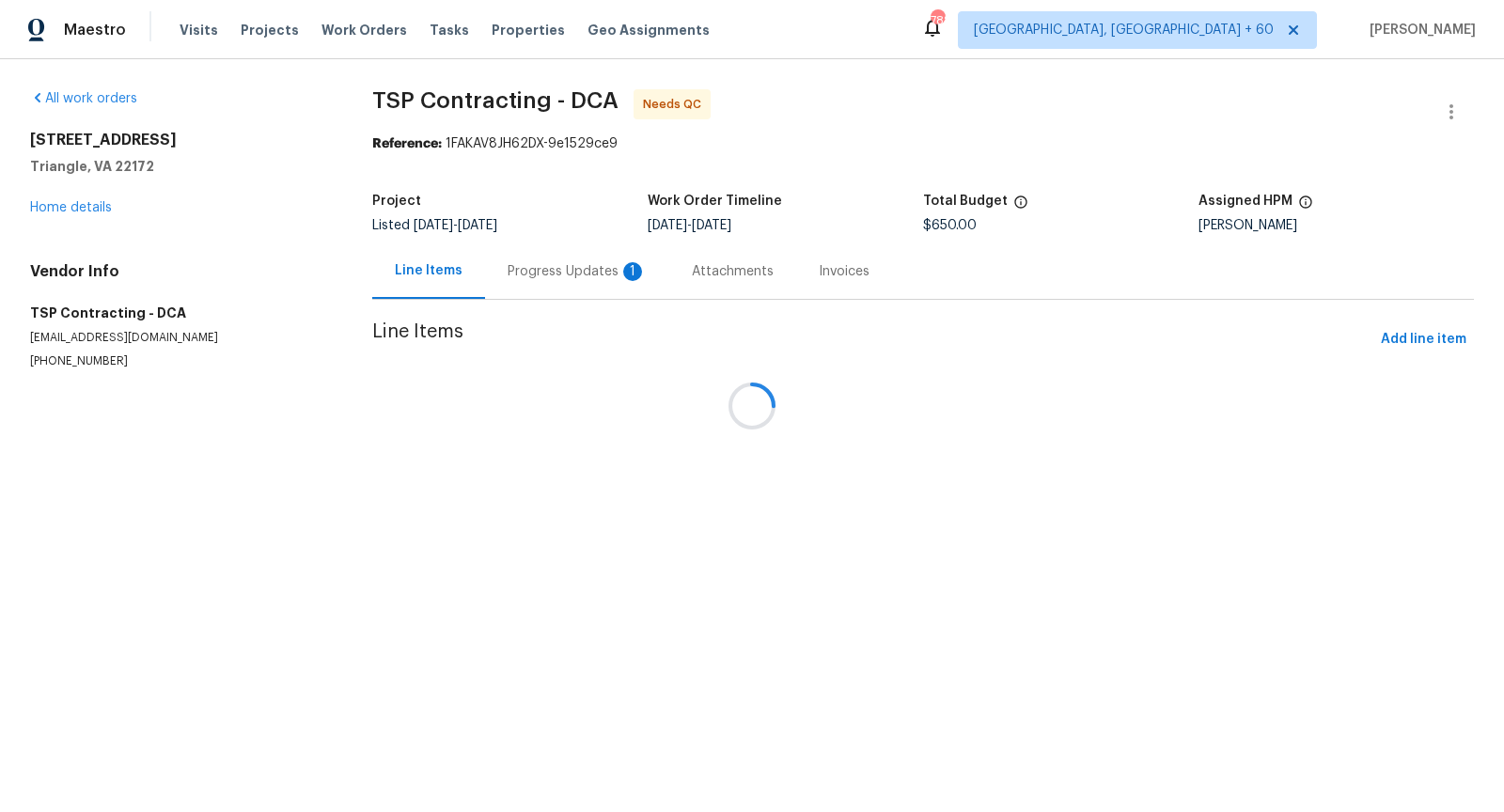
click at [692, 272] on div "Attachments" at bounding box center [732, 271] width 82 height 19
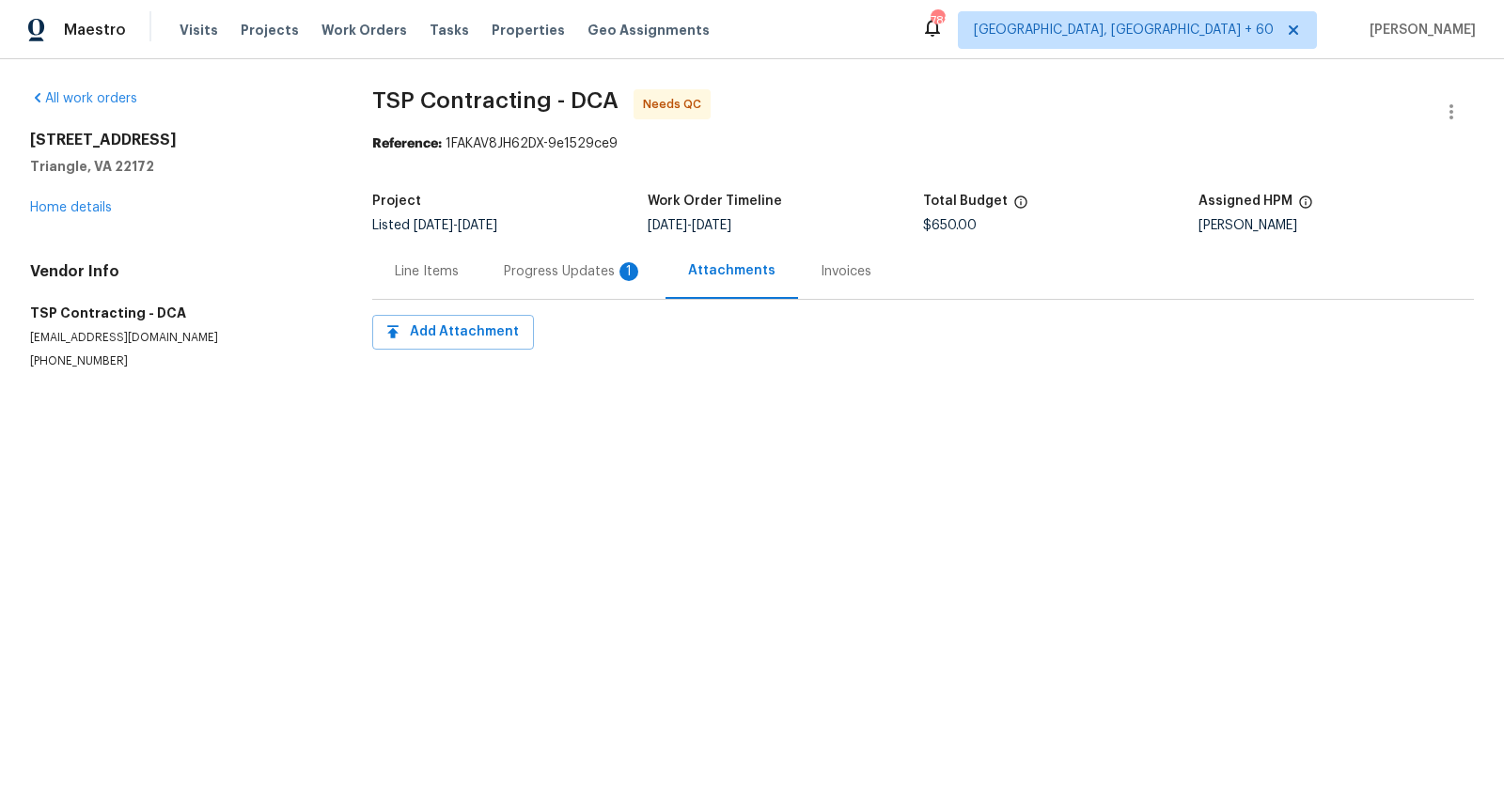
click at [548, 273] on div "Progress Updates 1" at bounding box center [573, 271] width 139 height 19
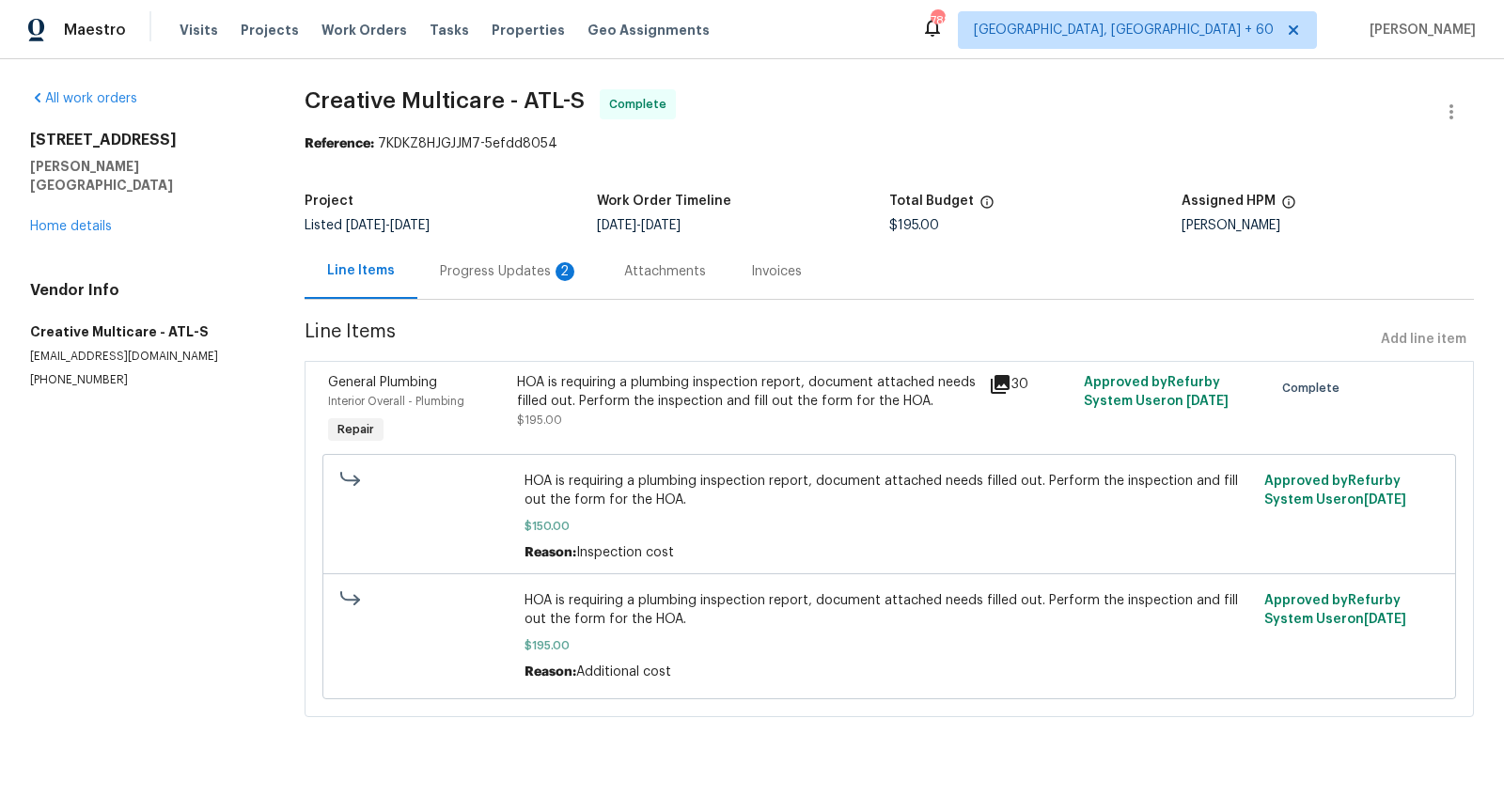
click at [510, 263] on div "Progress Updates 2" at bounding box center [509, 271] width 139 height 19
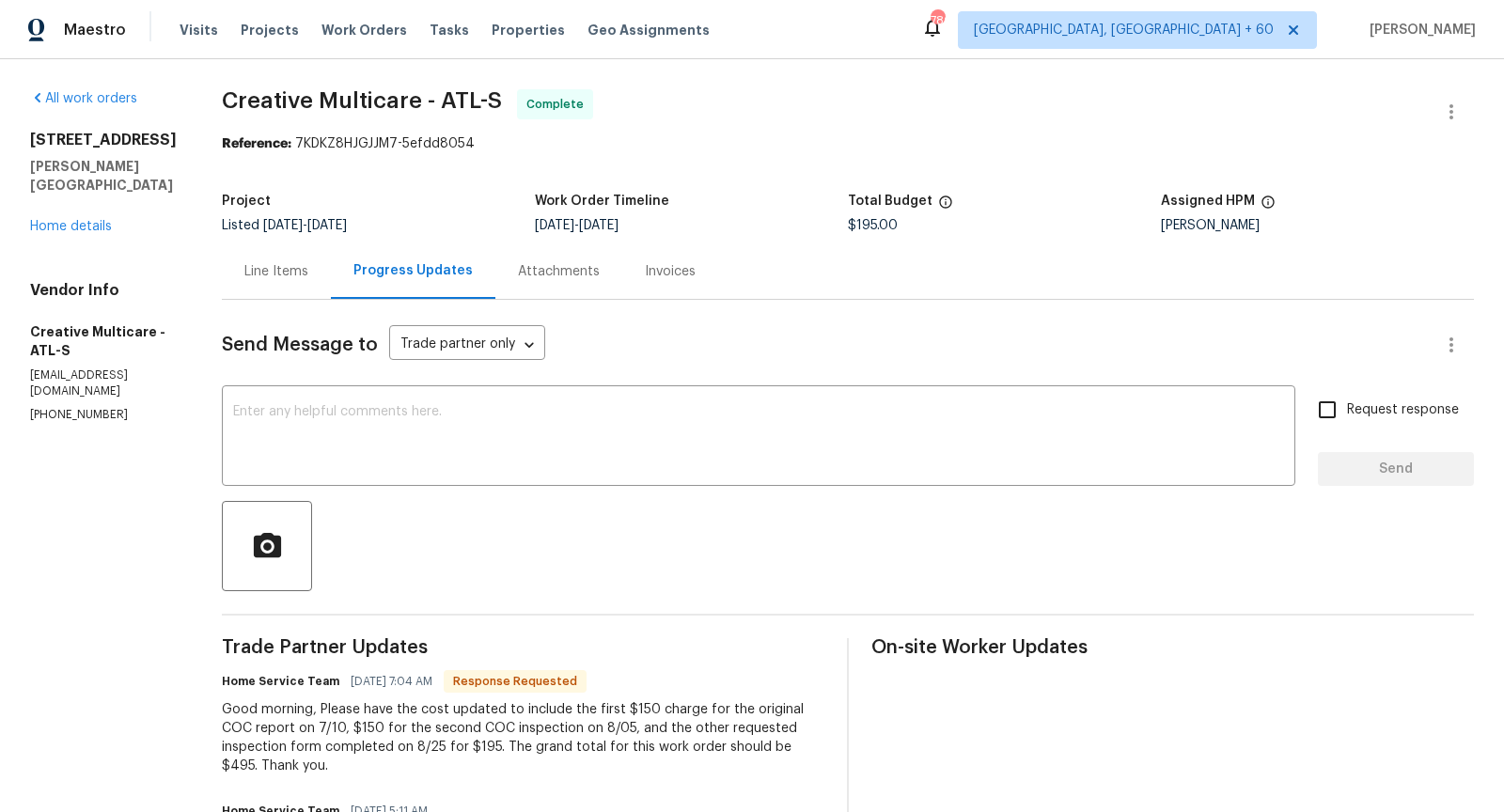
click at [308, 269] on div "Line Items" at bounding box center [276, 271] width 64 height 19
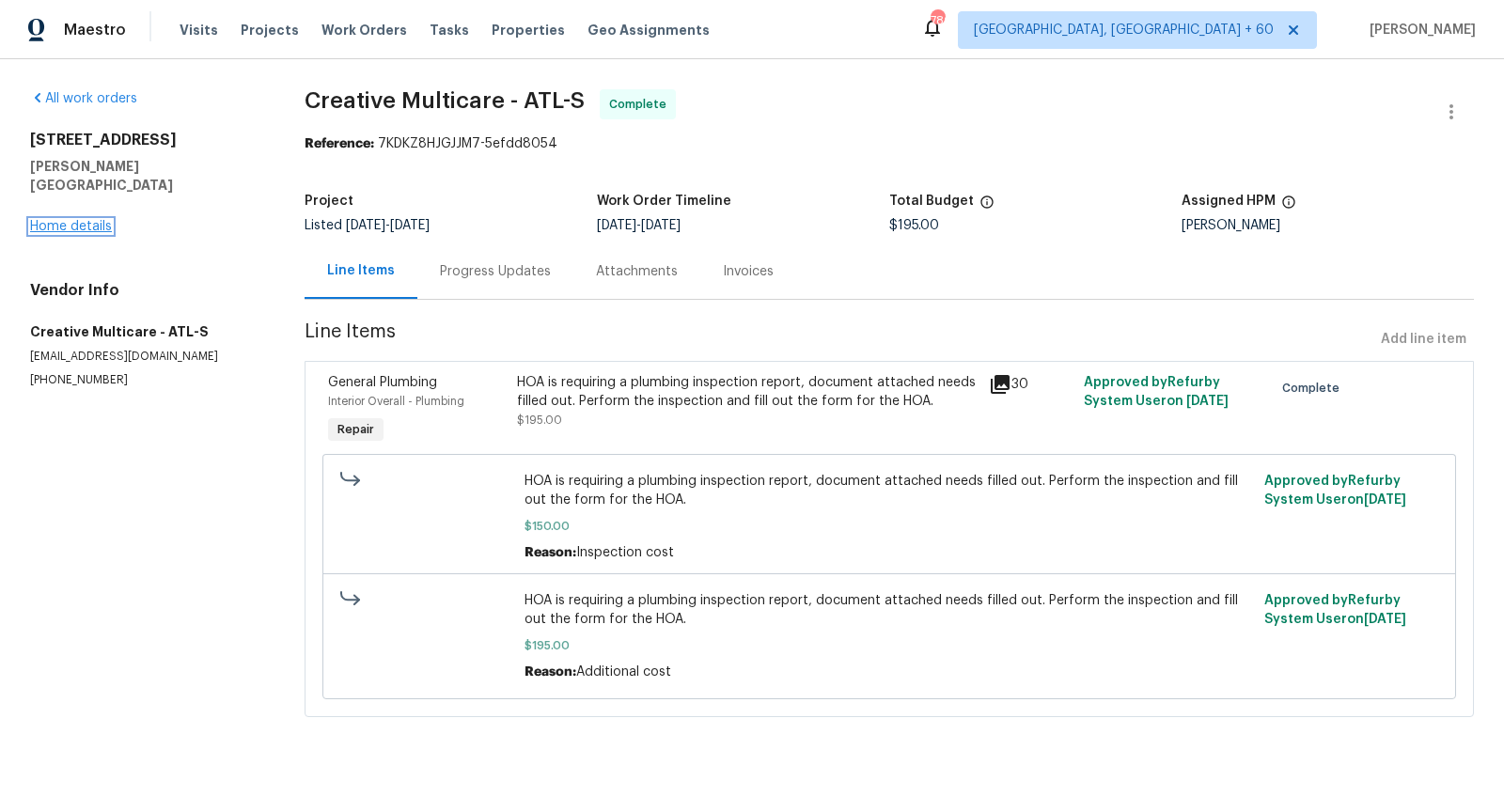
click at [81, 220] on link "Home details" at bounding box center [71, 226] width 82 height 13
